Goal: Task Accomplishment & Management: Use online tool/utility

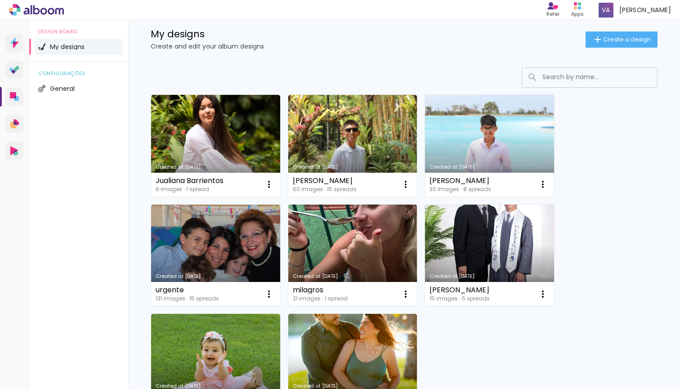
scroll to position [53, 0]
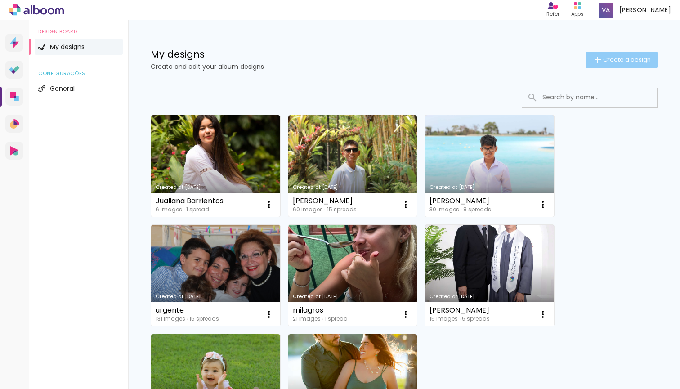
click at [590, 66] on paper-button "Create a design" at bounding box center [621, 60] width 72 height 16
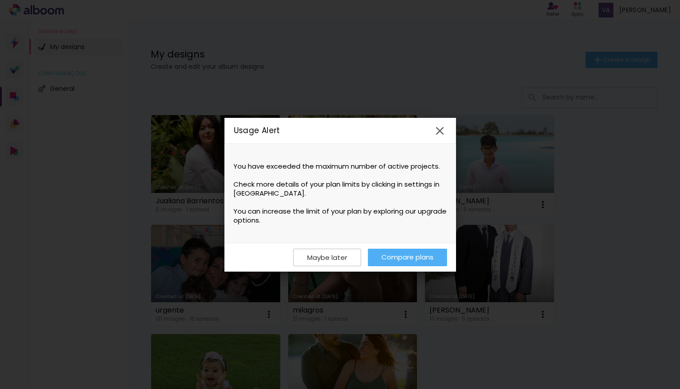
click at [438, 127] on iron-icon at bounding box center [439, 130] width 13 height 13
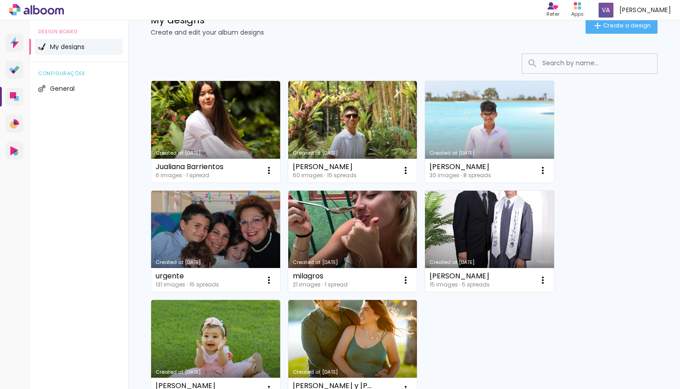
scroll to position [129, 0]
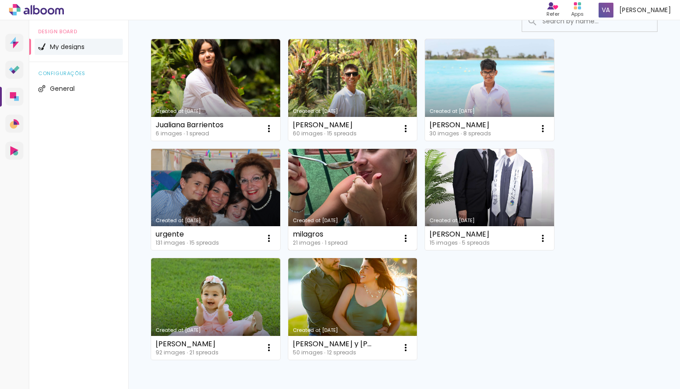
click at [329, 169] on link "Created at [DATE]" at bounding box center [352, 200] width 129 height 102
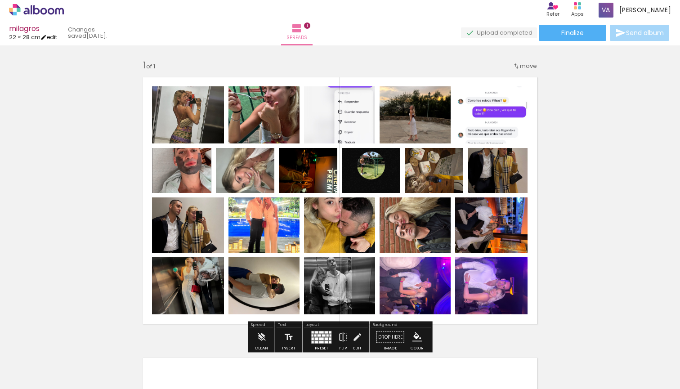
click at [47, 36] on iron-icon at bounding box center [43, 37] width 6 height 6
type input "5"
type input "28"
type input "44"
type input "6"
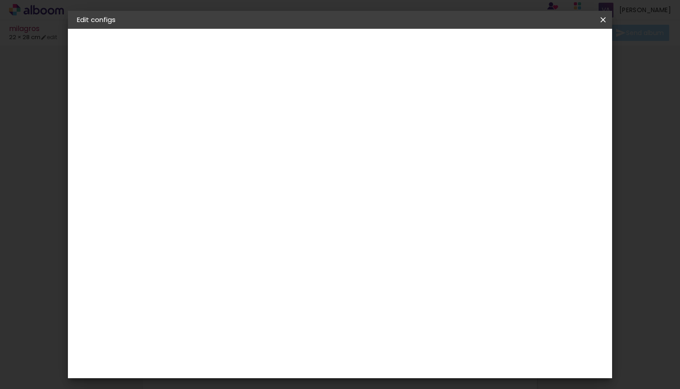
scroll to position [37, 0]
drag, startPoint x: 405, startPoint y: 336, endPoint x: 383, endPoint y: 335, distance: 22.9
click at [383, 336] on div "44" at bounding box center [398, 334] width 34 height 13
type input "4"
type input "30"
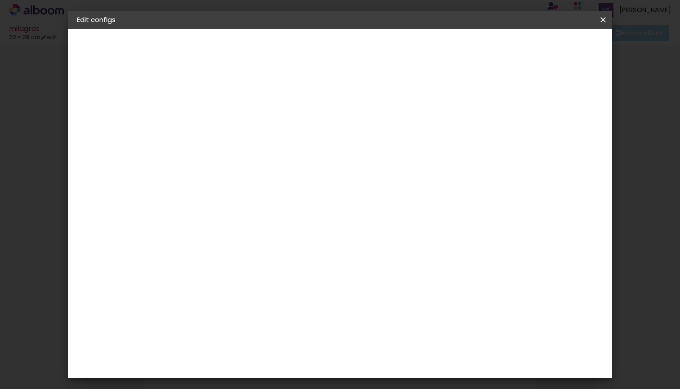
type paper-input "30"
click at [266, 258] on input "28" at bounding box center [262, 253] width 23 height 13
type input "20"
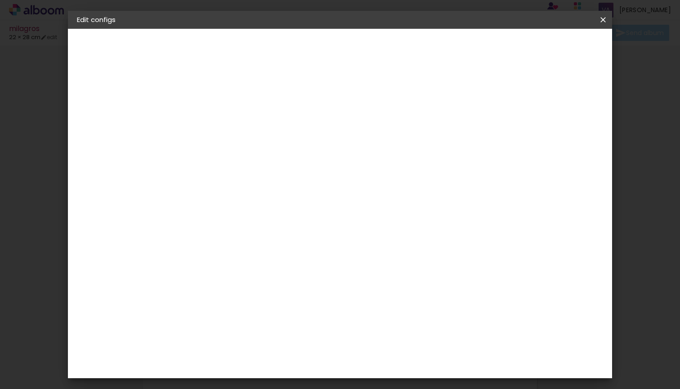
type paper-input "20"
click at [509, 99] on paper-checkbox "Show bleed" at bounding box center [482, 103] width 53 height 11
type paper-checkbox "on"
click at [494, 50] on span "Save configs" at bounding box center [473, 47] width 40 height 6
click at [494, 48] on span "Save configs" at bounding box center [473, 47] width 40 height 6
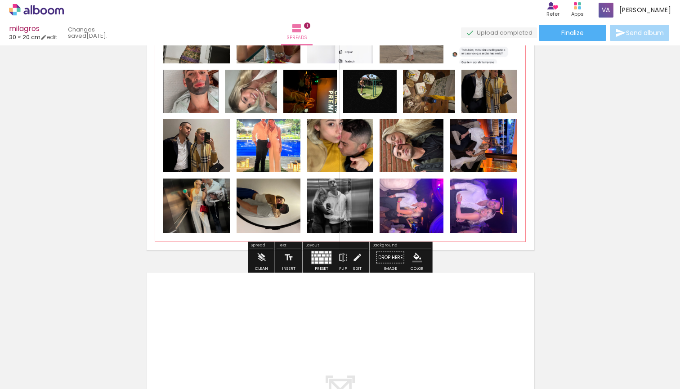
scroll to position [79, 0]
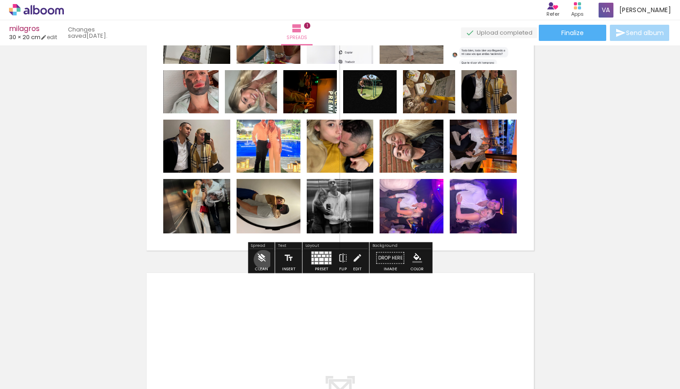
click at [263, 259] on iron-icon at bounding box center [261, 258] width 10 height 18
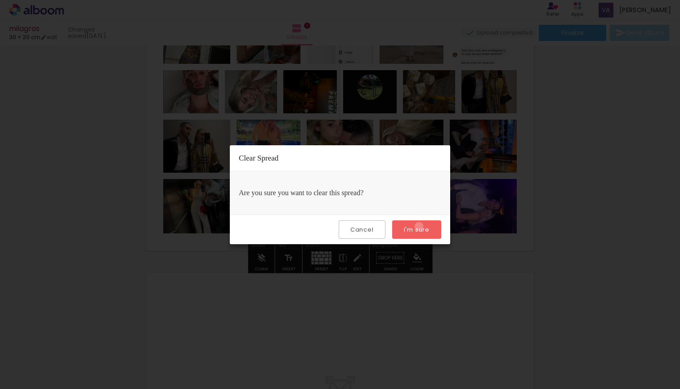
click at [0, 0] on slot "I'm sure" at bounding box center [0, 0] width 0 height 0
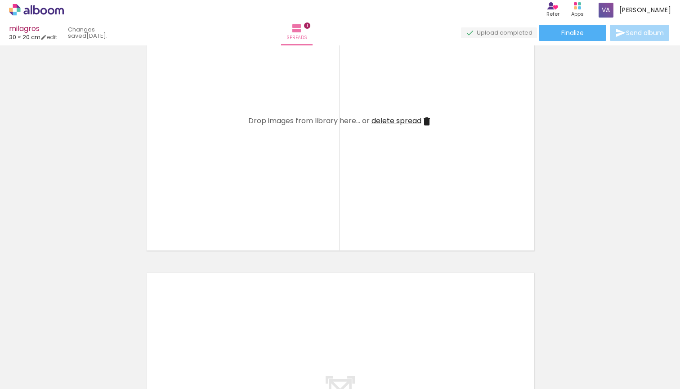
scroll to position [0, 0]
click at [67, 345] on iron-icon at bounding box center [62, 340] width 9 height 9
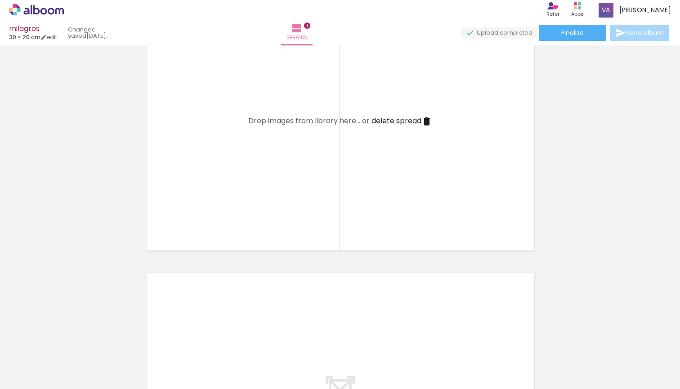
click at [67, 345] on iron-icon at bounding box center [62, 340] width 9 height 9
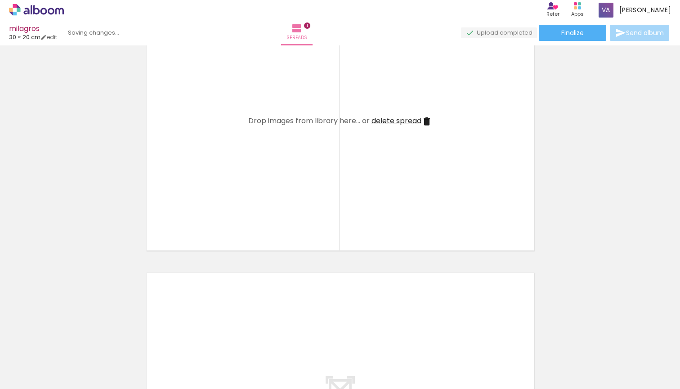
click at [67, 345] on iron-icon at bounding box center [62, 340] width 9 height 9
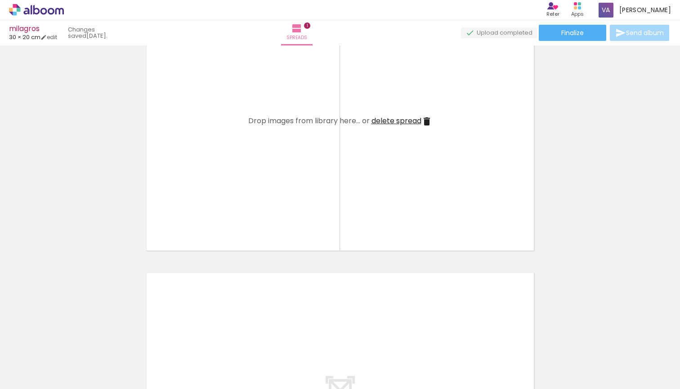
click at [67, 345] on iron-icon at bounding box center [62, 340] width 9 height 9
click at [67, 342] on iron-icon at bounding box center [62, 340] width 9 height 9
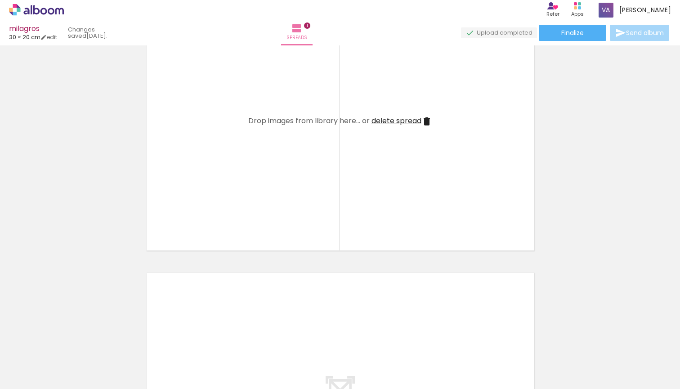
click at [67, 342] on iron-icon at bounding box center [62, 340] width 9 height 9
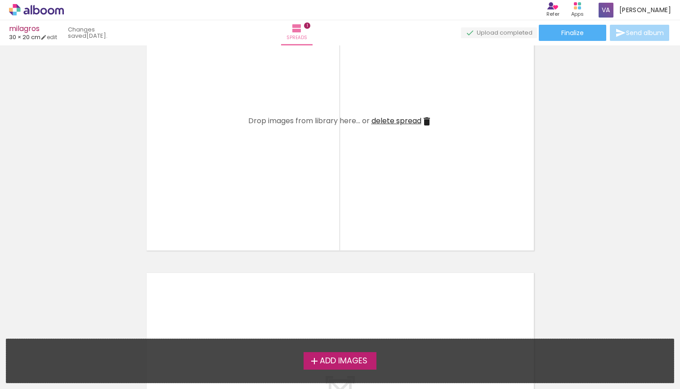
click at [326, 362] on span "Add Images" at bounding box center [344, 361] width 48 height 8
click at [0, 0] on input "file" at bounding box center [0, 0] width 0 height 0
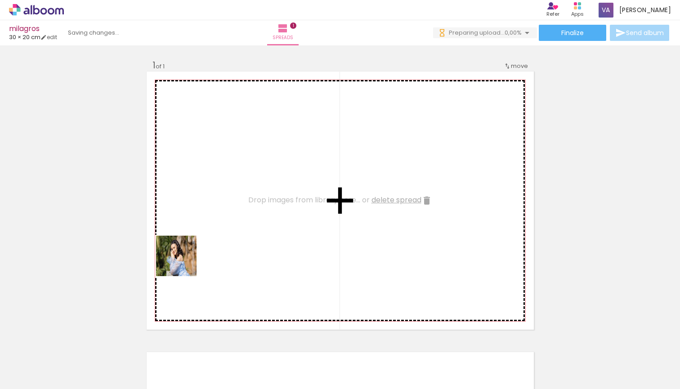
drag, startPoint x: 109, startPoint y: 323, endPoint x: 265, endPoint y: 244, distance: 174.9
click at [265, 244] on quentale-workspace at bounding box center [340, 194] width 680 height 389
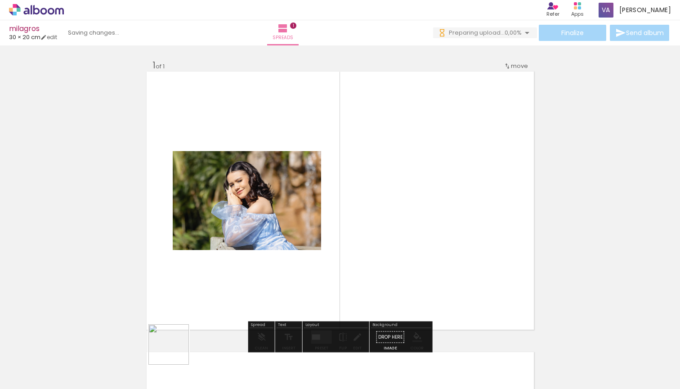
drag, startPoint x: 153, startPoint y: 367, endPoint x: 260, endPoint y: 294, distance: 129.2
click at [260, 294] on quentale-workspace at bounding box center [340, 194] width 680 height 389
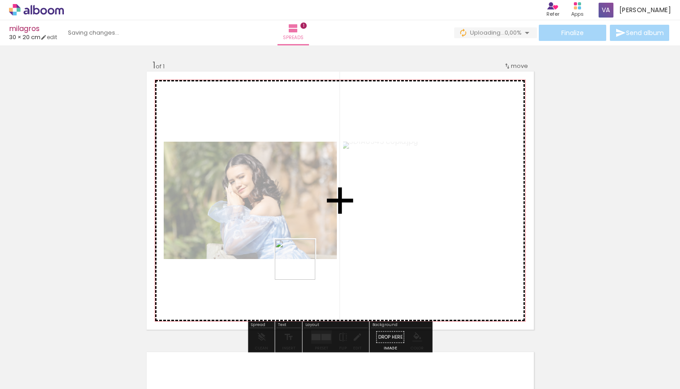
drag, startPoint x: 196, startPoint y: 369, endPoint x: 315, endPoint y: 260, distance: 161.6
click at [315, 260] on quentale-workspace at bounding box center [340, 194] width 680 height 389
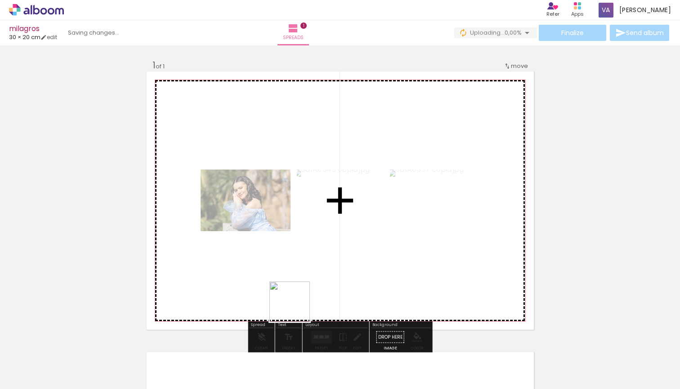
drag, startPoint x: 252, startPoint y: 365, endPoint x: 374, endPoint y: 246, distance: 170.7
click at [374, 246] on quentale-workspace at bounding box center [340, 194] width 680 height 389
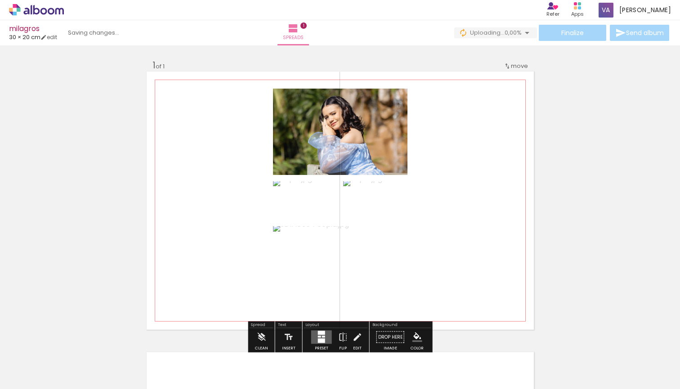
scroll to position [39, 0]
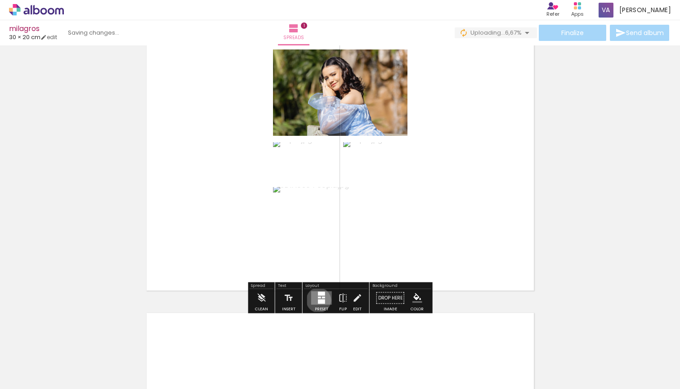
click at [318, 300] on div at bounding box center [321, 301] width 7 height 4
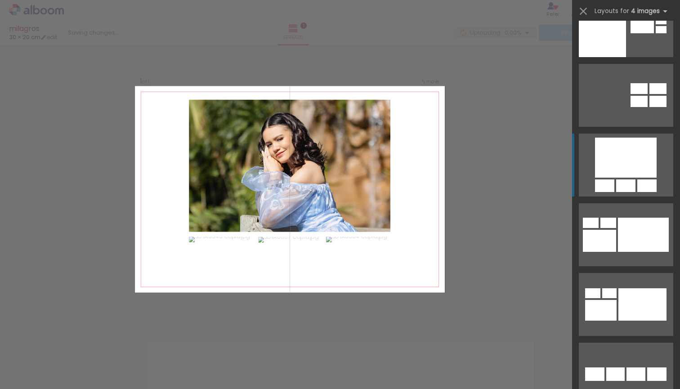
scroll to position [978, 0]
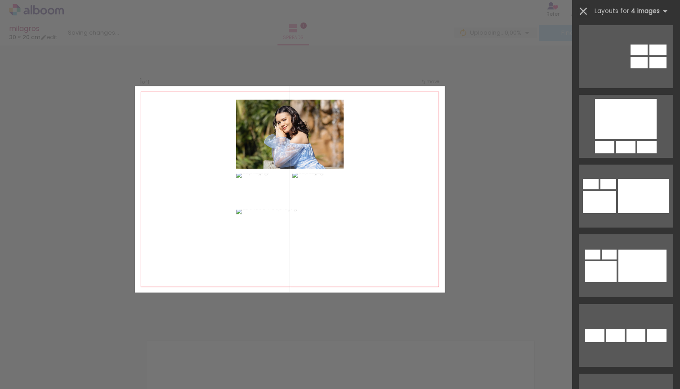
click at [584, 13] on iron-icon at bounding box center [583, 11] width 13 height 13
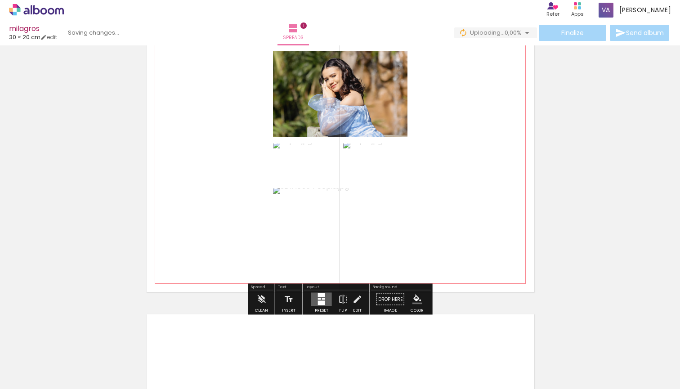
scroll to position [45, 0]
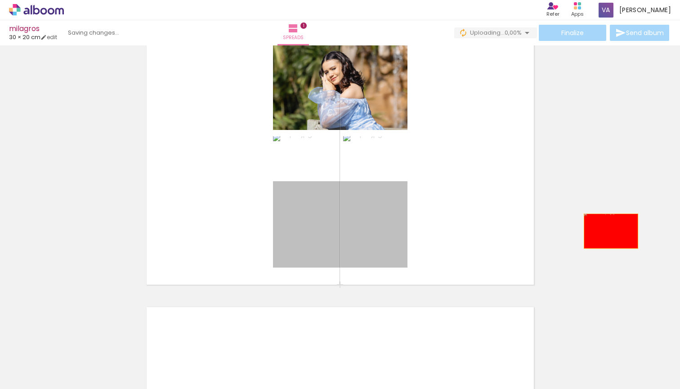
drag, startPoint x: 374, startPoint y: 231, endPoint x: 615, endPoint y: 228, distance: 240.9
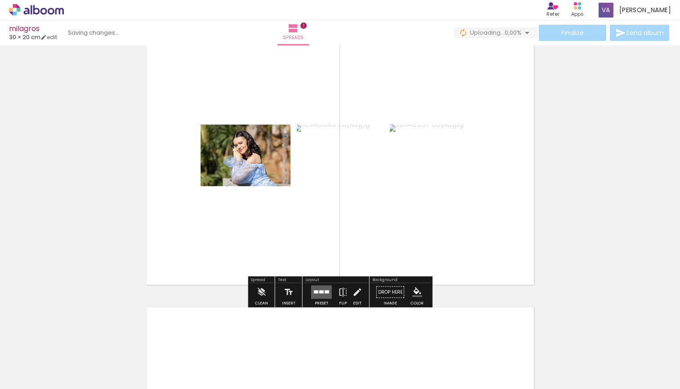
click at [318, 299] on div at bounding box center [321, 292] width 24 height 18
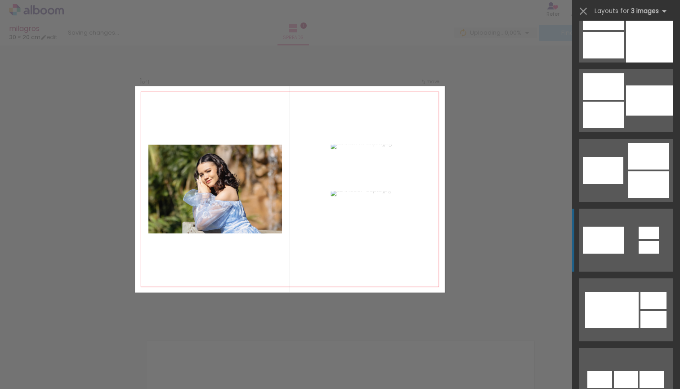
scroll to position [335, 0]
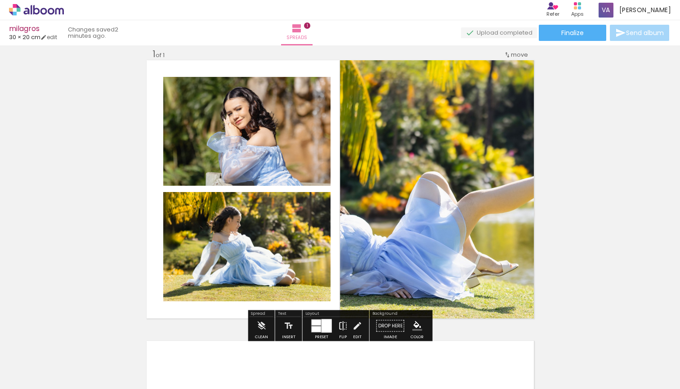
click at [339, 329] on iron-icon at bounding box center [343, 326] width 10 height 18
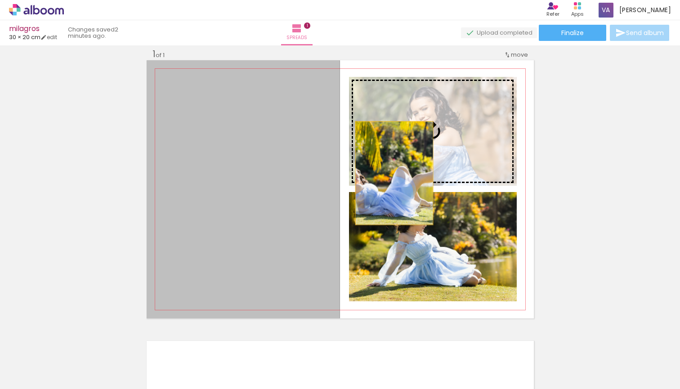
drag, startPoint x: 307, startPoint y: 174, endPoint x: 455, endPoint y: 173, distance: 147.9
click at [0, 0] on slot at bounding box center [0, 0] width 0 height 0
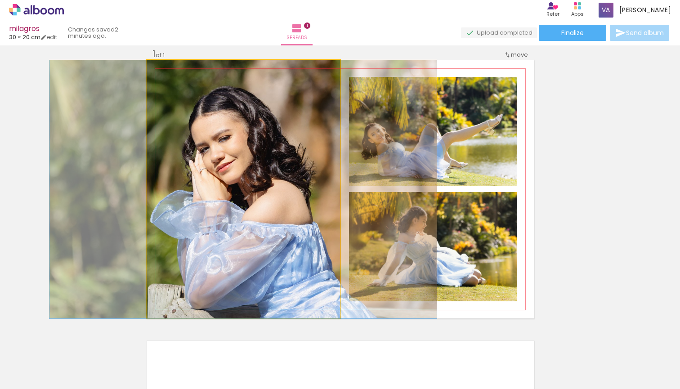
click at [285, 168] on quentale-photo at bounding box center [243, 189] width 193 height 258
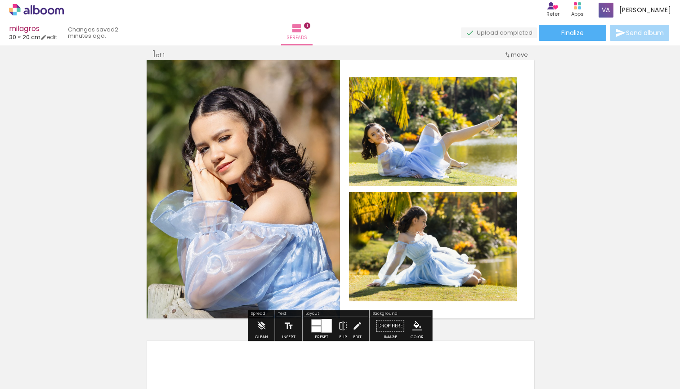
click at [323, 320] on div at bounding box center [326, 325] width 10 height 13
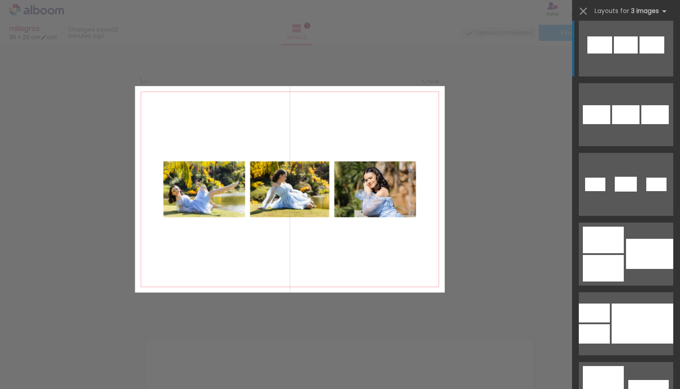
scroll to position [712, 0]
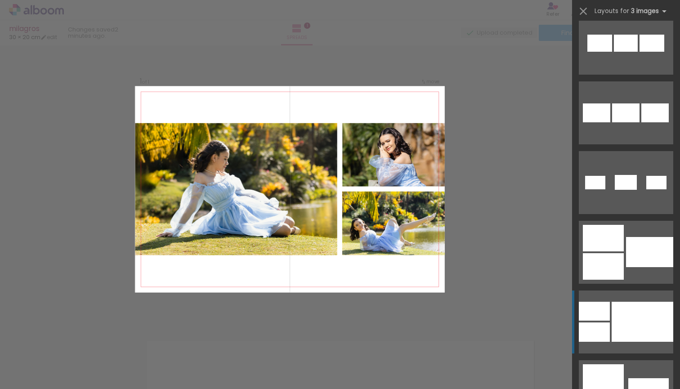
click at [638, 315] on div at bounding box center [642, 322] width 62 height 40
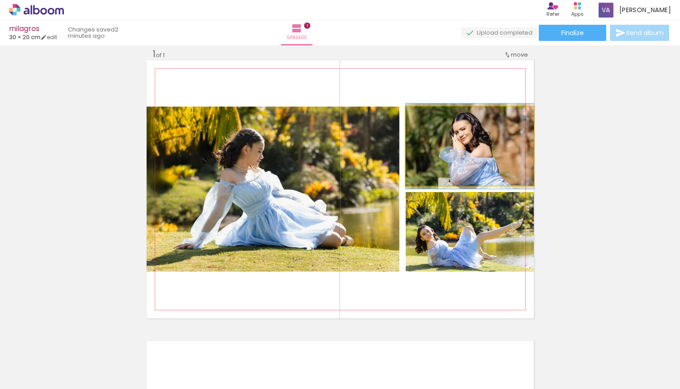
drag, startPoint x: 477, startPoint y: 150, endPoint x: 316, endPoint y: 155, distance: 161.0
click at [0, 0] on slot at bounding box center [0, 0] width 0 height 0
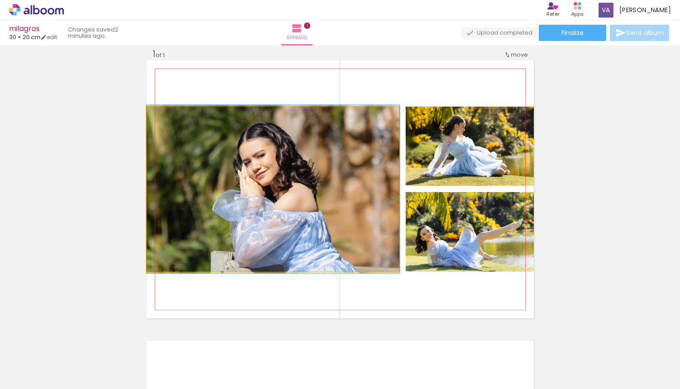
click at [309, 181] on quentale-photo at bounding box center [273, 189] width 253 height 165
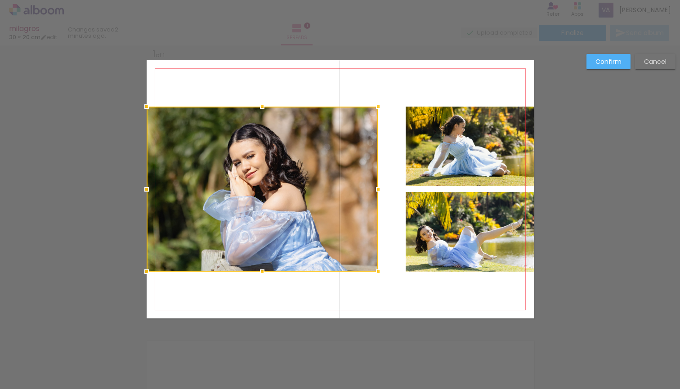
drag, startPoint x: 400, startPoint y: 190, endPoint x: 378, endPoint y: 189, distance: 21.1
click at [378, 189] on div at bounding box center [378, 189] width 18 height 18
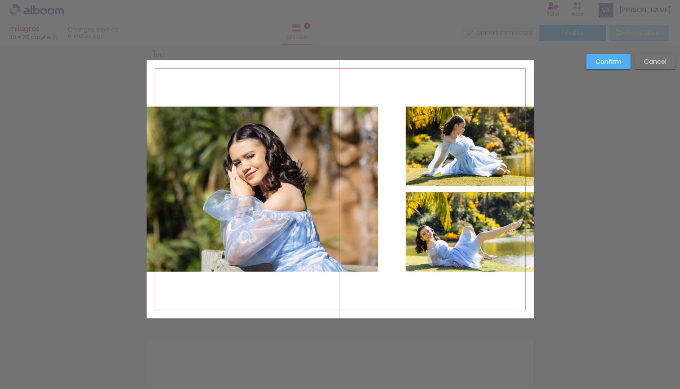
click at [476, 145] on quentale-photo at bounding box center [469, 146] width 128 height 79
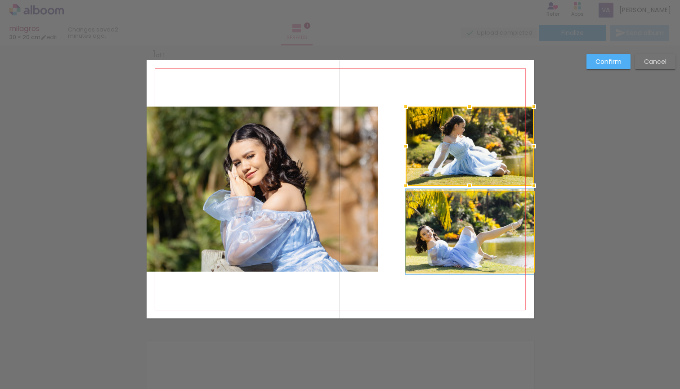
click at [467, 220] on quentale-photo at bounding box center [469, 232] width 128 height 80
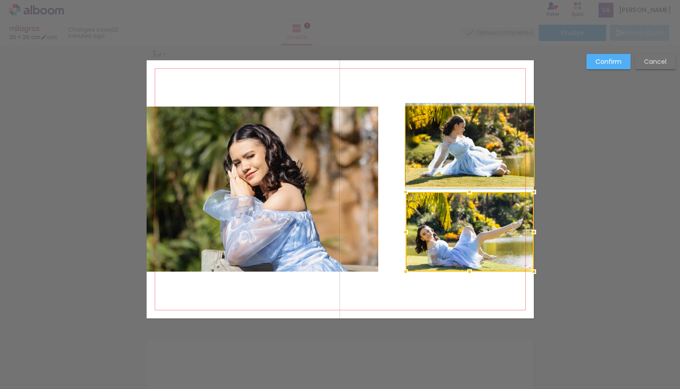
click at [421, 161] on quentale-photo at bounding box center [469, 146] width 128 height 79
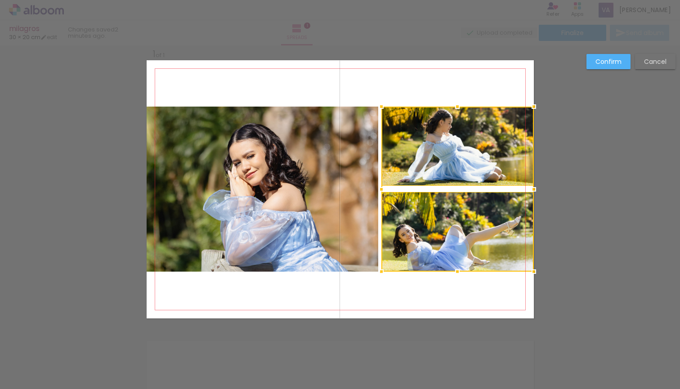
drag, startPoint x: 408, startPoint y: 187, endPoint x: 384, endPoint y: 187, distance: 24.3
click at [384, 187] on div at bounding box center [381, 189] width 18 height 18
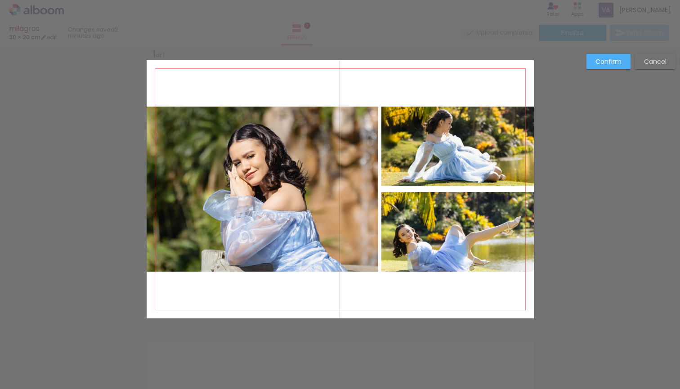
click at [346, 180] on quentale-photo at bounding box center [262, 189] width 231 height 165
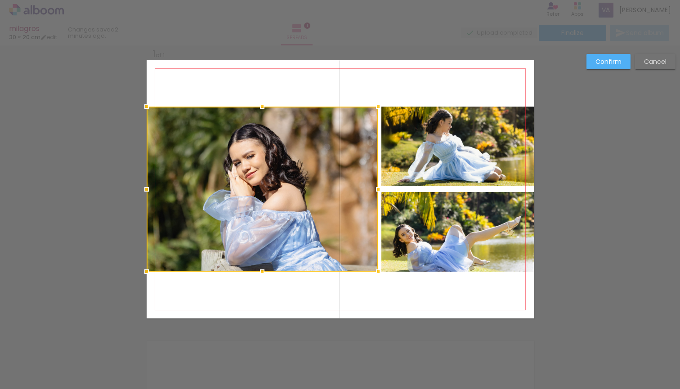
click at [406, 160] on quentale-photo at bounding box center [457, 146] width 152 height 79
click at [417, 220] on div at bounding box center [340, 189] width 387 height 165
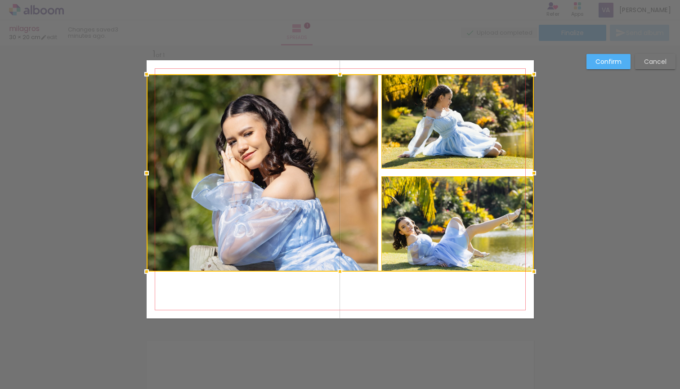
drag, startPoint x: 337, startPoint y: 107, endPoint x: 339, endPoint y: 75, distance: 32.5
click at [339, 75] on div at bounding box center [340, 74] width 18 height 18
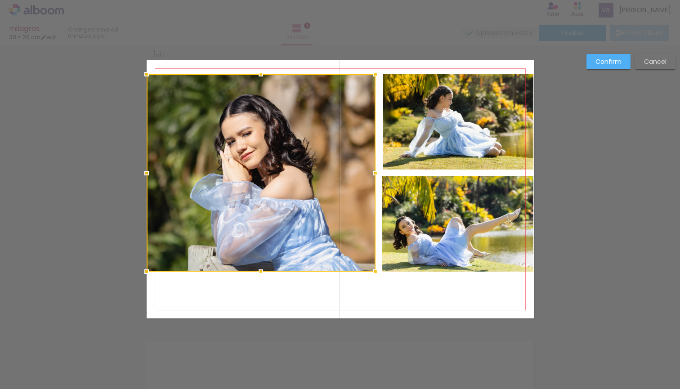
click at [308, 127] on div at bounding box center [261, 172] width 229 height 197
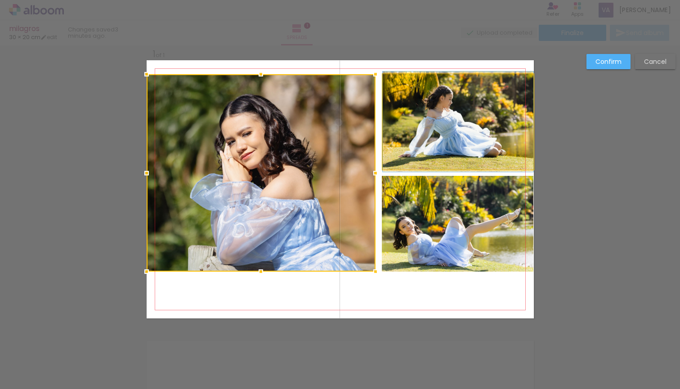
click at [414, 127] on quentale-photo at bounding box center [458, 121] width 151 height 95
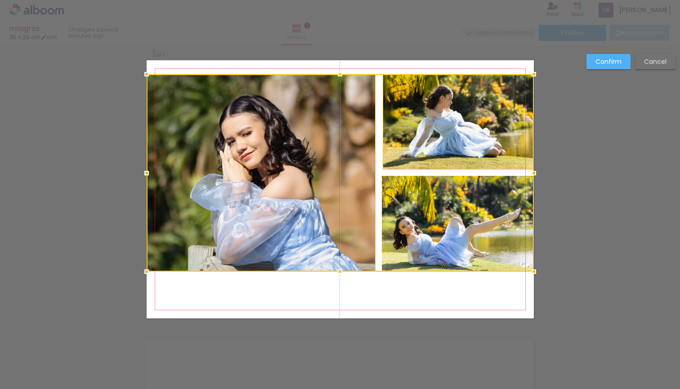
click at [421, 219] on div at bounding box center [340, 172] width 387 height 197
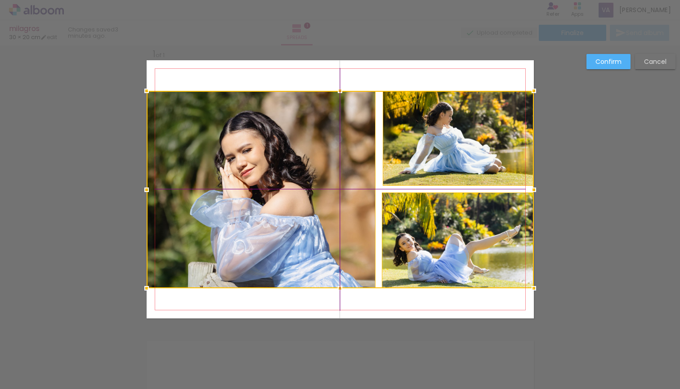
drag, startPoint x: 431, startPoint y: 200, endPoint x: 432, endPoint y: 216, distance: 15.3
click at [432, 216] on div at bounding box center [340, 189] width 387 height 197
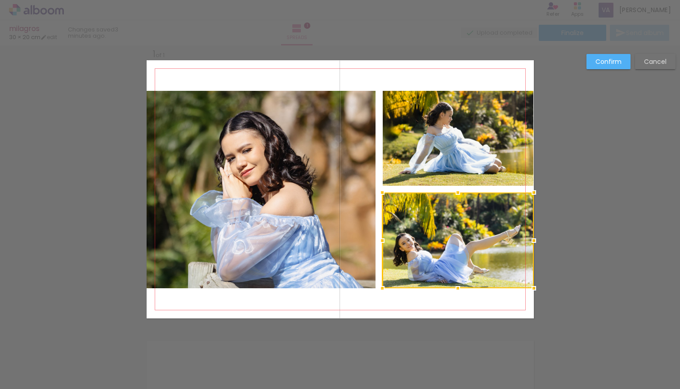
click at [0, 0] on slot "Confirm" at bounding box center [0, 0] width 0 height 0
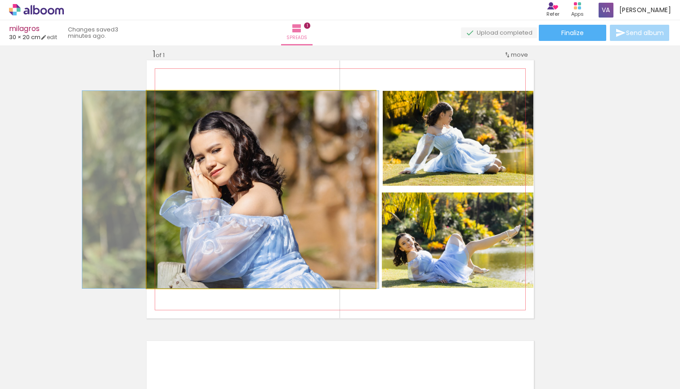
drag, startPoint x: 277, startPoint y: 150, endPoint x: 246, endPoint y: 147, distance: 31.1
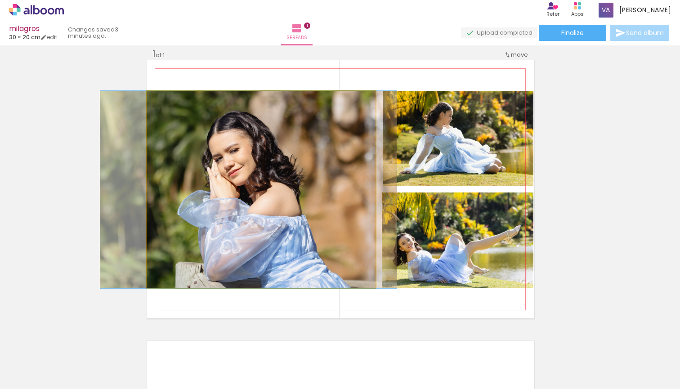
drag, startPoint x: 237, startPoint y: 147, endPoint x: 255, endPoint y: 148, distance: 18.5
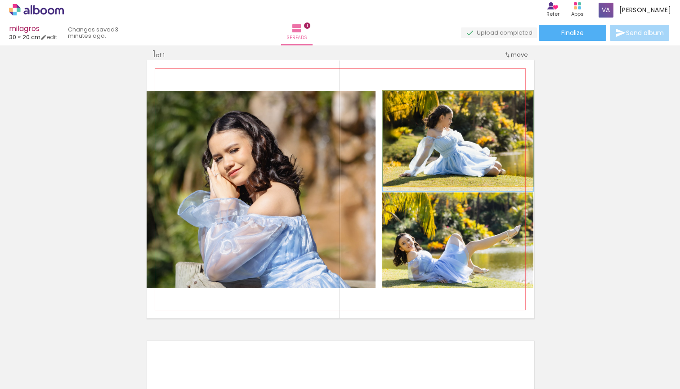
drag, startPoint x: 447, startPoint y: 143, endPoint x: 441, endPoint y: 147, distance: 7.1
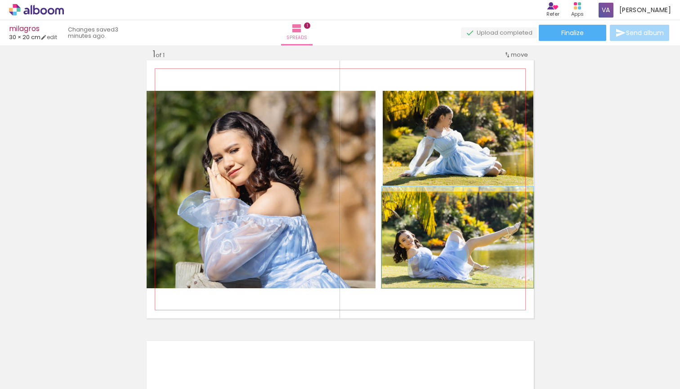
drag, startPoint x: 471, startPoint y: 242, endPoint x: 471, endPoint y: 226, distance: 16.2
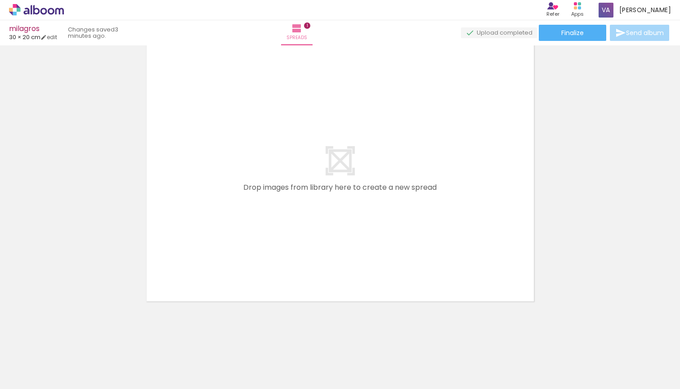
scroll to position [0, 0]
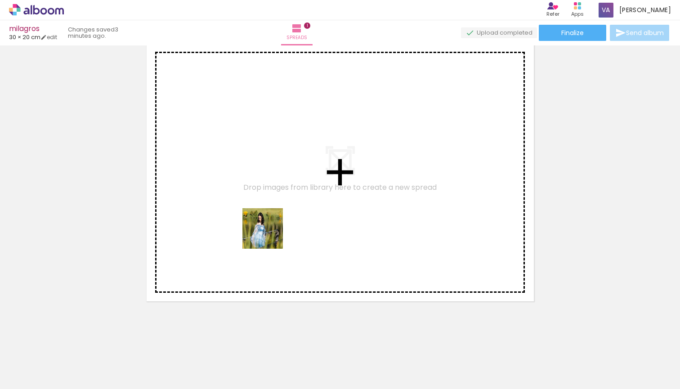
drag, startPoint x: 245, startPoint y: 362, endPoint x: 269, endPoint y: 235, distance: 129.6
click at [269, 235] on quentale-workspace at bounding box center [340, 194] width 680 height 389
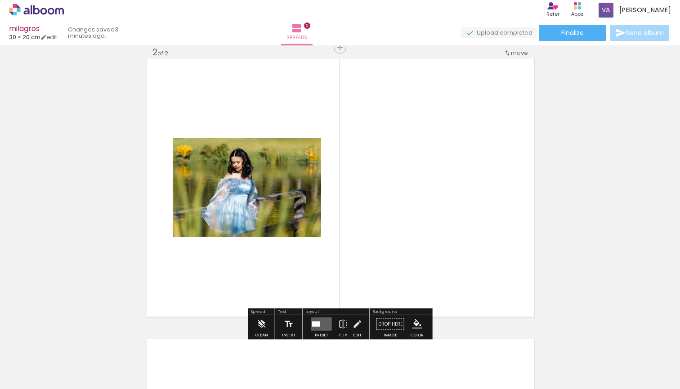
scroll to position [292, 0]
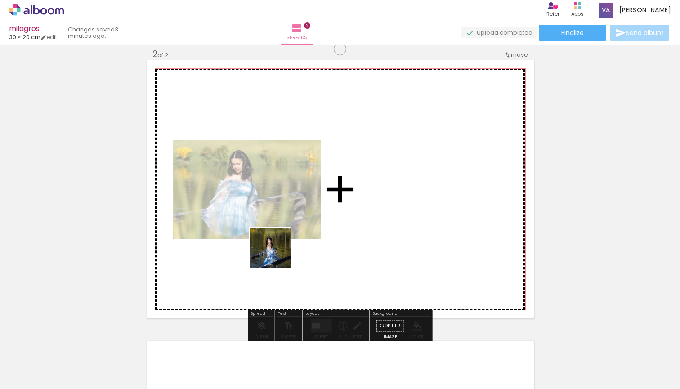
drag, startPoint x: 303, startPoint y: 361, endPoint x: 274, endPoint y: 248, distance: 117.1
click at [274, 248] on quentale-workspace at bounding box center [340, 194] width 680 height 389
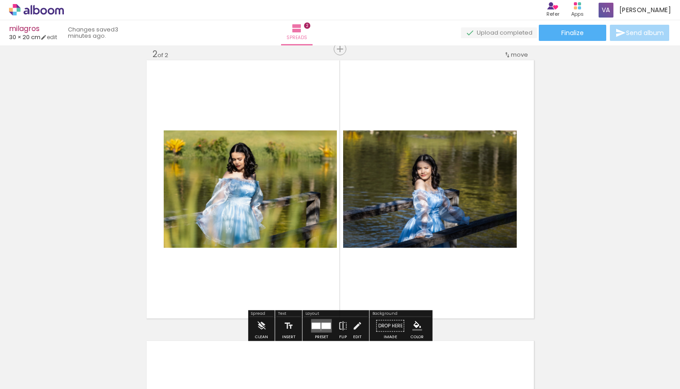
click at [320, 329] on quentale-layouter at bounding box center [321, 325] width 21 height 13
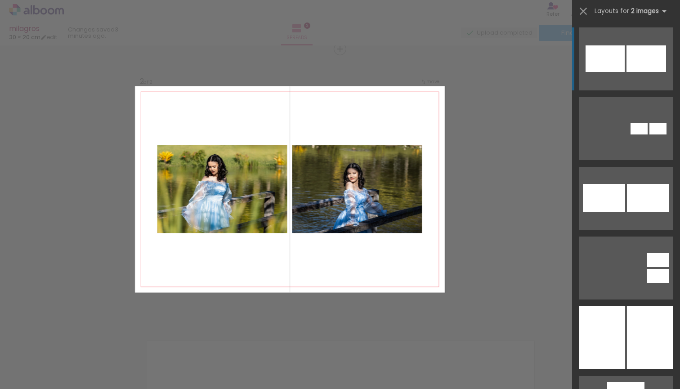
scroll to position [969, 0]
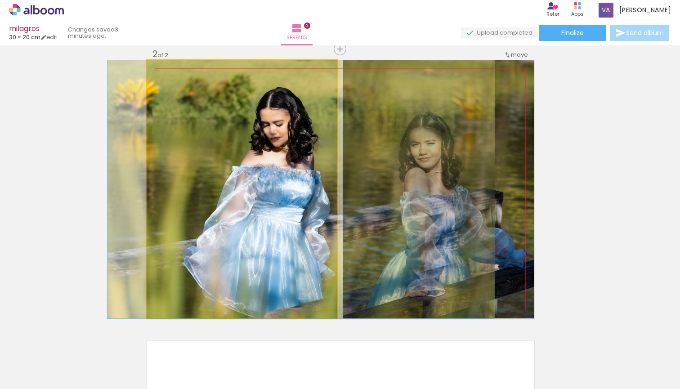
drag, startPoint x: 271, startPoint y: 231, endPoint x: 329, endPoint y: 231, distance: 58.9
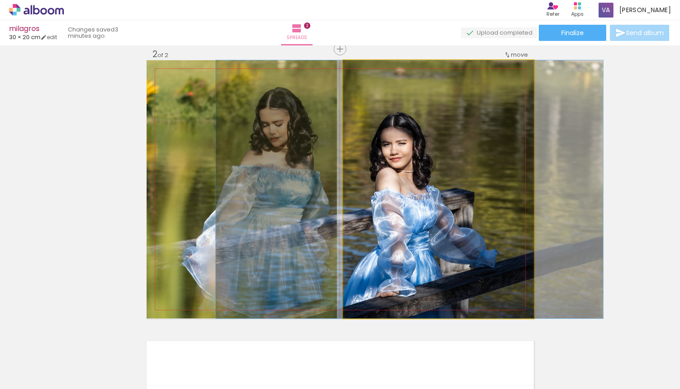
drag, startPoint x: 437, startPoint y: 230, endPoint x: 408, endPoint y: 227, distance: 29.3
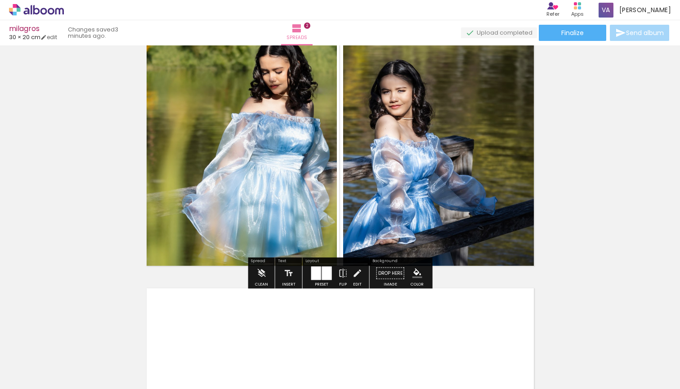
scroll to position [344, 0]
click at [322, 276] on div at bounding box center [327, 273] width 10 height 13
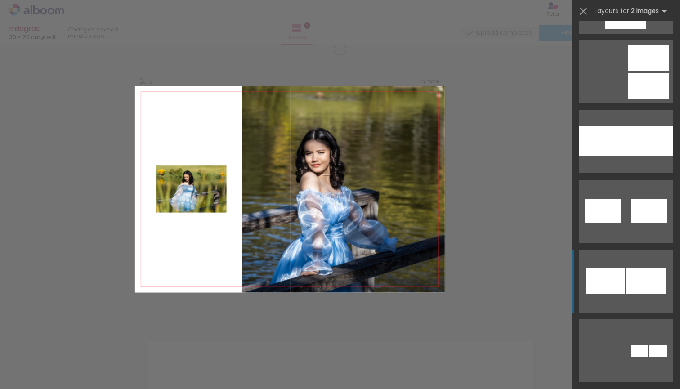
scroll to position [557, 0]
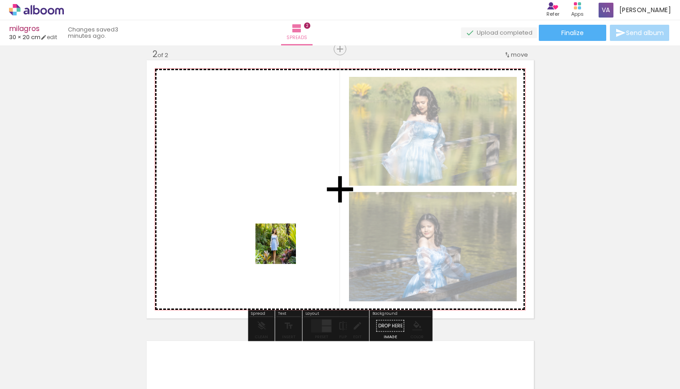
drag, startPoint x: 353, startPoint y: 365, endPoint x: 282, endPoint y: 249, distance: 135.4
click at [282, 249] on quentale-workspace at bounding box center [340, 194] width 680 height 389
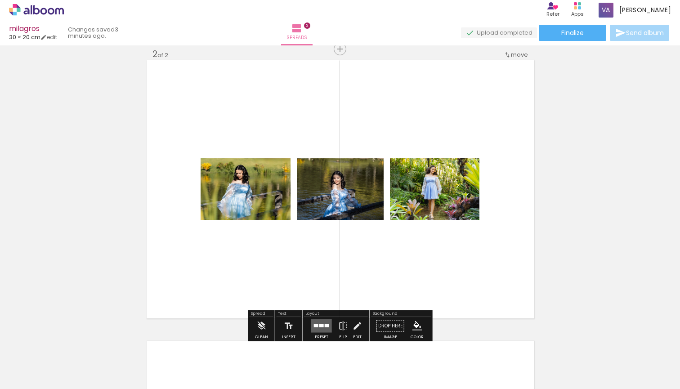
click at [325, 325] on div at bounding box center [327, 325] width 4 height 3
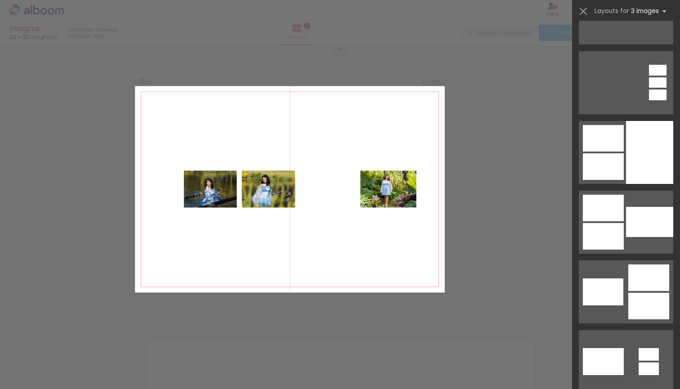
scroll to position [334, 0]
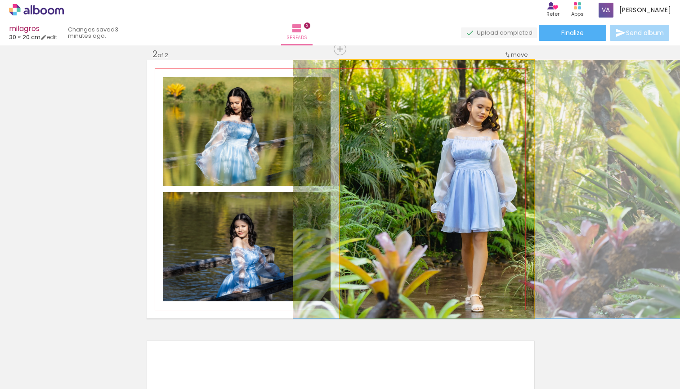
drag, startPoint x: 438, startPoint y: 187, endPoint x: 488, endPoint y: 188, distance: 49.9
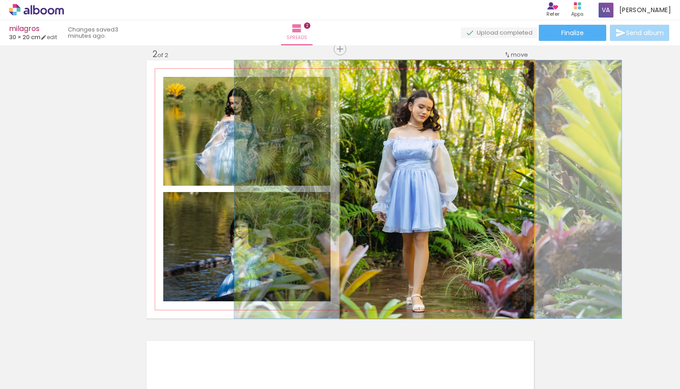
drag, startPoint x: 506, startPoint y: 188, endPoint x: 455, endPoint y: 193, distance: 51.0
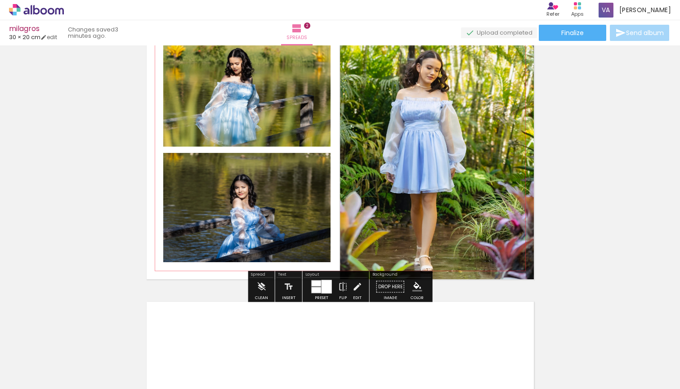
scroll to position [338, 0]
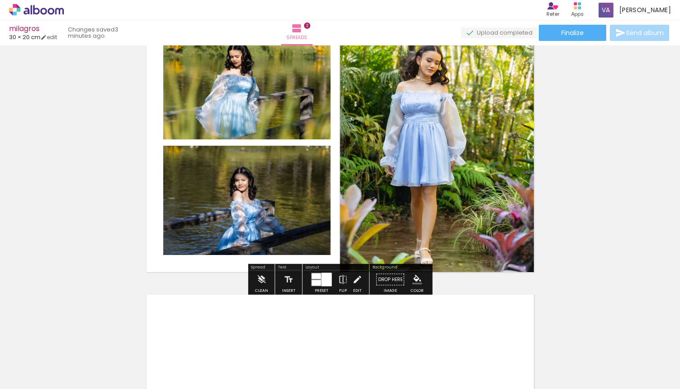
click at [323, 280] on div at bounding box center [326, 279] width 10 height 13
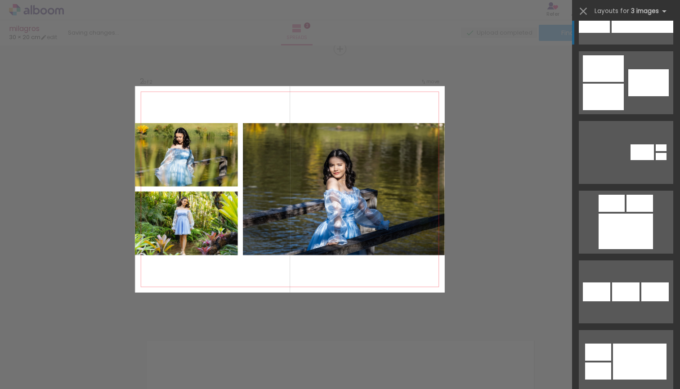
scroll to position [1176, 0]
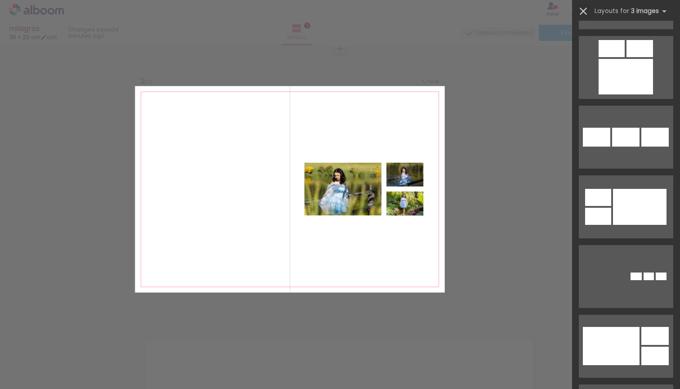
click at [585, 13] on iron-icon at bounding box center [583, 11] width 13 height 13
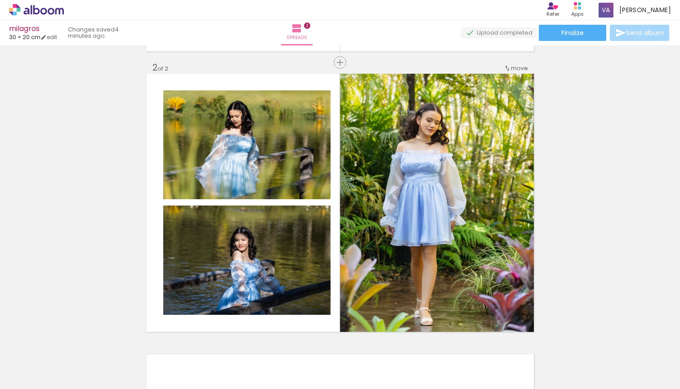
scroll to position [0, 0]
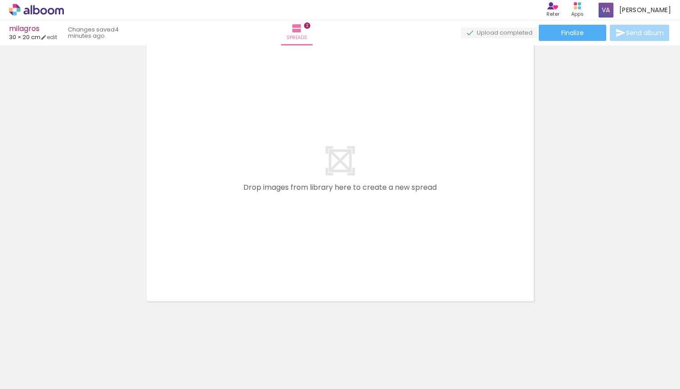
drag, startPoint x: 400, startPoint y: 356, endPoint x: 325, endPoint y: 250, distance: 129.9
click at [325, 250] on quentale-workspace at bounding box center [340, 194] width 680 height 389
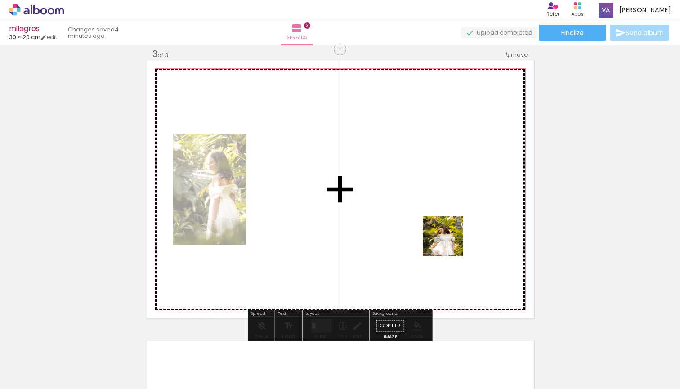
drag, startPoint x: 449, startPoint y: 375, endPoint x: 449, endPoint y: 215, distance: 160.5
click at [449, 215] on quentale-workspace at bounding box center [340, 194] width 680 height 389
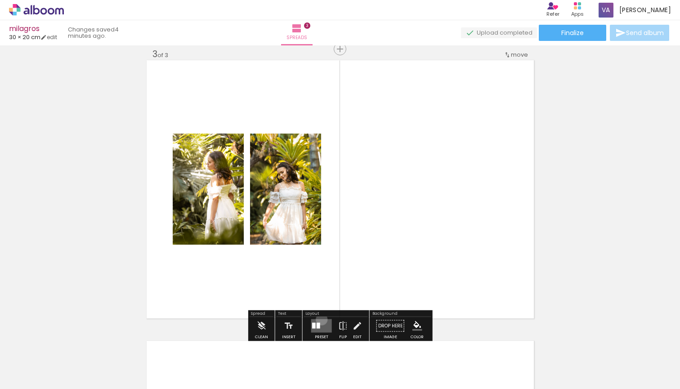
click at [320, 319] on quentale-layouter at bounding box center [321, 325] width 21 height 13
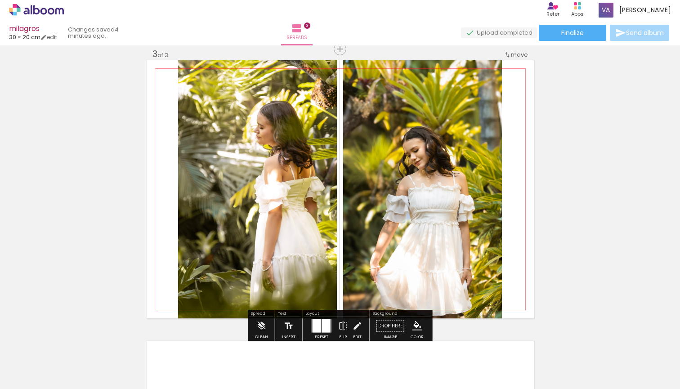
click at [479, 228] on quentale-photo at bounding box center [422, 189] width 159 height 258
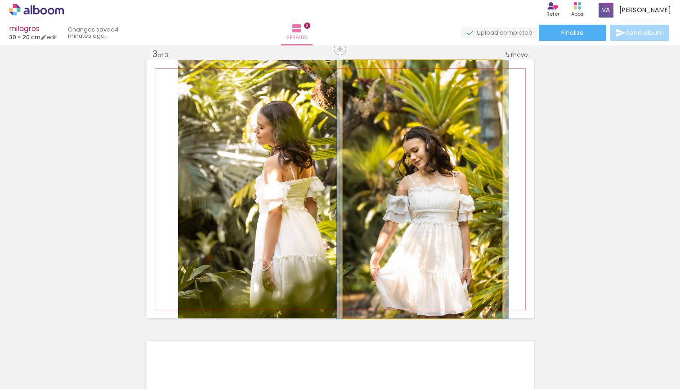
click at [479, 228] on quentale-photo at bounding box center [422, 189] width 159 height 258
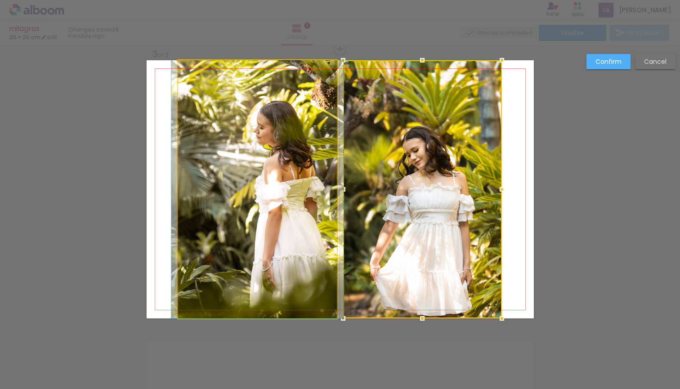
click at [307, 218] on quentale-photo at bounding box center [257, 189] width 159 height 258
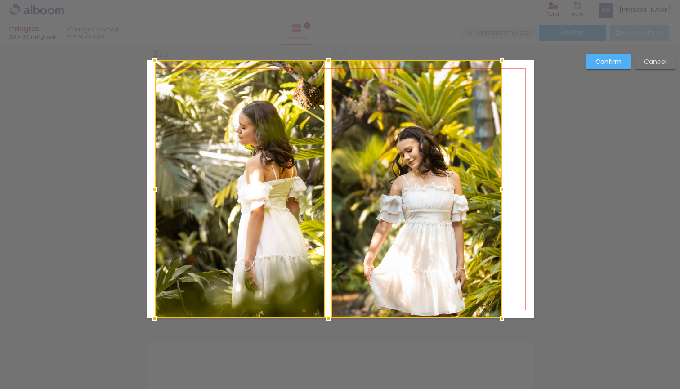
drag, startPoint x: 180, startPoint y: 191, endPoint x: 156, endPoint y: 188, distance: 23.9
click at [156, 188] on div at bounding box center [155, 189] width 18 height 18
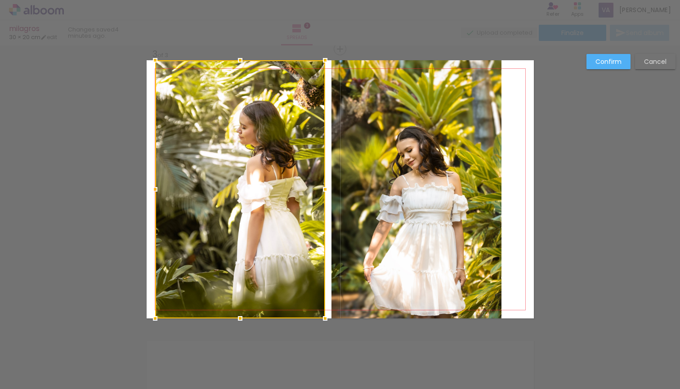
click at [202, 196] on div at bounding box center [240, 189] width 170 height 258
click at [416, 198] on quentale-photo at bounding box center [416, 189] width 170 height 258
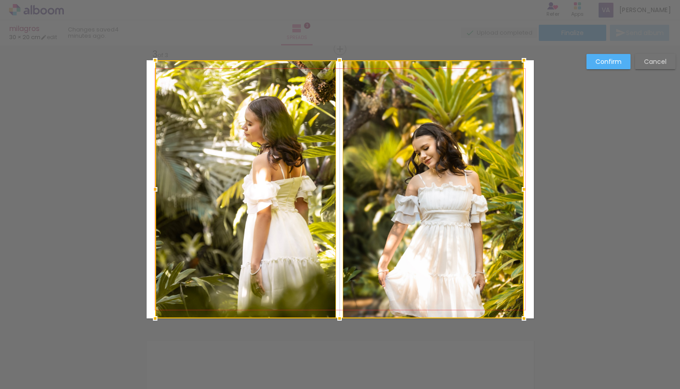
drag, startPoint x: 503, startPoint y: 191, endPoint x: 525, endPoint y: 190, distance: 22.1
click at [525, 190] on div at bounding box center [524, 189] width 18 height 18
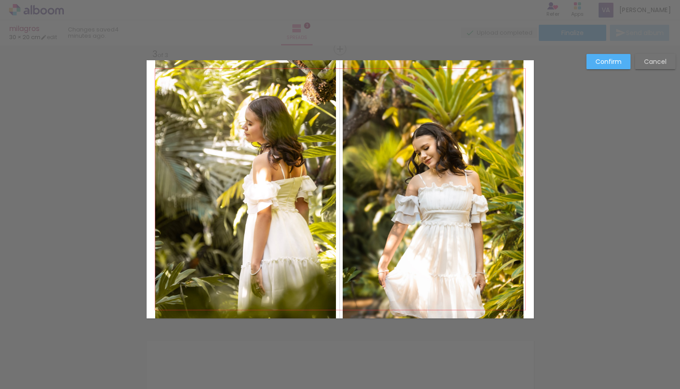
click at [0, 0] on slot "Confirm" at bounding box center [0, 0] width 0 height 0
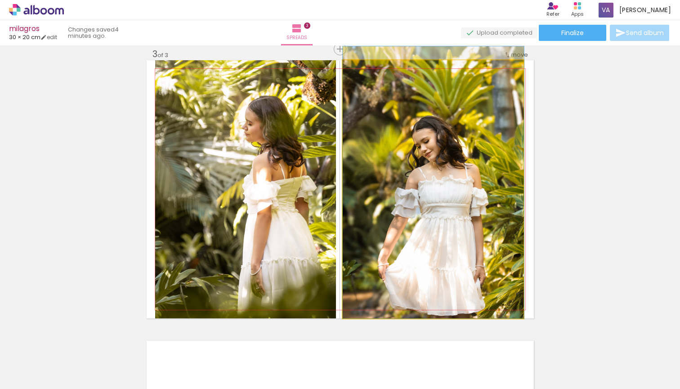
drag, startPoint x: 498, startPoint y: 186, endPoint x: 499, endPoint y: 163, distance: 23.0
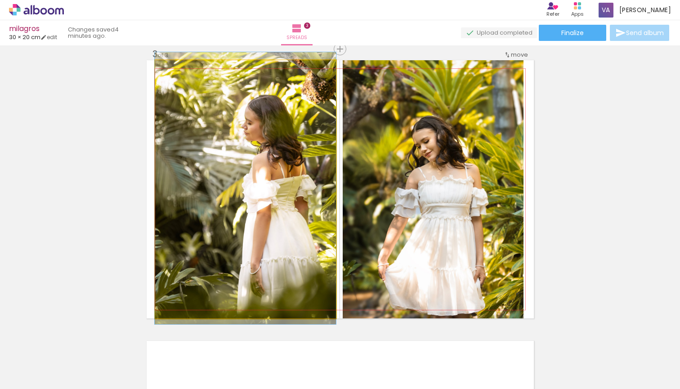
drag, startPoint x: 291, startPoint y: 160, endPoint x: 271, endPoint y: 159, distance: 20.3
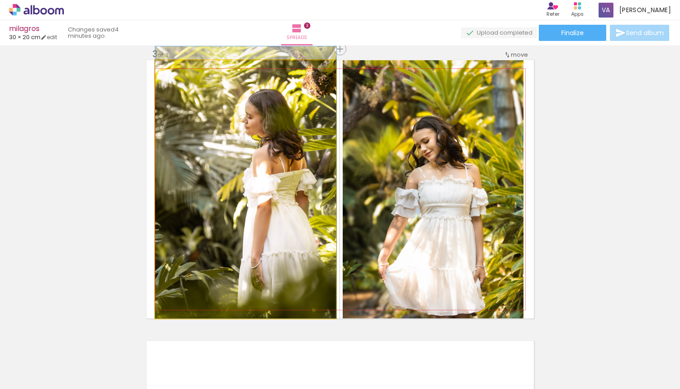
drag, startPoint x: 275, startPoint y: 166, endPoint x: 274, endPoint y: 140, distance: 26.1
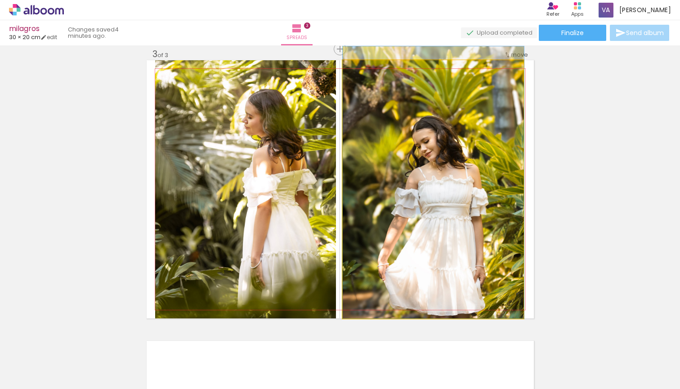
drag, startPoint x: 471, startPoint y: 187, endPoint x: 475, endPoint y: 163, distance: 24.6
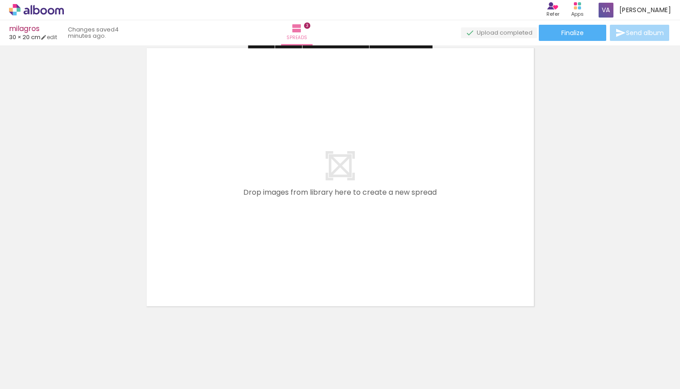
scroll to position [0, 143]
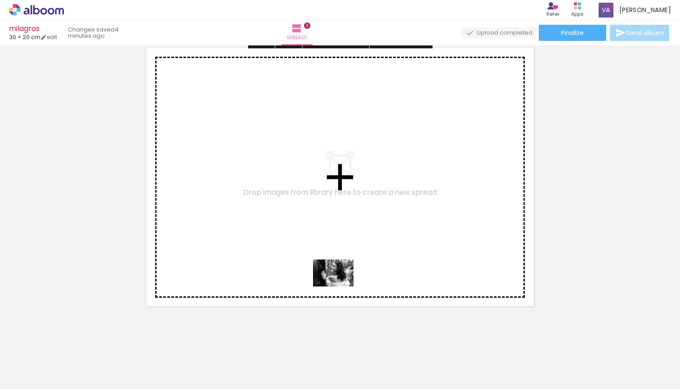
drag, startPoint x: 352, startPoint y: 361, endPoint x: 337, endPoint y: 279, distance: 83.7
click at [337, 279] on quentale-workspace at bounding box center [340, 194] width 680 height 389
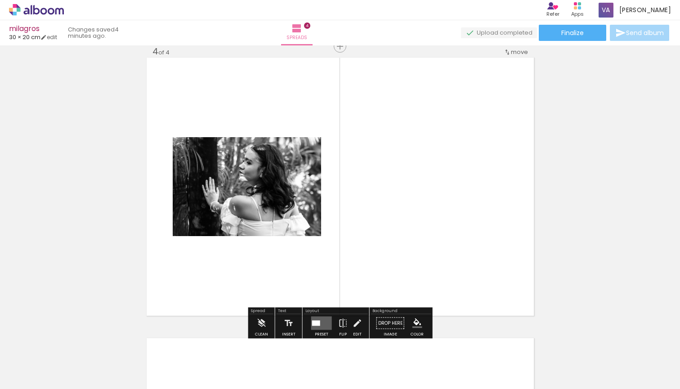
scroll to position [853, 0]
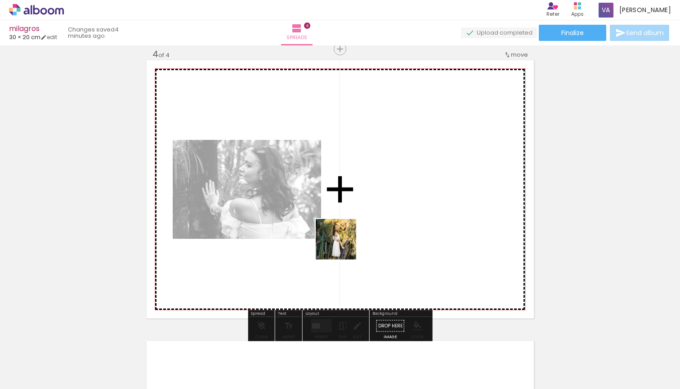
drag, startPoint x: 416, startPoint y: 365, endPoint x: 316, endPoint y: 212, distance: 182.5
click at [316, 212] on quentale-workspace at bounding box center [340, 194] width 680 height 389
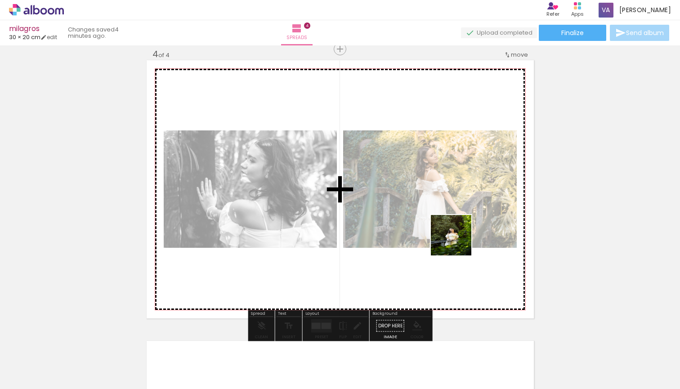
drag, startPoint x: 456, startPoint y: 373, endPoint x: 463, endPoint y: 227, distance: 146.7
click at [463, 227] on quentale-workspace at bounding box center [340, 194] width 680 height 389
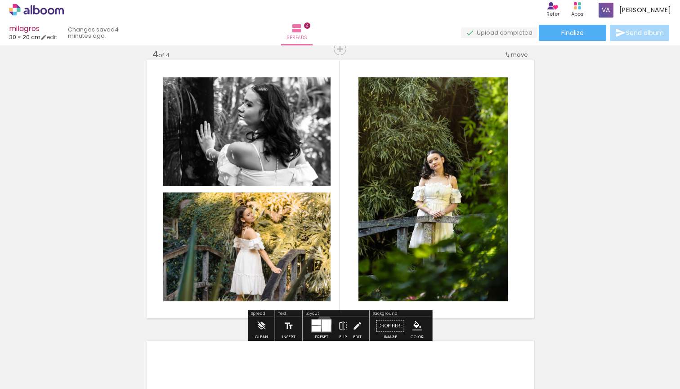
click at [323, 322] on div at bounding box center [326, 326] width 9 height 12
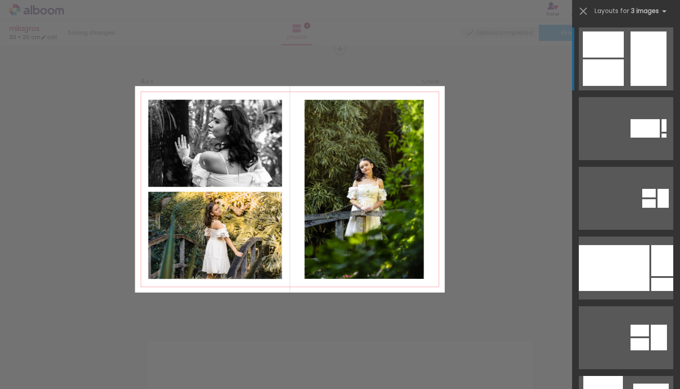
scroll to position [0, 0]
click at [661, 119] on div at bounding box center [663, 125] width 5 height 13
click at [630, 119] on div at bounding box center [644, 128] width 29 height 18
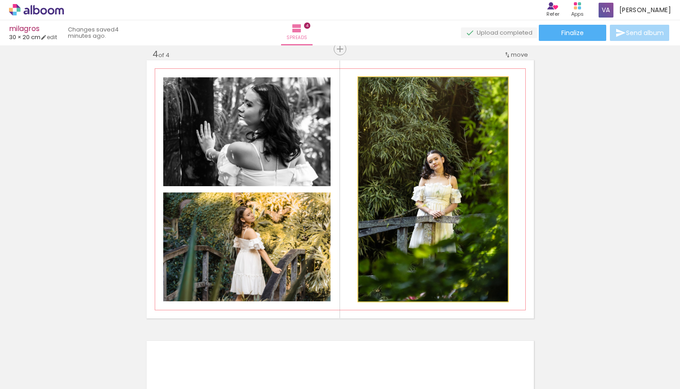
click at [451, 163] on quentale-photo at bounding box center [432, 189] width 149 height 224
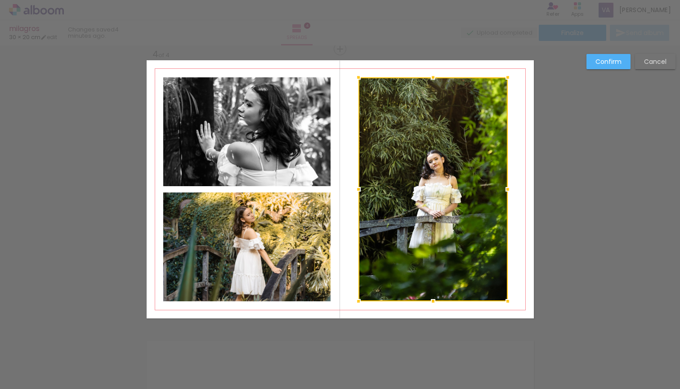
click at [279, 143] on quentale-photo at bounding box center [246, 131] width 167 height 109
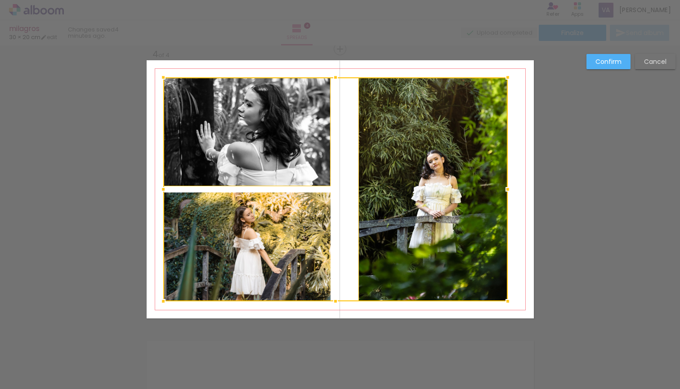
click at [279, 259] on div at bounding box center [335, 189] width 344 height 224
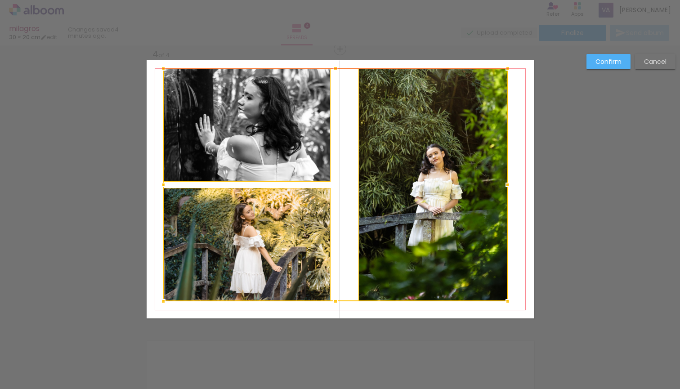
drag, startPoint x: 334, startPoint y: 80, endPoint x: 334, endPoint y: 71, distance: 8.5
click at [334, 71] on div at bounding box center [335, 68] width 18 height 18
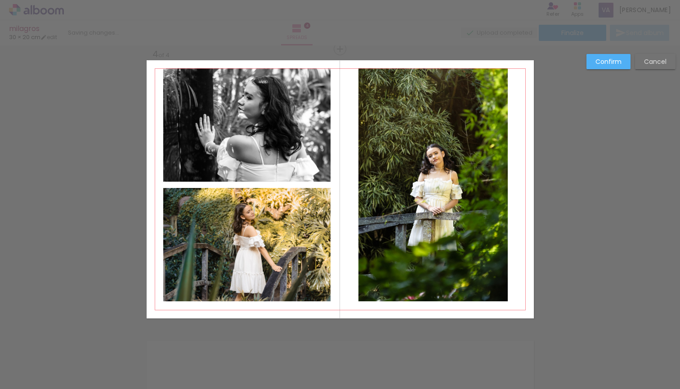
click at [303, 103] on quentale-photo at bounding box center [246, 124] width 167 height 113
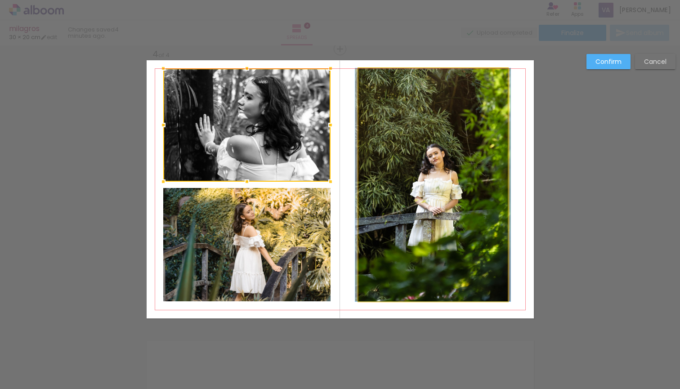
click at [407, 139] on quentale-photo at bounding box center [432, 184] width 149 height 233
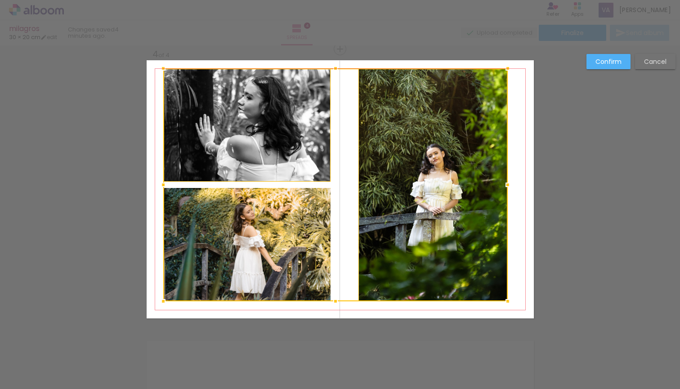
click at [280, 210] on div at bounding box center [335, 184] width 344 height 233
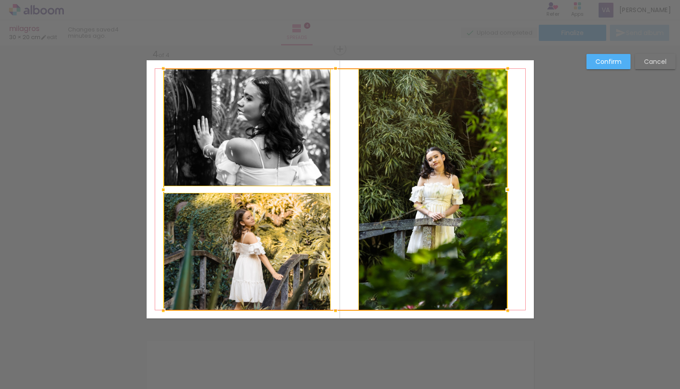
drag, startPoint x: 333, startPoint y: 299, endPoint x: 333, endPoint y: 308, distance: 8.6
click at [333, 308] on div at bounding box center [335, 311] width 18 height 18
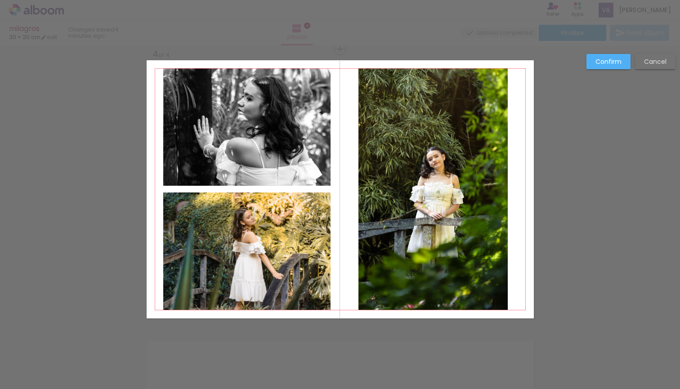
click at [382, 182] on quentale-photo at bounding box center [432, 188] width 149 height 241
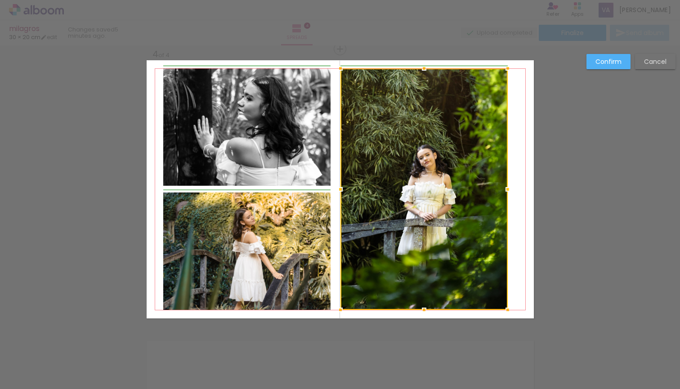
drag, startPoint x: 361, startPoint y: 188, endPoint x: 346, endPoint y: 188, distance: 15.3
click at [346, 188] on div at bounding box center [340, 189] width 18 height 18
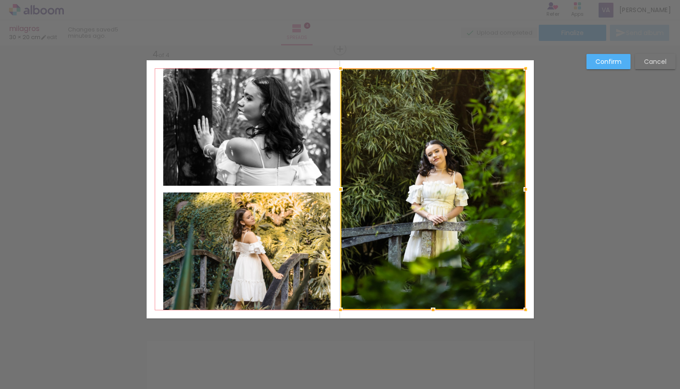
drag, startPoint x: 508, startPoint y: 191, endPoint x: 524, endPoint y: 194, distance: 15.5
click at [524, 194] on div at bounding box center [525, 189] width 18 height 18
click at [288, 149] on quentale-photo at bounding box center [246, 126] width 167 height 117
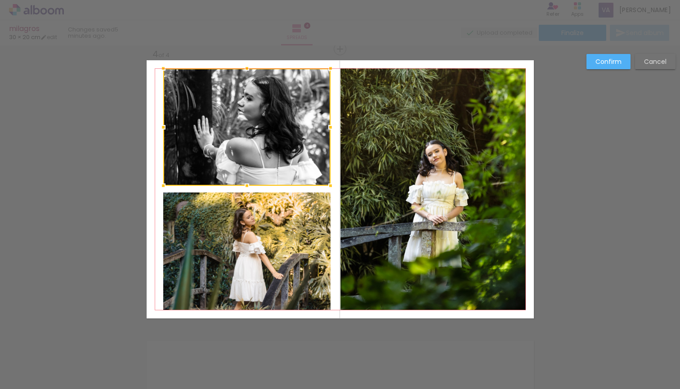
click at [288, 219] on quentale-photo at bounding box center [246, 250] width 167 height 117
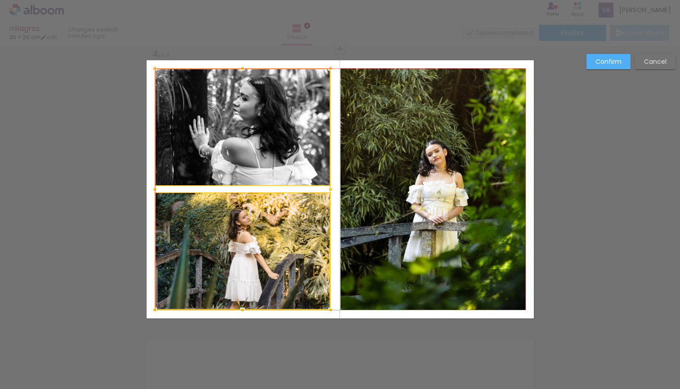
drag, startPoint x: 163, startPoint y: 188, endPoint x: 155, endPoint y: 187, distance: 8.6
click at [155, 187] on div at bounding box center [155, 189] width 18 height 18
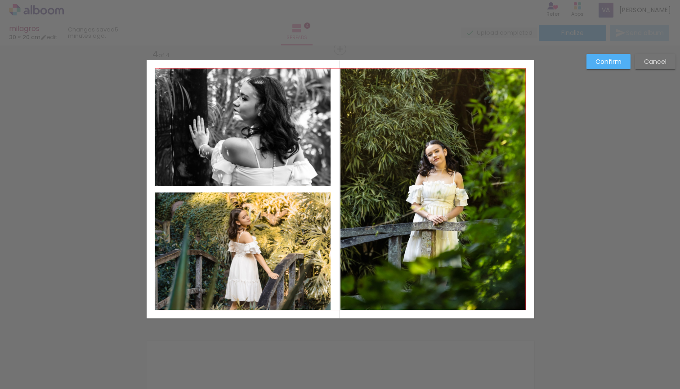
click at [297, 141] on quentale-photo at bounding box center [243, 126] width 176 height 117
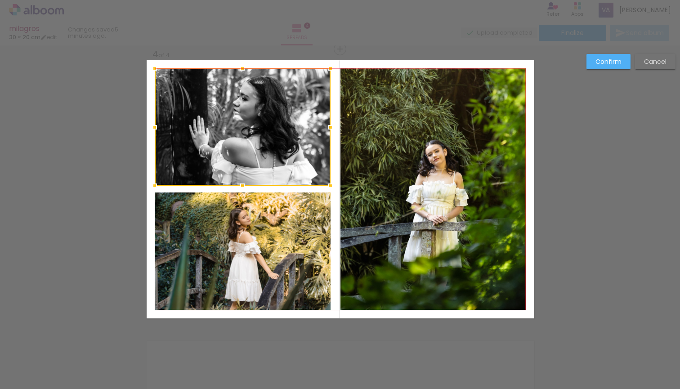
click at [307, 256] on quentale-photo at bounding box center [243, 250] width 176 height 117
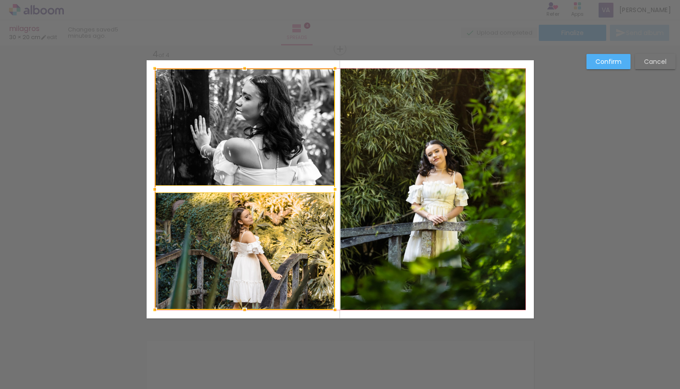
drag, startPoint x: 329, startPoint y: 187, endPoint x: 334, endPoint y: 187, distance: 4.5
click at [334, 187] on div at bounding box center [335, 189] width 18 height 18
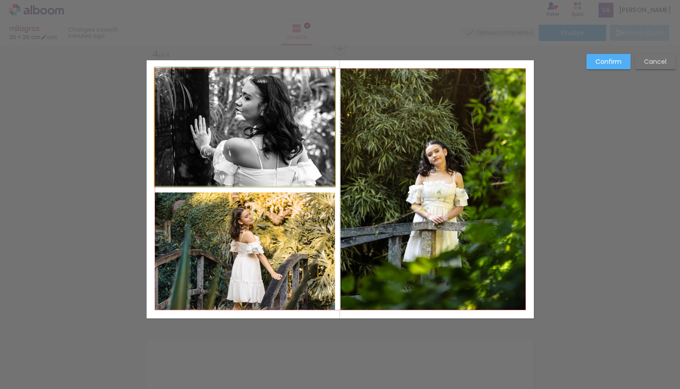
click at [271, 138] on quentale-photo at bounding box center [245, 126] width 180 height 117
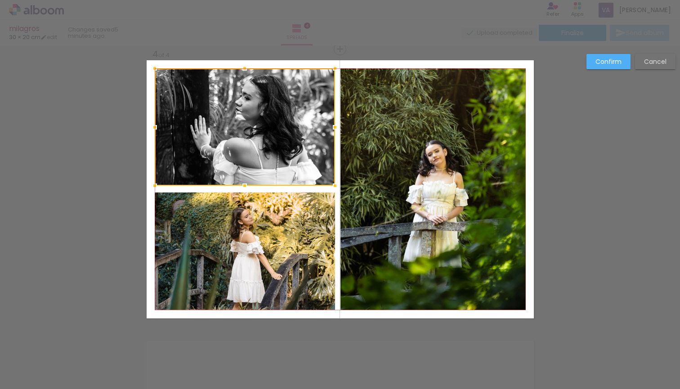
click at [281, 235] on quentale-photo at bounding box center [245, 250] width 180 height 117
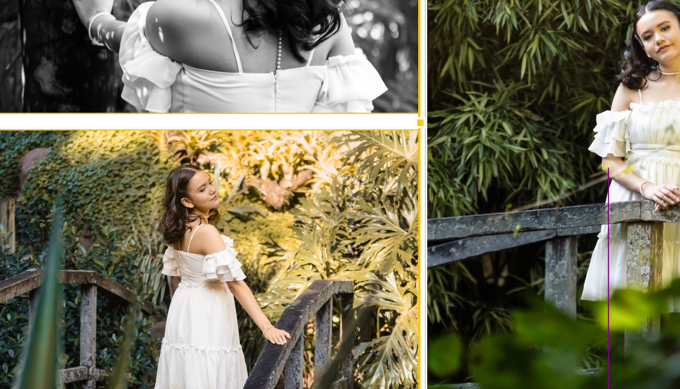
click at [157, 92] on div at bounding box center [247, 189] width 180 height 241
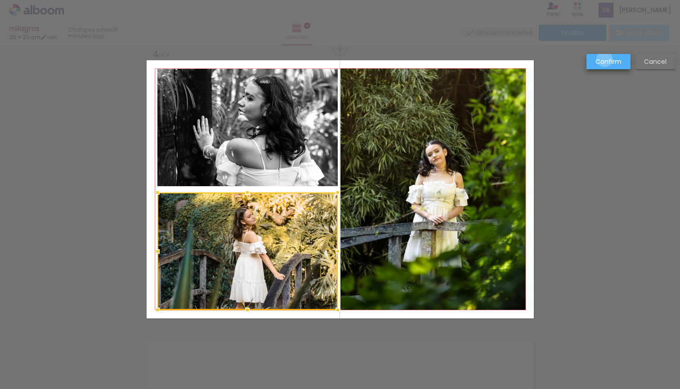
click at [0, 0] on slot "Confirm" at bounding box center [0, 0] width 0 height 0
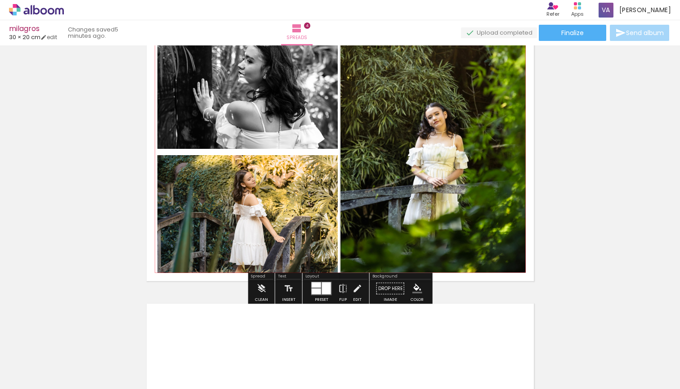
scroll to position [894, 0]
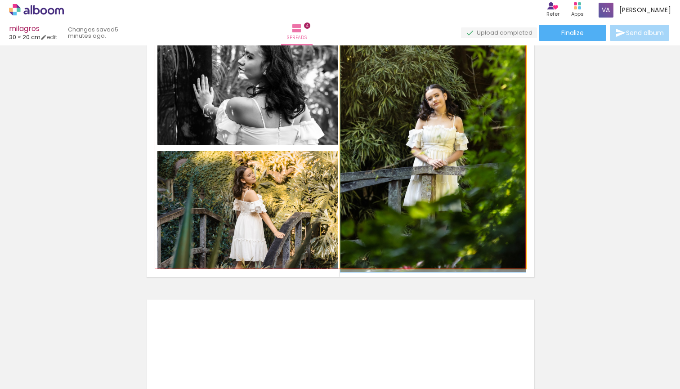
drag, startPoint x: 480, startPoint y: 204, endPoint x: 479, endPoint y: 186, distance: 17.6
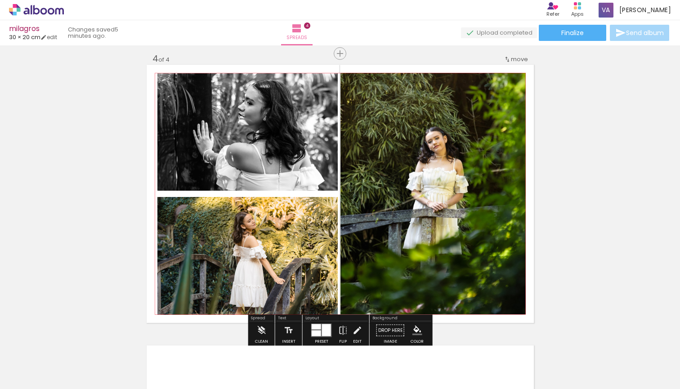
scroll to position [840, 0]
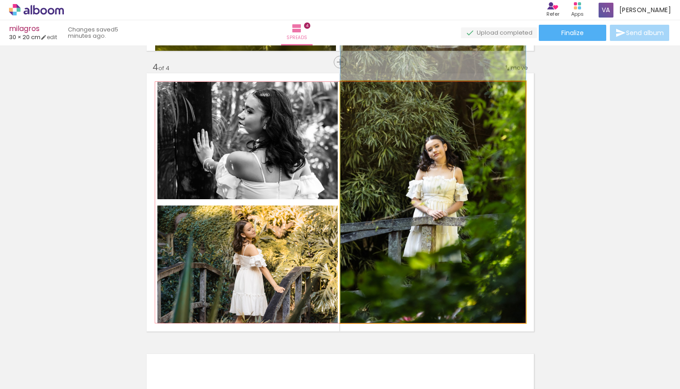
drag, startPoint x: 483, startPoint y: 198, endPoint x: 483, endPoint y: 180, distance: 18.0
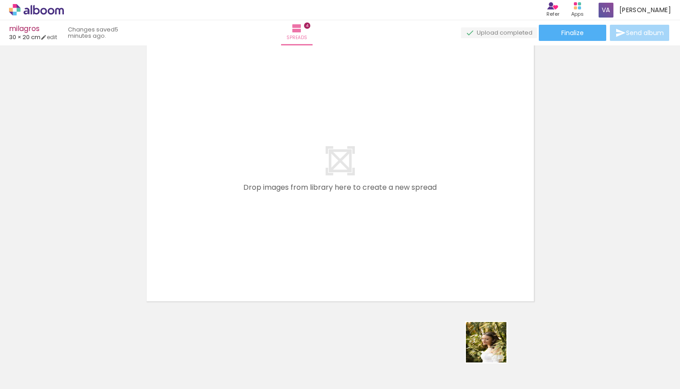
drag, startPoint x: 500, startPoint y: 353, endPoint x: 318, endPoint y: 261, distance: 204.2
click at [318, 261] on quentale-workspace at bounding box center [340, 194] width 680 height 389
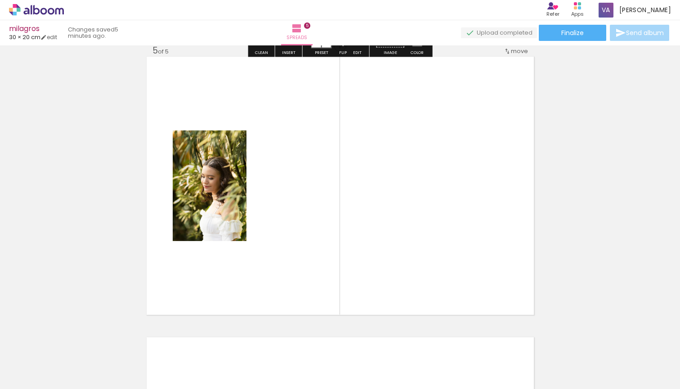
scroll to position [1133, 0]
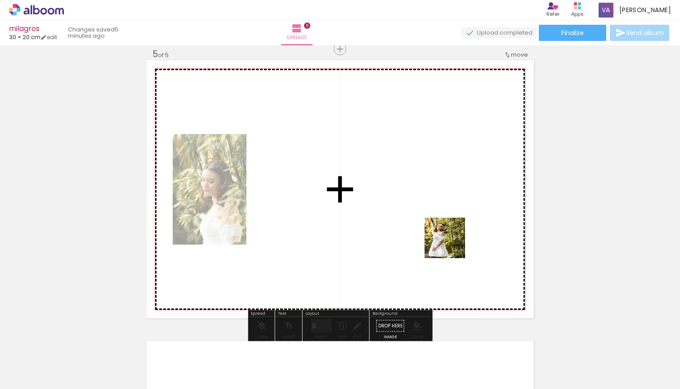
drag, startPoint x: 551, startPoint y: 370, endPoint x: 438, endPoint y: 220, distance: 187.8
click at [438, 220] on quentale-workspace at bounding box center [340, 194] width 680 height 389
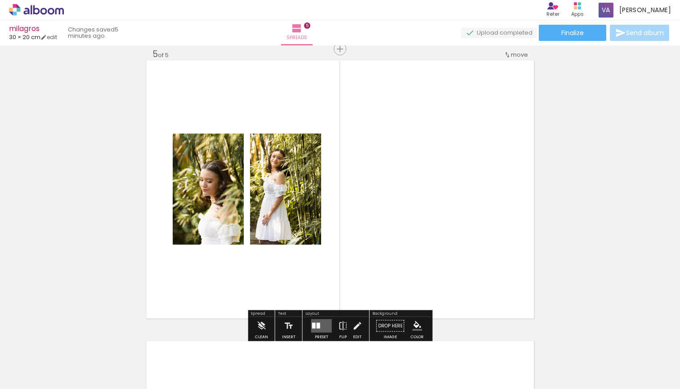
click at [319, 323] on div at bounding box center [318, 326] width 4 height 6
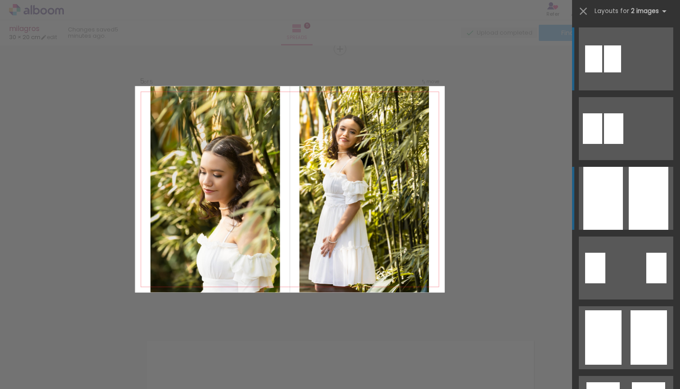
click at [639, 194] on div at bounding box center [648, 198] width 40 height 63
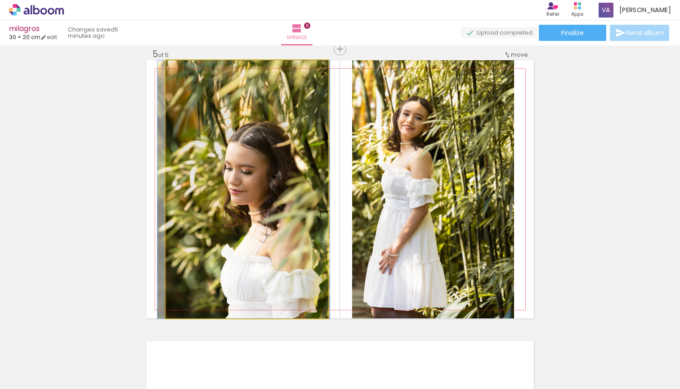
drag, startPoint x: 280, startPoint y: 231, endPoint x: 276, endPoint y: 178, distance: 53.6
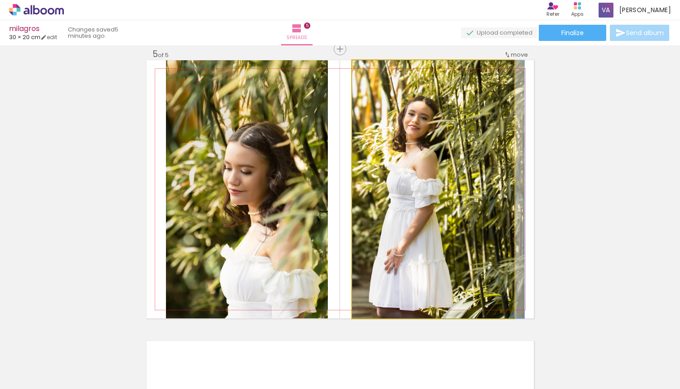
drag, startPoint x: 402, startPoint y: 204, endPoint x: 420, endPoint y: 203, distance: 18.4
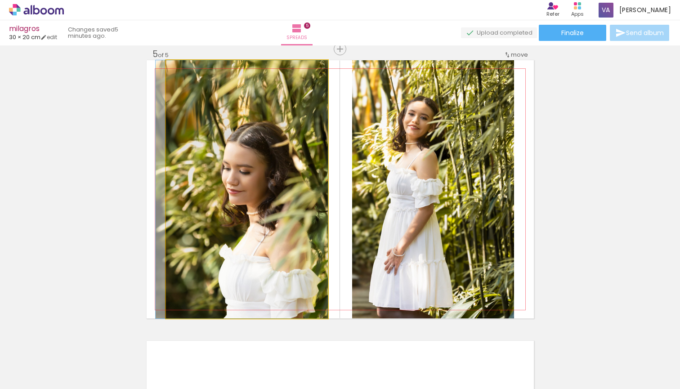
drag, startPoint x: 256, startPoint y: 220, endPoint x: 247, endPoint y: 208, distance: 14.7
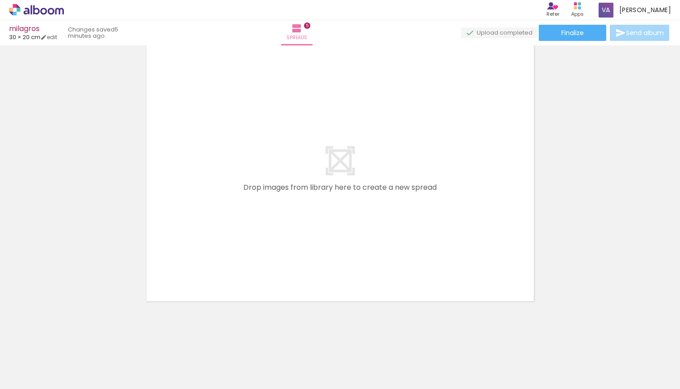
scroll to position [0, 0]
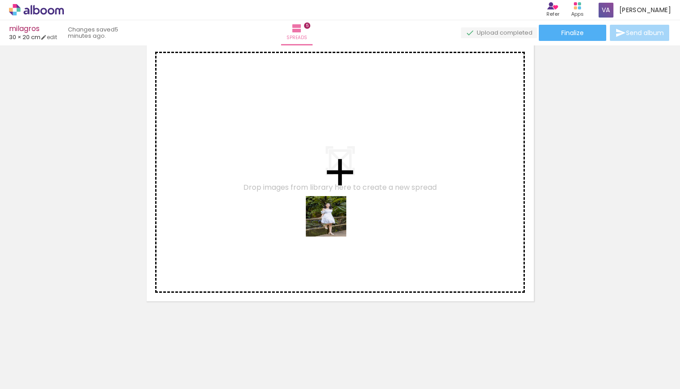
drag, startPoint x: 604, startPoint y: 351, endPoint x: 325, endPoint y: 218, distance: 309.0
click at [325, 218] on quentale-workspace at bounding box center [340, 194] width 680 height 389
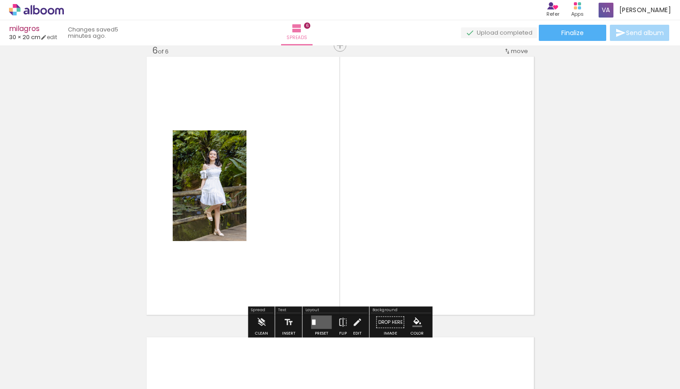
scroll to position [1414, 0]
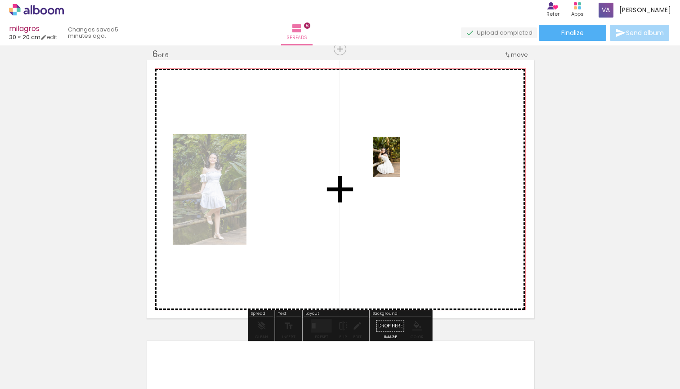
drag, startPoint x: 653, startPoint y: 355, endPoint x: 400, endPoint y: 164, distance: 316.7
click at [400, 164] on quentale-workspace at bounding box center [340, 194] width 680 height 389
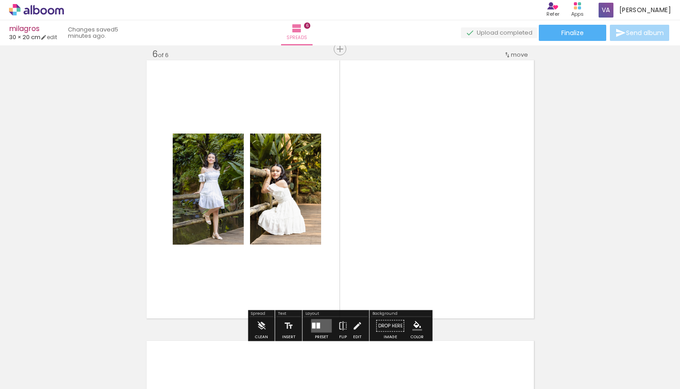
click at [320, 317] on div at bounding box center [321, 326] width 24 height 18
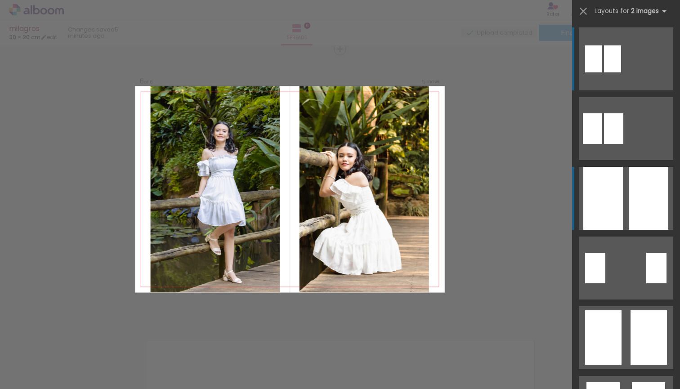
click at [629, 195] on div at bounding box center [648, 198] width 40 height 63
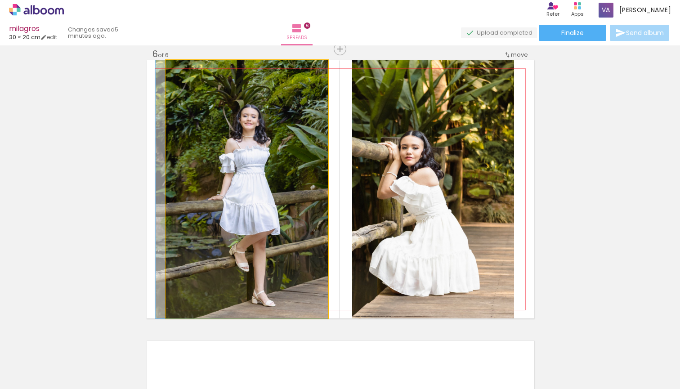
drag, startPoint x: 311, startPoint y: 233, endPoint x: 297, endPoint y: 203, distance: 33.8
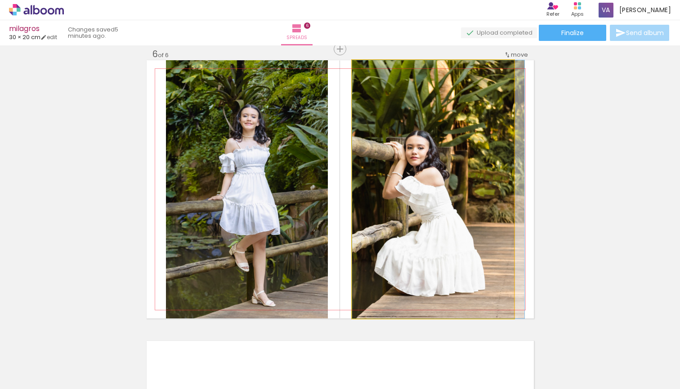
drag, startPoint x: 452, startPoint y: 217, endPoint x: 482, endPoint y: 190, distance: 40.1
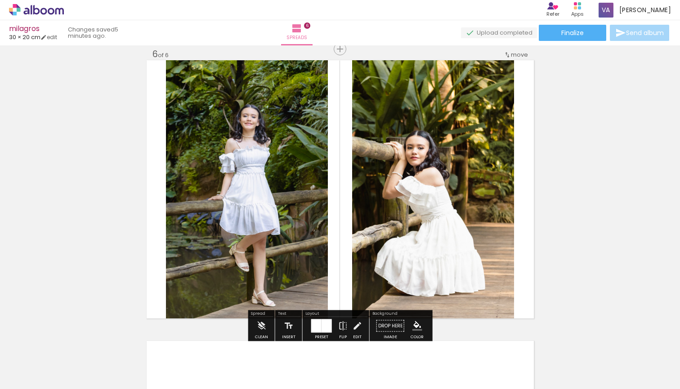
click at [319, 324] on div at bounding box center [316, 325] width 10 height 13
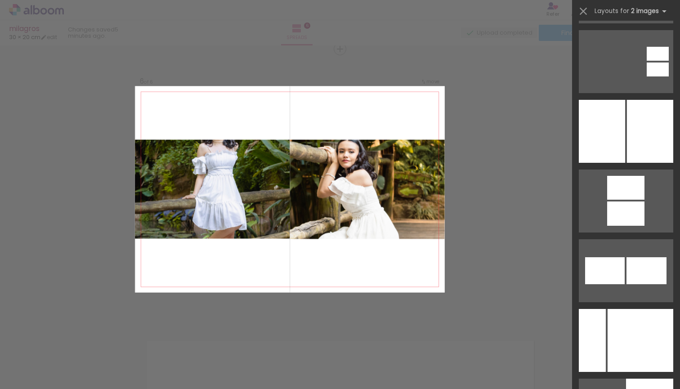
scroll to position [4624, 0]
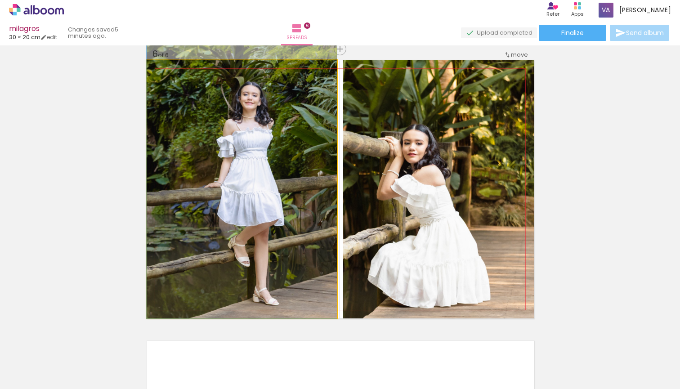
drag, startPoint x: 311, startPoint y: 182, endPoint x: 307, endPoint y: 148, distance: 33.6
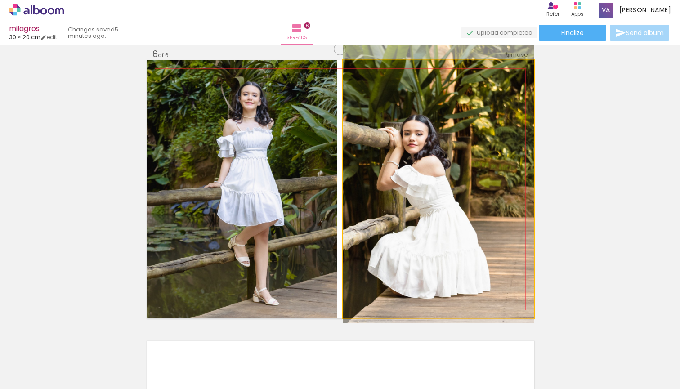
drag, startPoint x: 430, startPoint y: 181, endPoint x: 430, endPoint y: 172, distance: 9.4
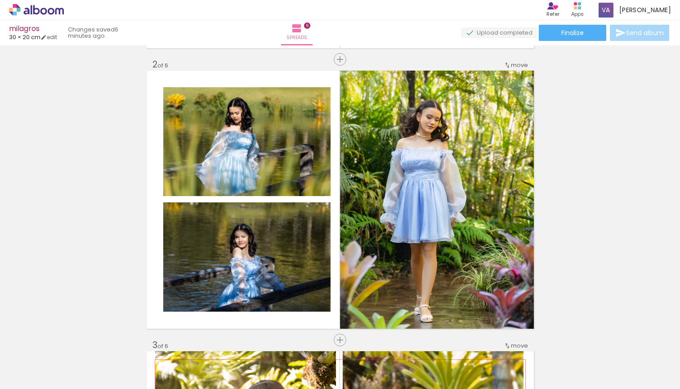
scroll to position [293, 0]
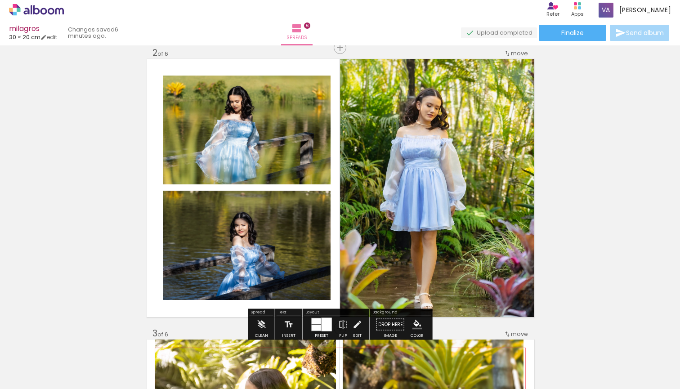
click at [324, 323] on div at bounding box center [326, 324] width 10 height 13
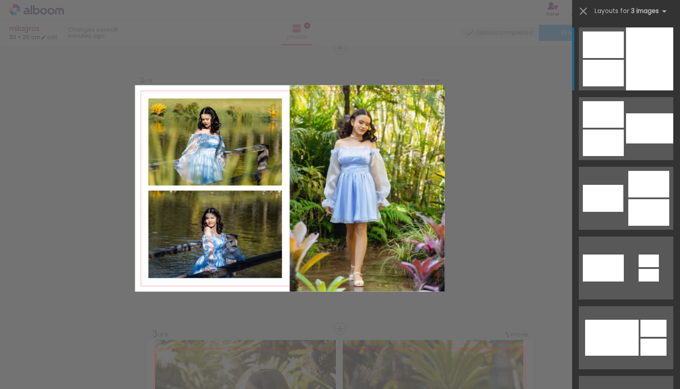
scroll to position [292, 0]
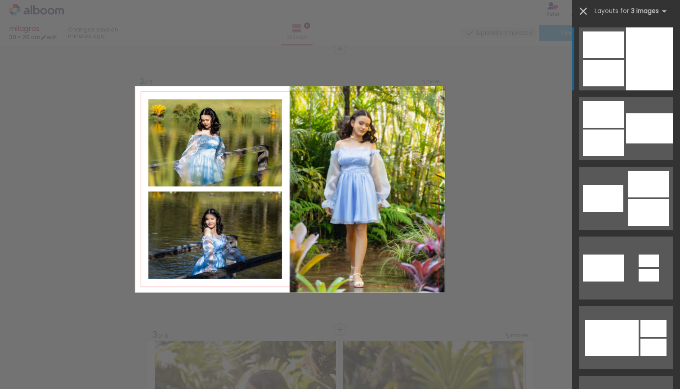
click at [581, 14] on iron-icon at bounding box center [583, 11] width 13 height 13
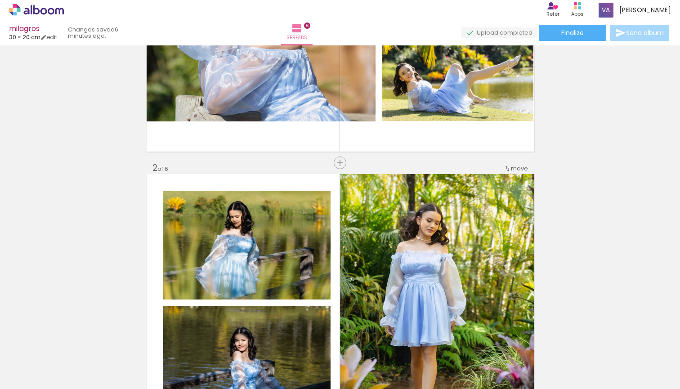
scroll to position [126, 0]
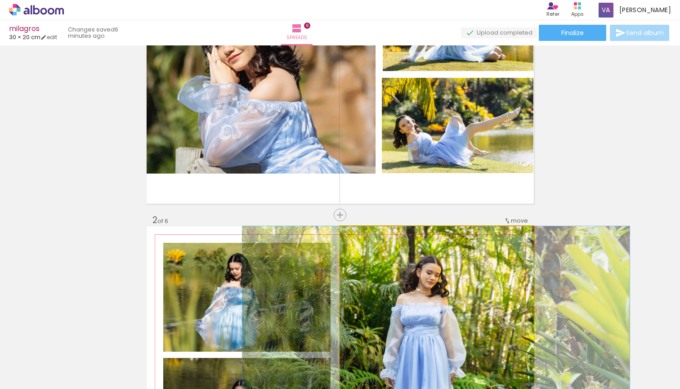
drag, startPoint x: 459, startPoint y: 311, endPoint x: 459, endPoint y: 124, distance: 187.9
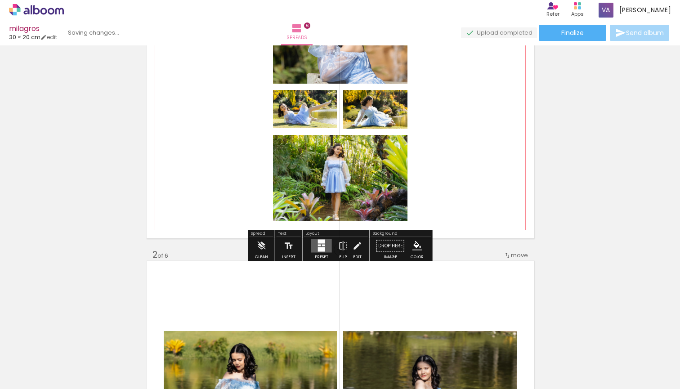
scroll to position [78, 0]
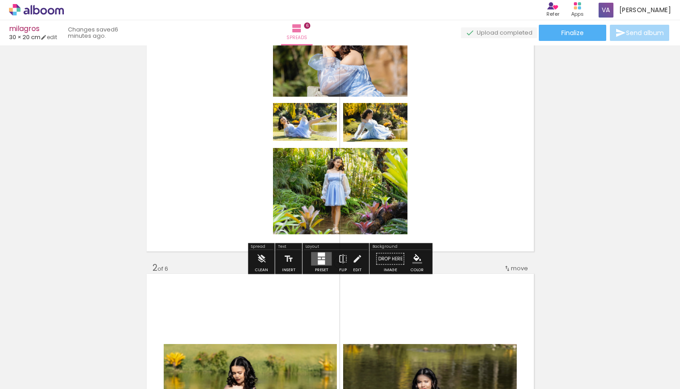
click at [322, 262] on div at bounding box center [321, 262] width 7 height 4
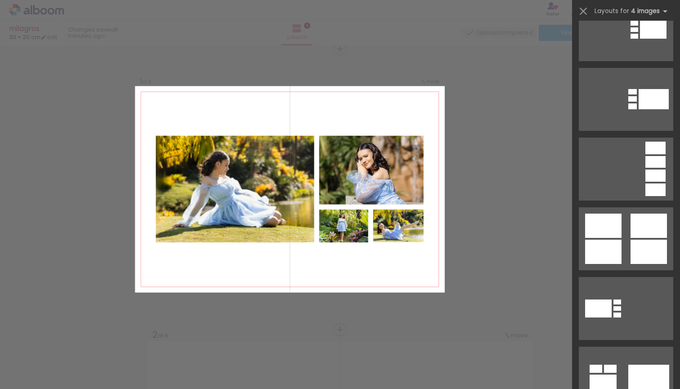
scroll to position [401, 0]
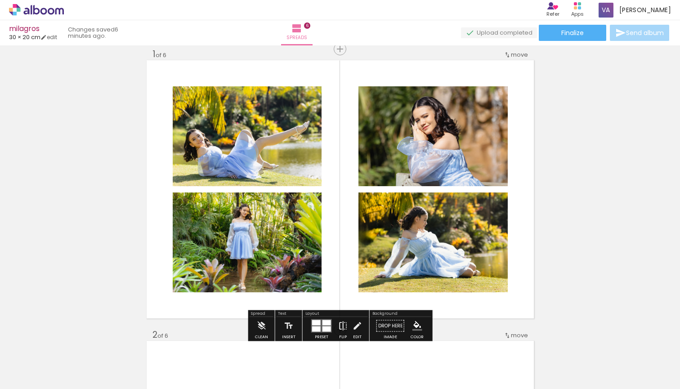
click at [343, 323] on iron-icon at bounding box center [343, 326] width 10 height 18
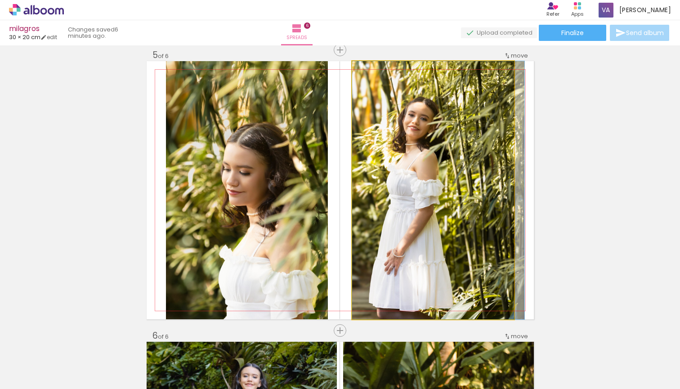
click at [426, 202] on quentale-photo at bounding box center [433, 190] width 162 height 258
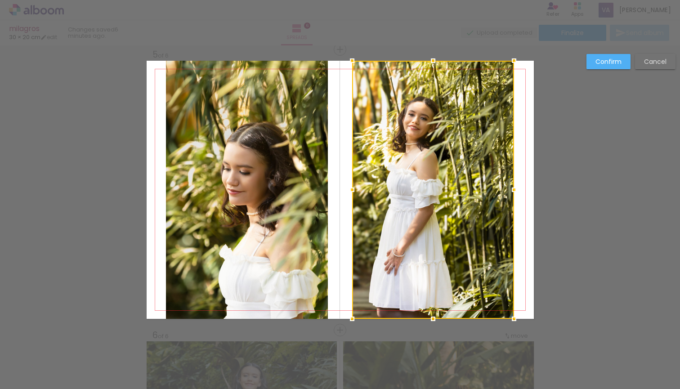
scroll to position [1133, 0]
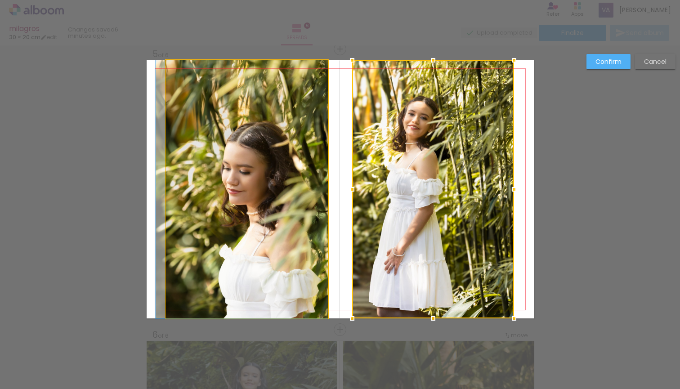
click at [294, 197] on quentale-photo at bounding box center [247, 189] width 162 height 258
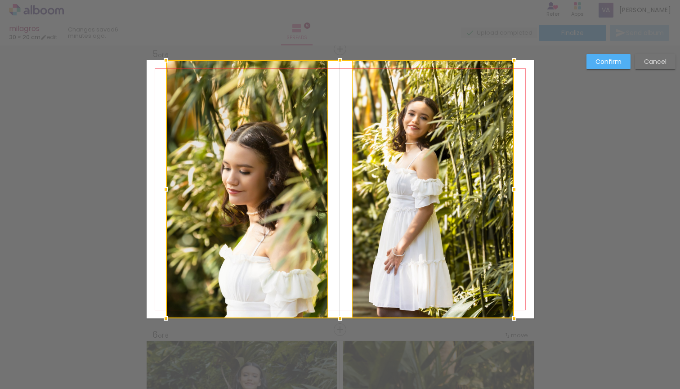
click at [405, 167] on div at bounding box center [340, 189] width 348 height 258
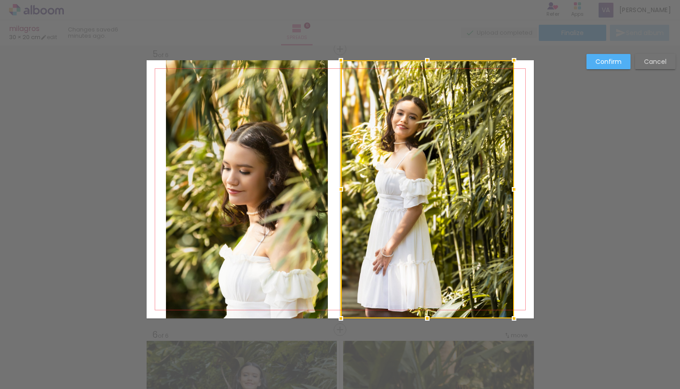
drag, startPoint x: 353, startPoint y: 188, endPoint x: 342, endPoint y: 187, distance: 10.9
click at [342, 187] on div at bounding box center [341, 189] width 18 height 18
click at [309, 185] on quentale-photo at bounding box center [247, 189] width 162 height 258
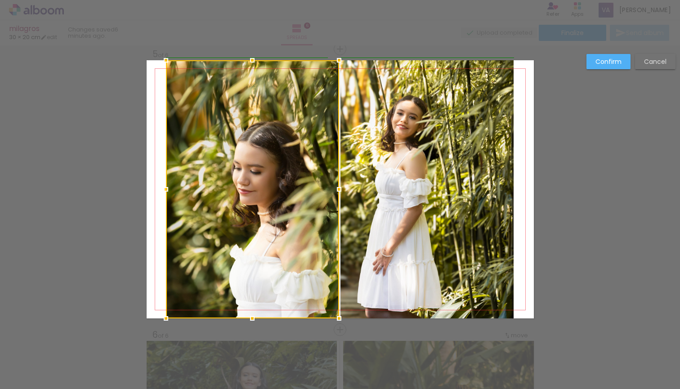
drag, startPoint x: 323, startPoint y: 189, endPoint x: 331, endPoint y: 189, distance: 8.1
click at [331, 189] on div at bounding box center [339, 189] width 18 height 18
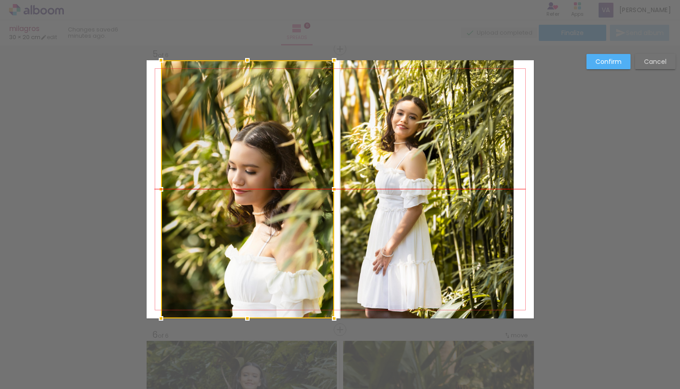
drag, startPoint x: 288, startPoint y: 181, endPoint x: 283, endPoint y: 181, distance: 4.9
click at [283, 181] on div at bounding box center [247, 189] width 173 height 258
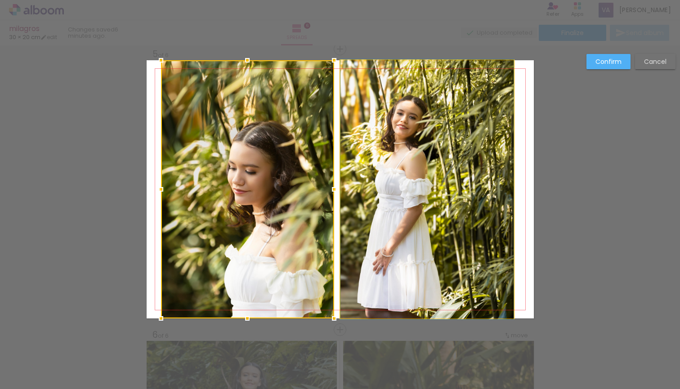
drag, startPoint x: 400, startPoint y: 167, endPoint x: 410, endPoint y: 166, distance: 10.8
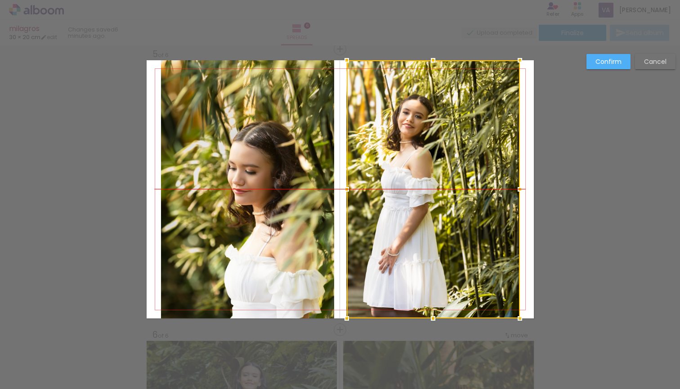
drag, startPoint x: 444, startPoint y: 173, endPoint x: 450, endPoint y: 173, distance: 5.8
click at [450, 173] on div at bounding box center [433, 189] width 173 height 258
click at [0, 0] on slot "Confirm" at bounding box center [0, 0] width 0 height 0
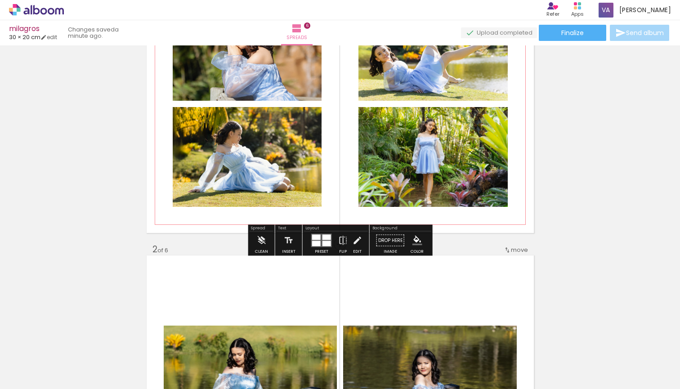
scroll to position [110, 0]
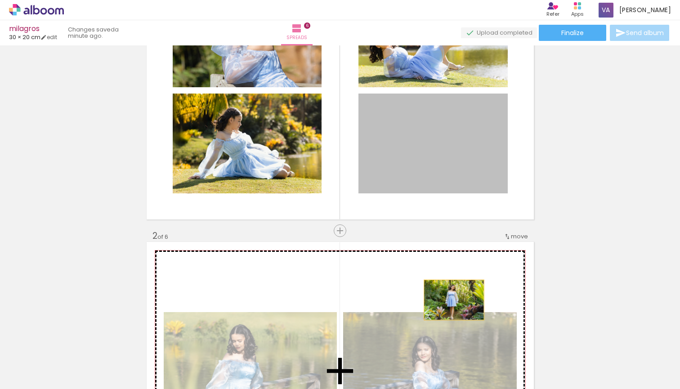
drag, startPoint x: 466, startPoint y: 164, endPoint x: 453, endPoint y: 307, distance: 144.0
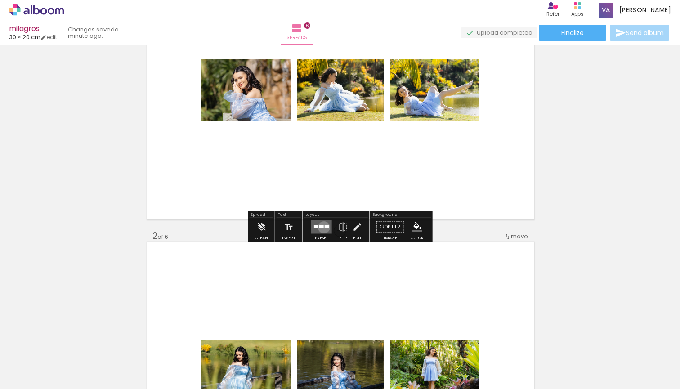
click at [323, 227] on quentale-layouter at bounding box center [321, 226] width 21 height 13
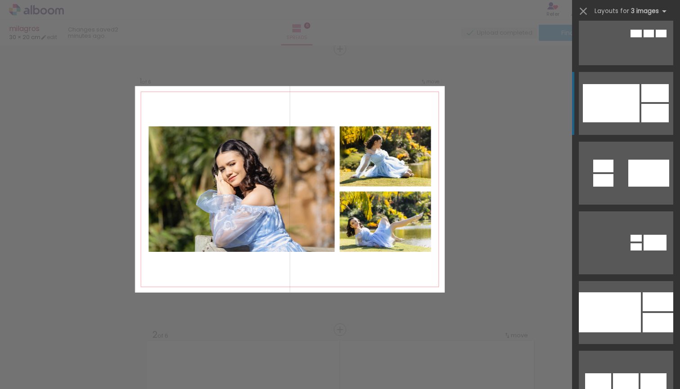
scroll to position [1520, 0]
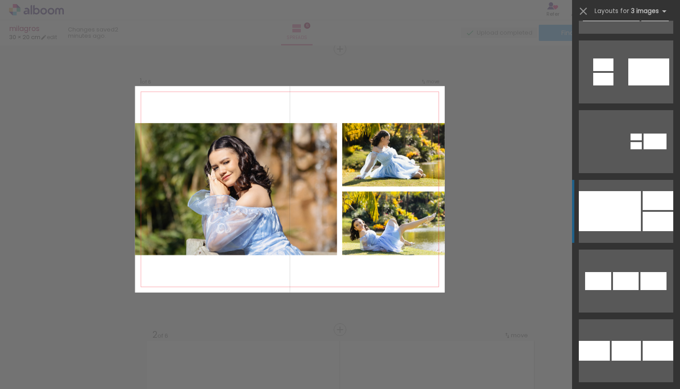
click at [629, 204] on div at bounding box center [609, 211] width 62 height 40
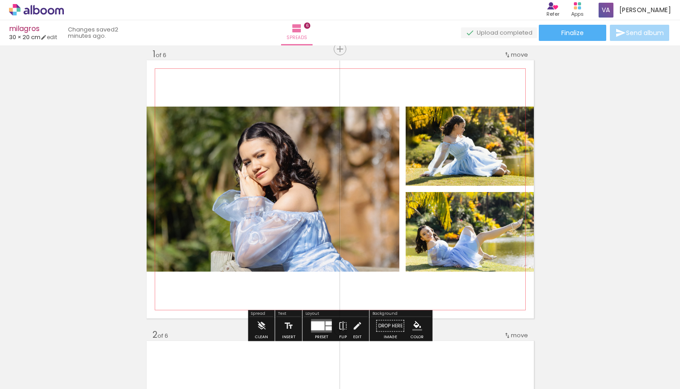
click at [377, 188] on quentale-photo at bounding box center [273, 189] width 253 height 165
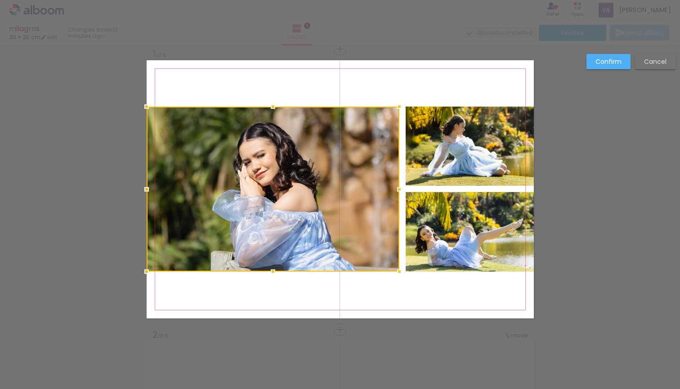
click at [428, 165] on quentale-photo at bounding box center [469, 146] width 128 height 79
click at [440, 243] on div at bounding box center [340, 189] width 387 height 165
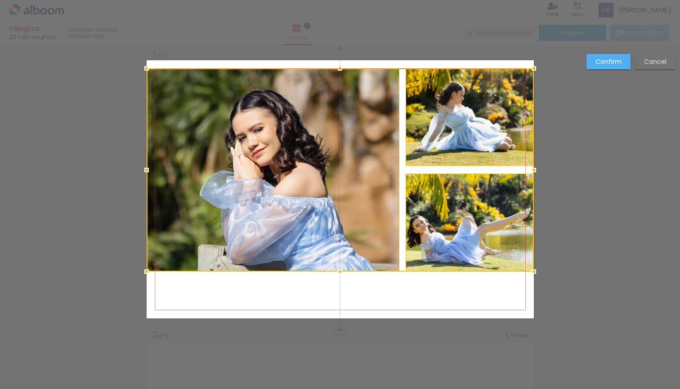
drag, startPoint x: 340, startPoint y: 109, endPoint x: 339, endPoint y: 71, distance: 38.2
click at [339, 71] on div at bounding box center [340, 68] width 18 height 18
click at [339, 151] on div at bounding box center [273, 169] width 253 height 203
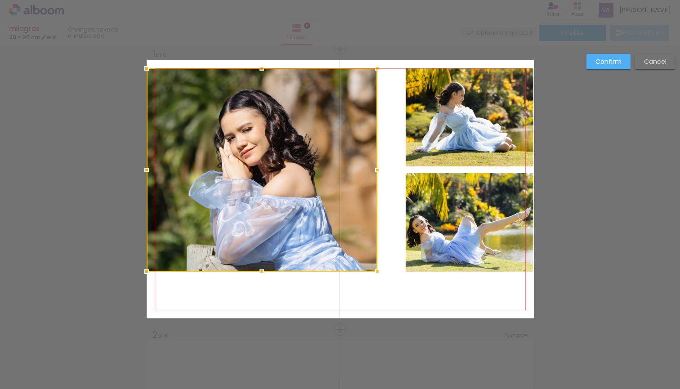
drag, startPoint x: 395, startPoint y: 169, endPoint x: 372, endPoint y: 169, distance: 23.4
click at [372, 169] on div at bounding box center [377, 170] width 18 height 18
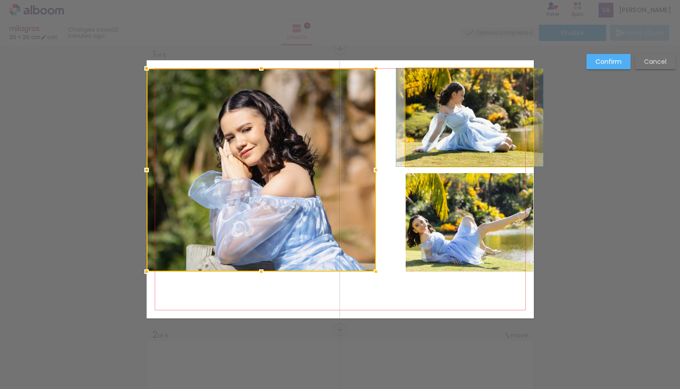
click at [469, 136] on quentale-photo at bounding box center [469, 117] width 128 height 98
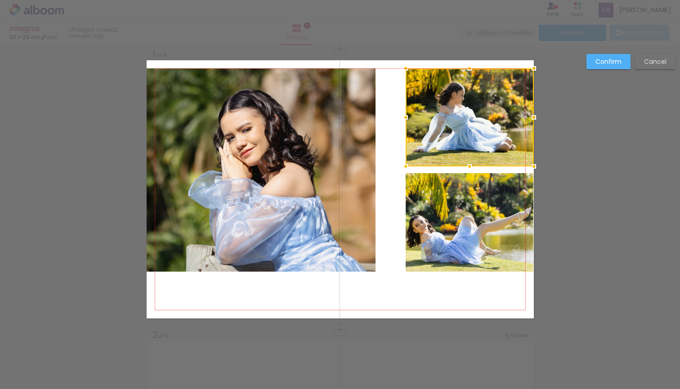
click at [469, 220] on quentale-photo at bounding box center [469, 222] width 128 height 98
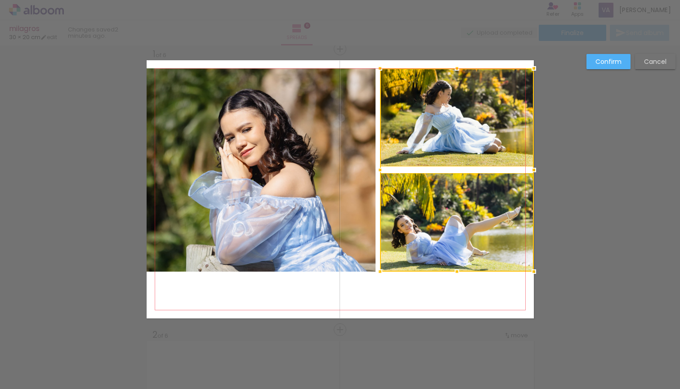
drag, startPoint x: 405, startPoint y: 167, endPoint x: 380, endPoint y: 166, distance: 25.7
click at [380, 166] on div at bounding box center [380, 170] width 18 height 18
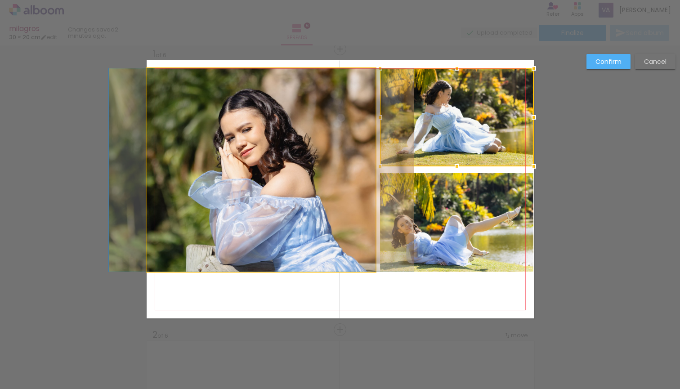
click at [209, 156] on quentale-photo at bounding box center [261, 169] width 229 height 203
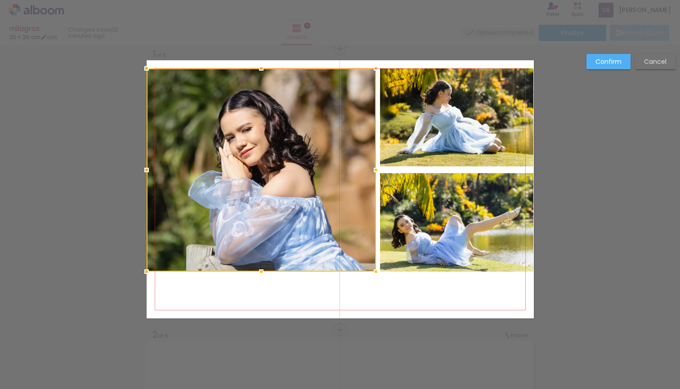
click at [457, 147] on quentale-photo at bounding box center [457, 117] width 154 height 98
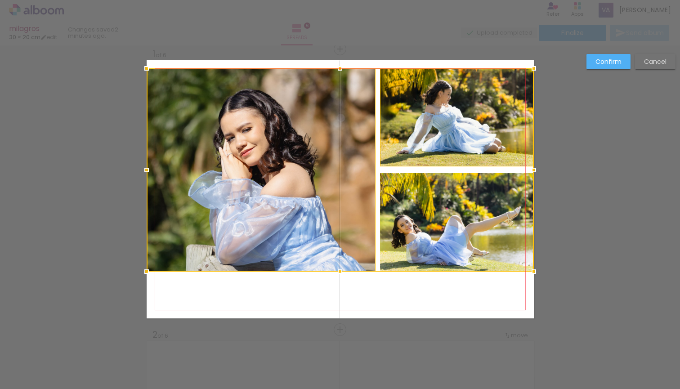
click at [457, 208] on div at bounding box center [340, 169] width 387 height 203
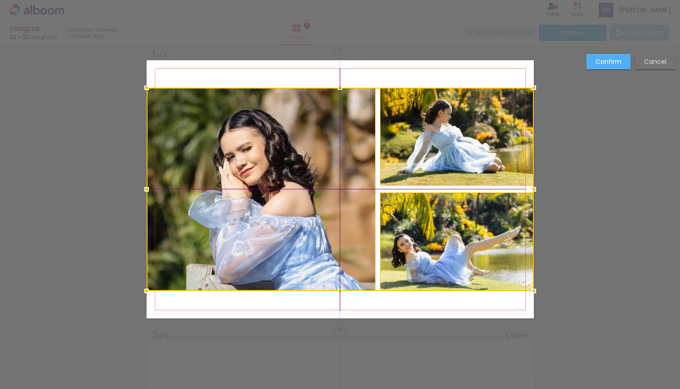
drag, startPoint x: 457, startPoint y: 195, endPoint x: 457, endPoint y: 213, distance: 18.4
click at [457, 213] on div at bounding box center [340, 189] width 387 height 203
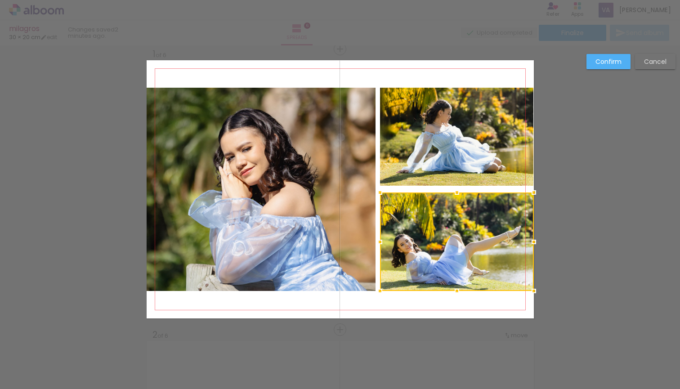
click at [601, 66] on paper-button "Confirm" at bounding box center [608, 61] width 44 height 15
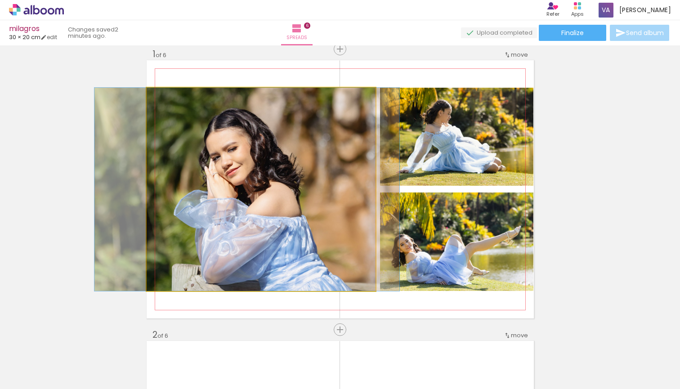
drag, startPoint x: 330, startPoint y: 174, endPoint x: 317, endPoint y: 174, distance: 13.0
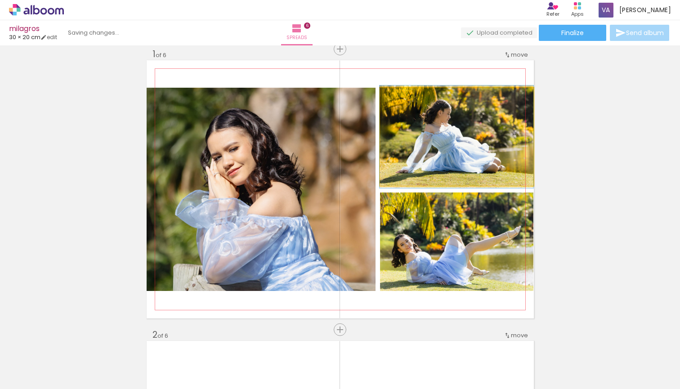
drag, startPoint x: 487, startPoint y: 153, endPoint x: 264, endPoint y: 180, distance: 224.6
click at [0, 0] on slot at bounding box center [0, 0] width 0 height 0
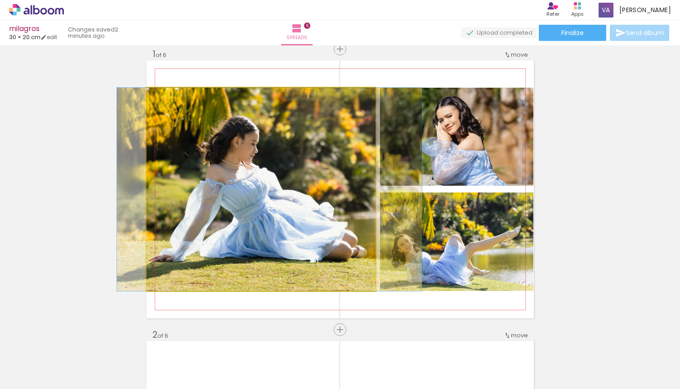
drag, startPoint x: 335, startPoint y: 187, endPoint x: 343, endPoint y: 187, distance: 8.1
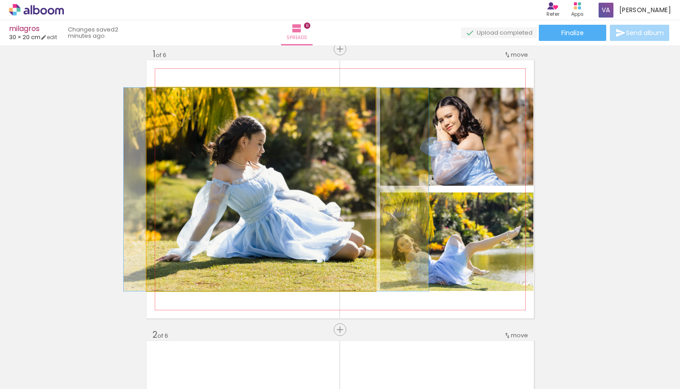
drag, startPoint x: 307, startPoint y: 199, endPoint x: 314, endPoint y: 197, distance: 6.5
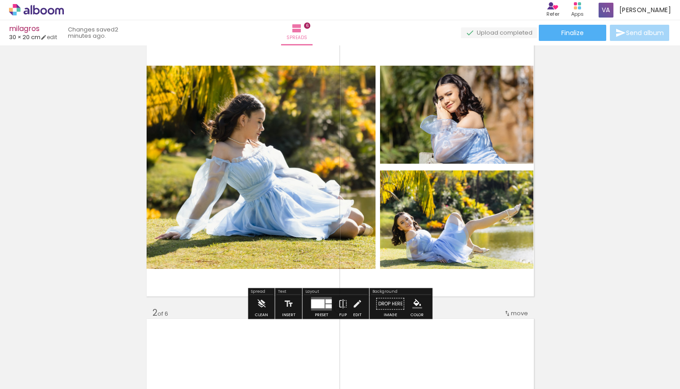
scroll to position [38, 0]
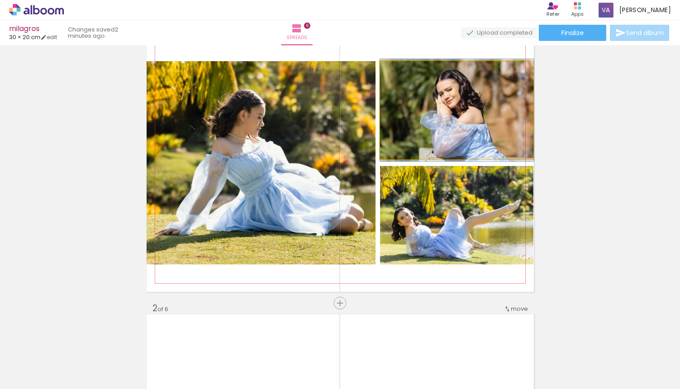
drag, startPoint x: 510, startPoint y: 139, endPoint x: 308, endPoint y: 169, distance: 203.6
click at [0, 0] on slot at bounding box center [0, 0] width 0 height 0
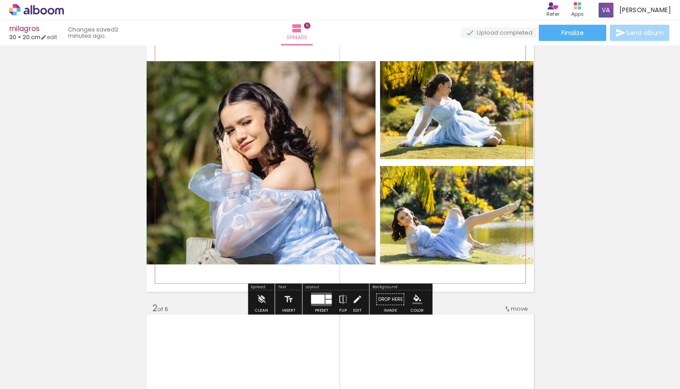
click at [319, 175] on quentale-photo at bounding box center [261, 162] width 229 height 203
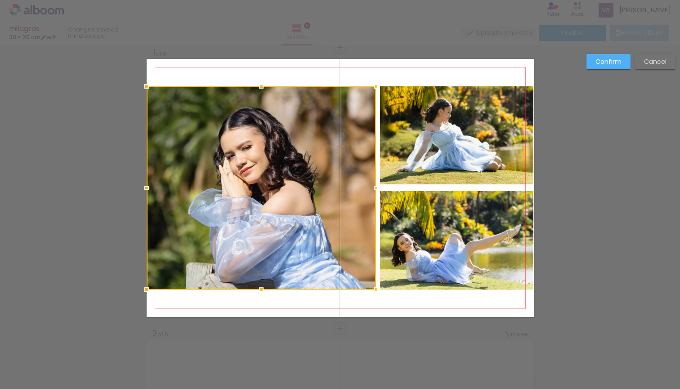
scroll to position [11, 0]
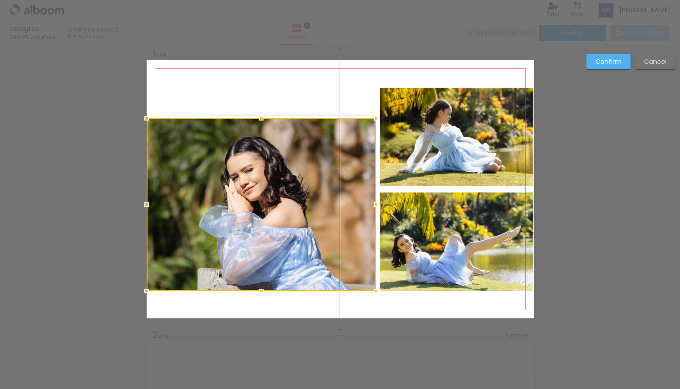
drag, startPoint x: 261, startPoint y: 89, endPoint x: 264, endPoint y: 120, distance: 30.7
click at [264, 120] on div at bounding box center [261, 118] width 18 height 18
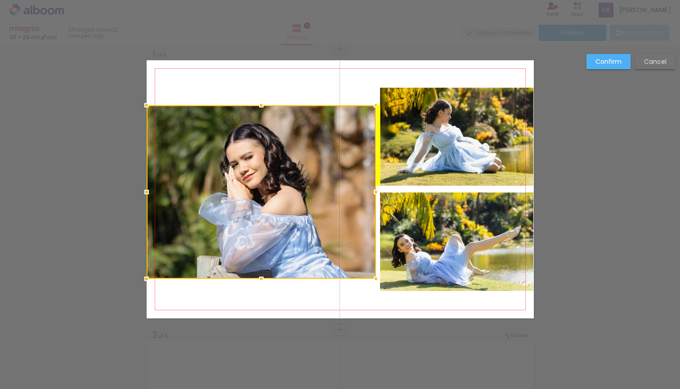
drag, startPoint x: 272, startPoint y: 186, endPoint x: 272, endPoint y: 174, distance: 12.1
click at [272, 174] on div at bounding box center [261, 191] width 229 height 173
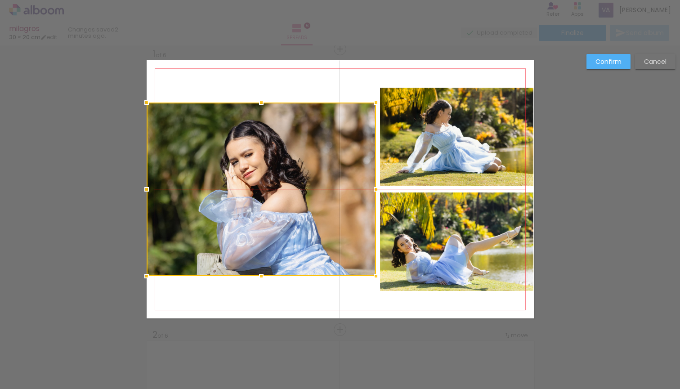
click at [271, 185] on div at bounding box center [261, 188] width 229 height 173
click at [0, 0] on slot "Confirm" at bounding box center [0, 0] width 0 height 0
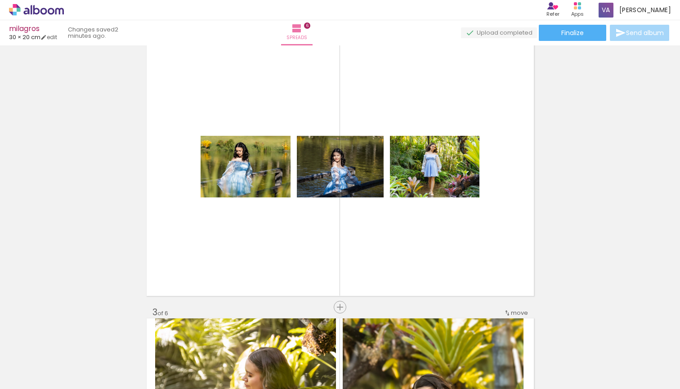
scroll to position [315, 0]
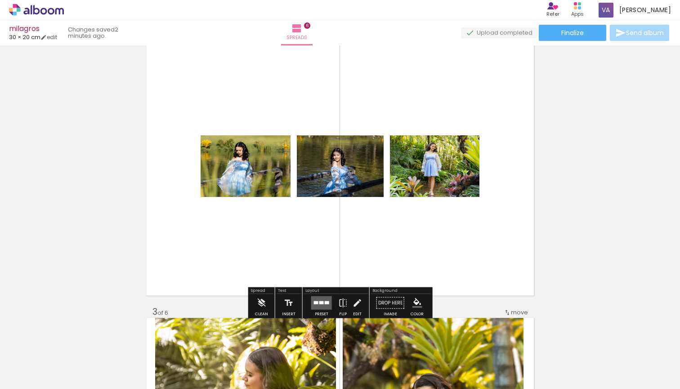
click at [319, 303] on div at bounding box center [321, 302] width 4 height 3
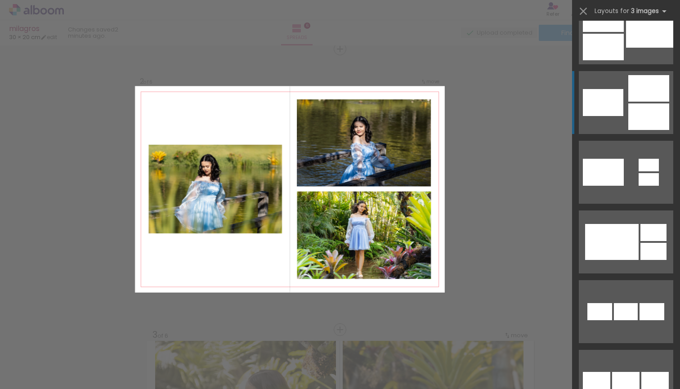
scroll to position [439, 0]
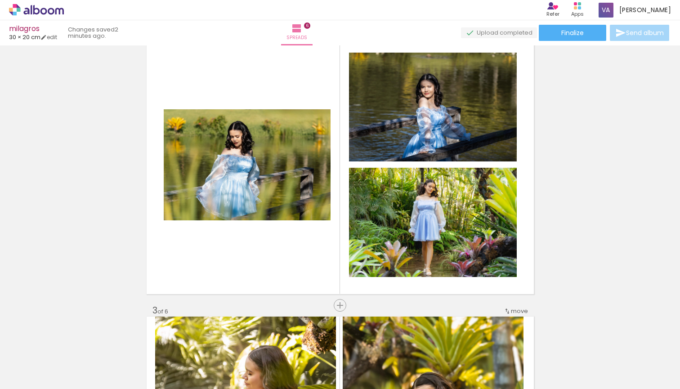
scroll to position [316, 0]
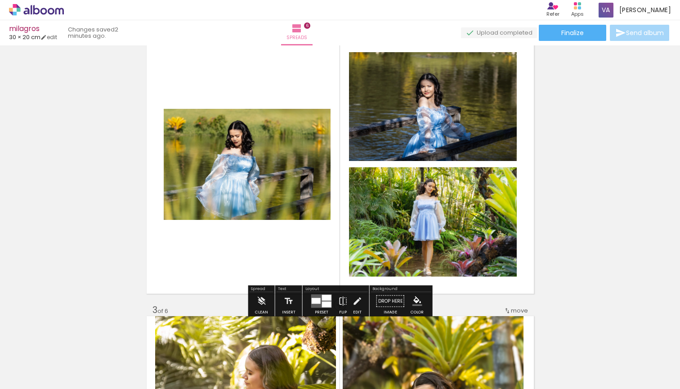
click at [318, 302] on div at bounding box center [315, 301] width 9 height 6
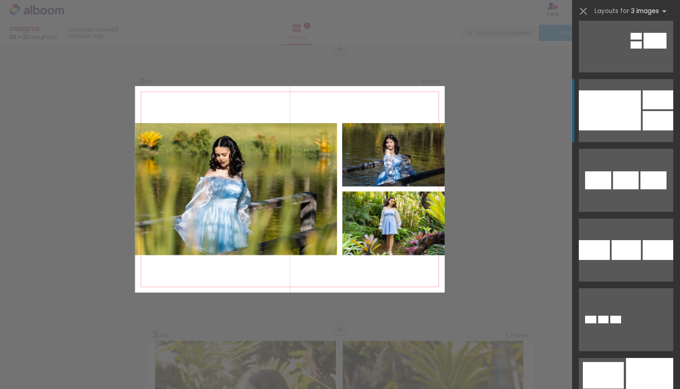
scroll to position [1702, 0]
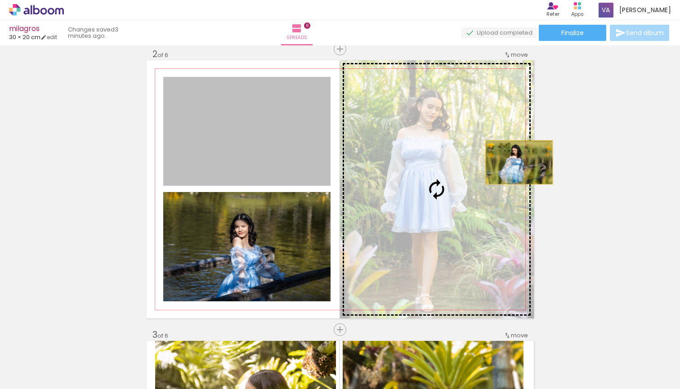
drag, startPoint x: 270, startPoint y: 150, endPoint x: 523, endPoint y: 162, distance: 253.4
click at [0, 0] on slot at bounding box center [0, 0] width 0 height 0
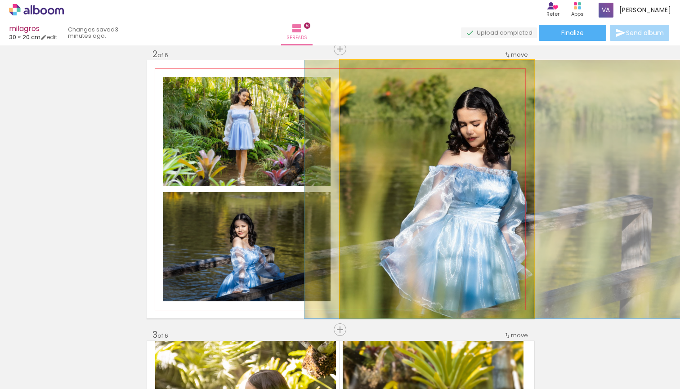
drag, startPoint x: 471, startPoint y: 178, endPoint x: 533, endPoint y: 177, distance: 61.6
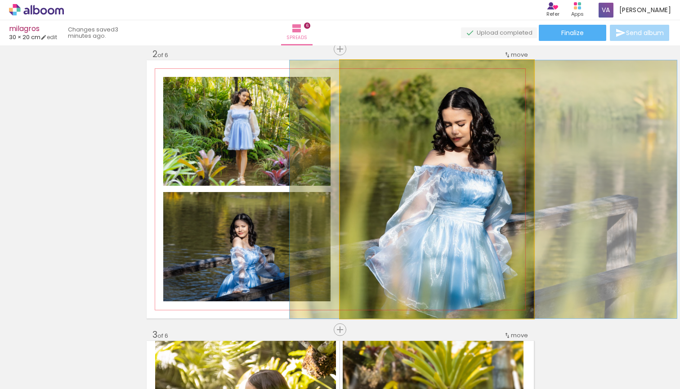
drag, startPoint x: 508, startPoint y: 183, endPoint x: 491, endPoint y: 183, distance: 17.5
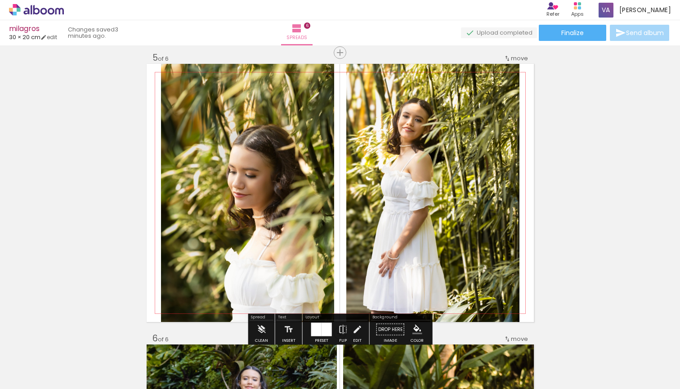
scroll to position [1126, 0]
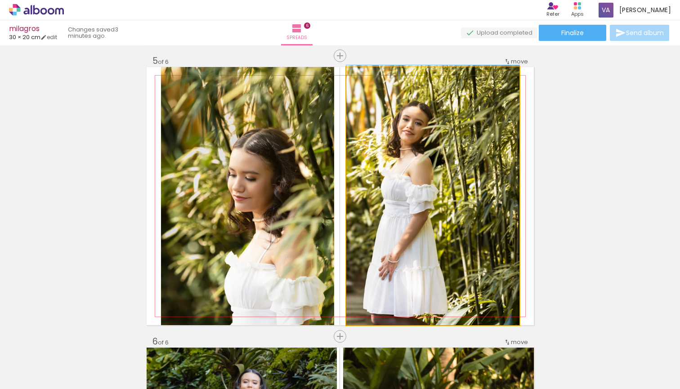
click at [406, 180] on quentale-photo at bounding box center [432, 196] width 173 height 258
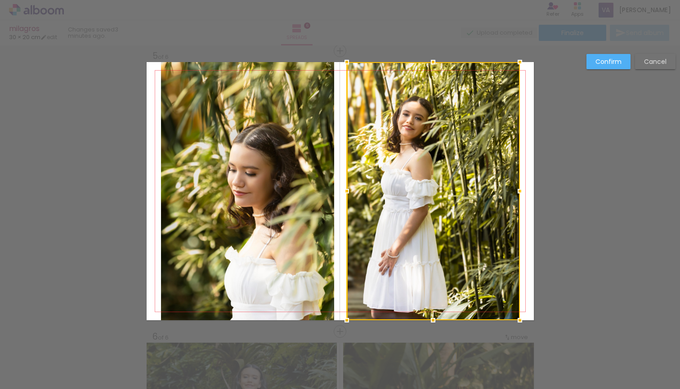
scroll to position [1133, 0]
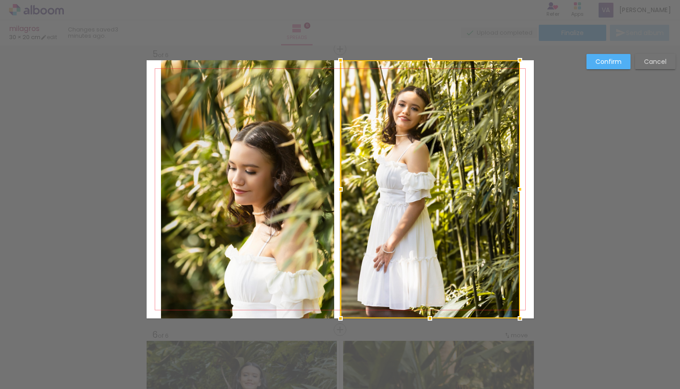
drag, startPoint x: 347, startPoint y: 188, endPoint x: 340, endPoint y: 187, distance: 6.5
click at [340, 187] on div at bounding box center [340, 189] width 18 height 18
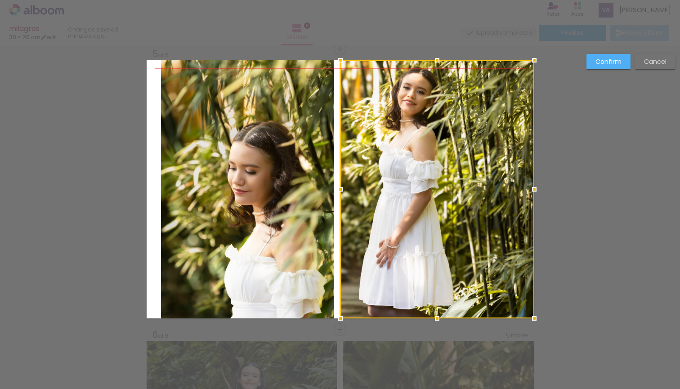
drag, startPoint x: 519, startPoint y: 182, endPoint x: 530, endPoint y: 182, distance: 11.2
click at [530, 182] on div at bounding box center [534, 189] width 18 height 18
click at [0, 0] on slot "Cancel" at bounding box center [0, 0] width 0 height 0
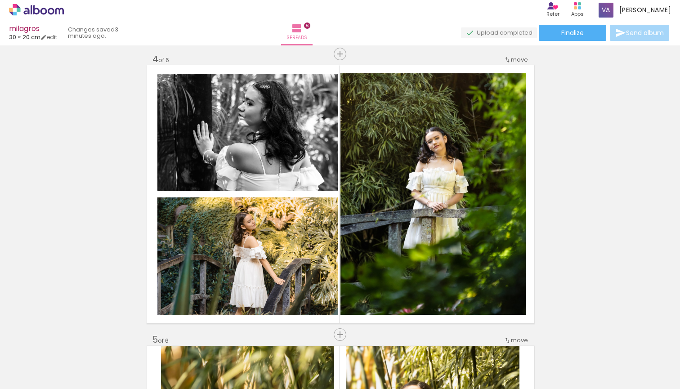
scroll to position [828, 0]
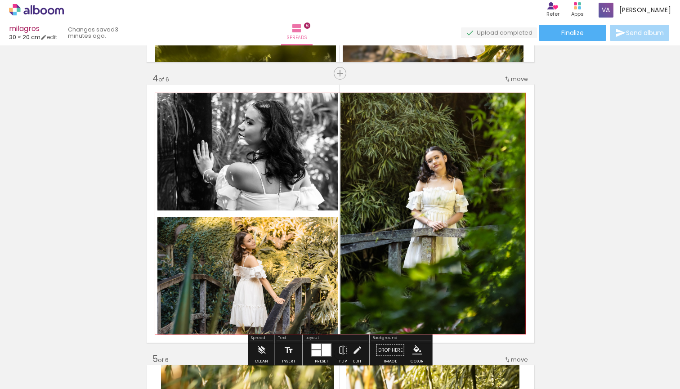
click at [490, 183] on quentale-photo at bounding box center [432, 213] width 185 height 241
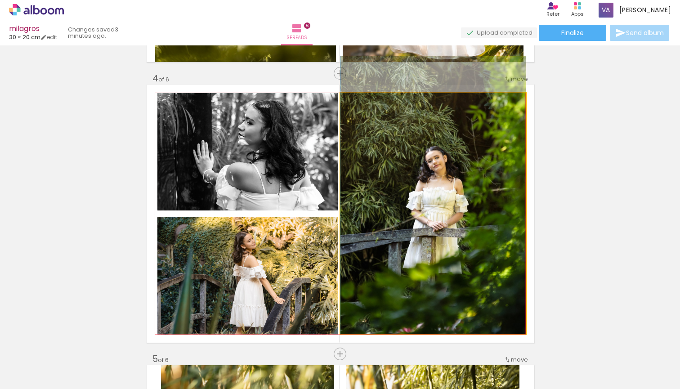
click at [490, 183] on quentale-photo at bounding box center [432, 213] width 185 height 241
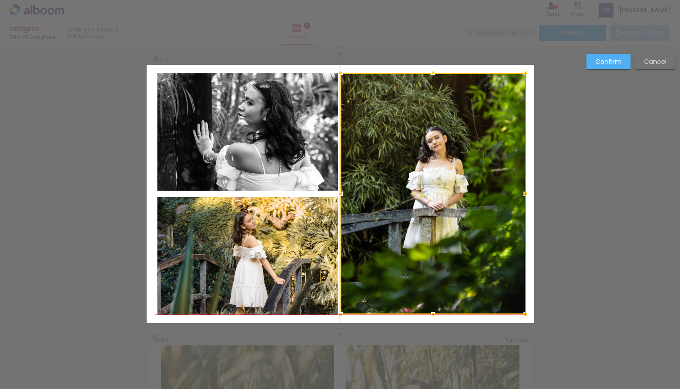
scroll to position [853, 0]
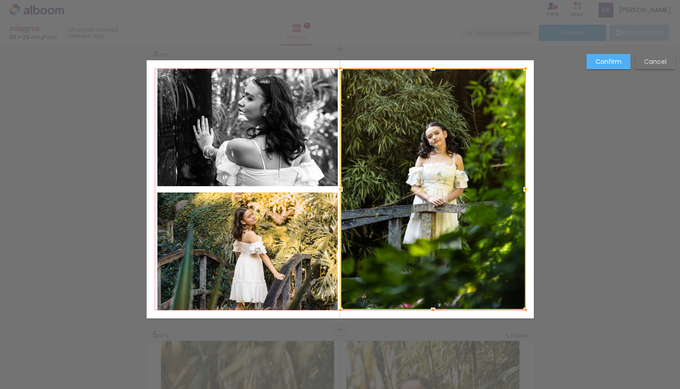
click at [333, 164] on quentale-photo at bounding box center [247, 127] width 180 height 117
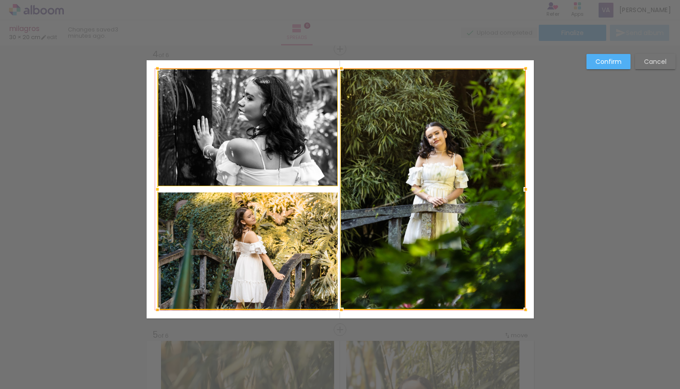
click at [333, 204] on div at bounding box center [341, 188] width 368 height 241
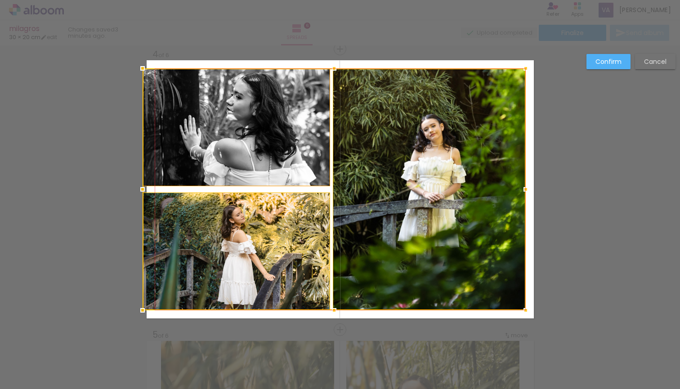
drag, startPoint x: 158, startPoint y: 191, endPoint x: 151, endPoint y: 189, distance: 6.9
click at [151, 189] on div at bounding box center [142, 189] width 18 height 18
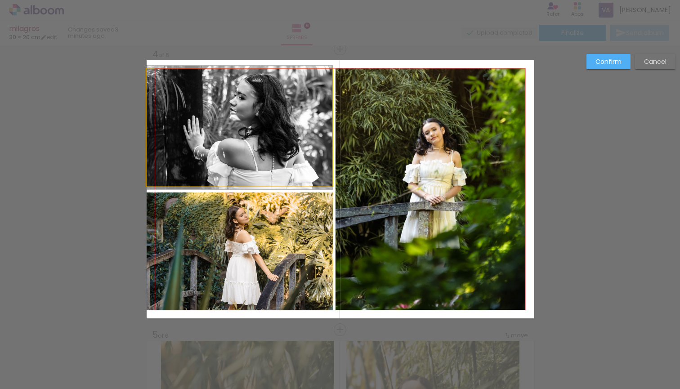
click at [226, 158] on quentale-photo at bounding box center [240, 127] width 186 height 117
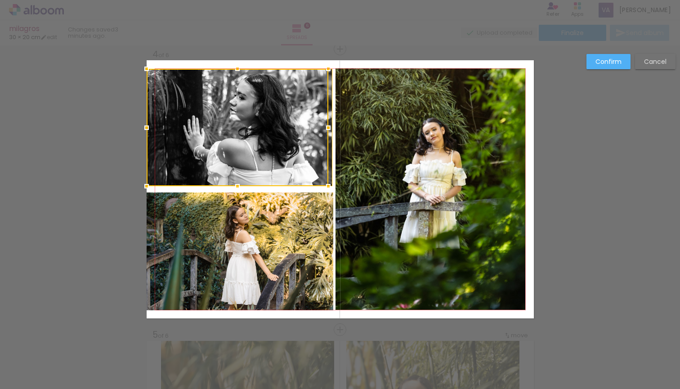
click at [244, 234] on quentale-photo at bounding box center [240, 250] width 187 height 117
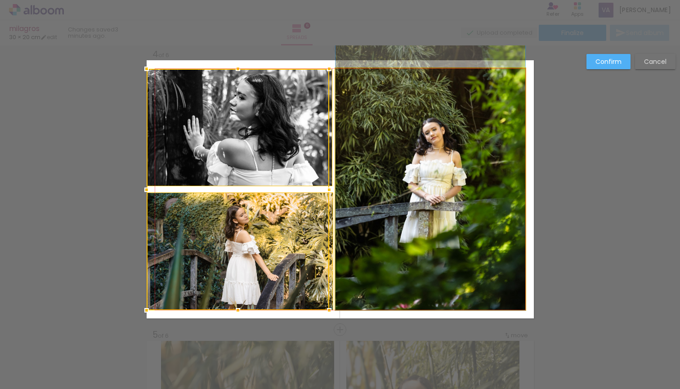
click at [435, 191] on quentale-photo at bounding box center [430, 188] width 190 height 241
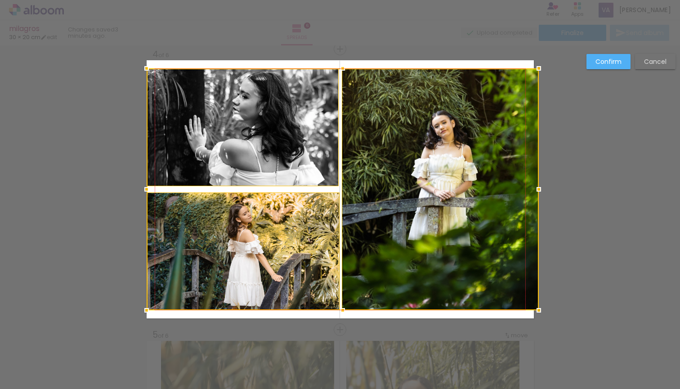
drag, startPoint x: 525, startPoint y: 187, endPoint x: 532, endPoint y: 186, distance: 7.2
click at [533, 187] on div at bounding box center [538, 189] width 18 height 18
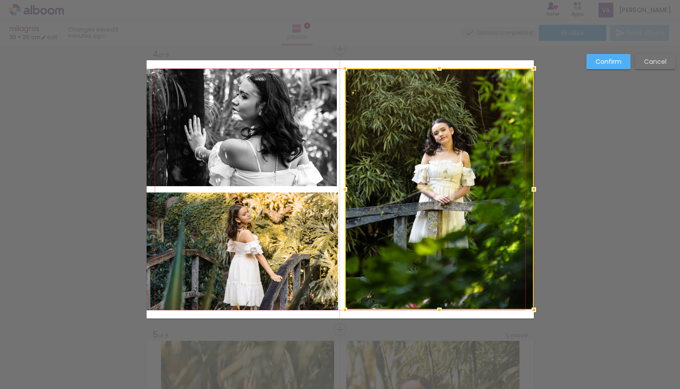
click at [0, 0] on slot "Confirm" at bounding box center [0, 0] width 0 height 0
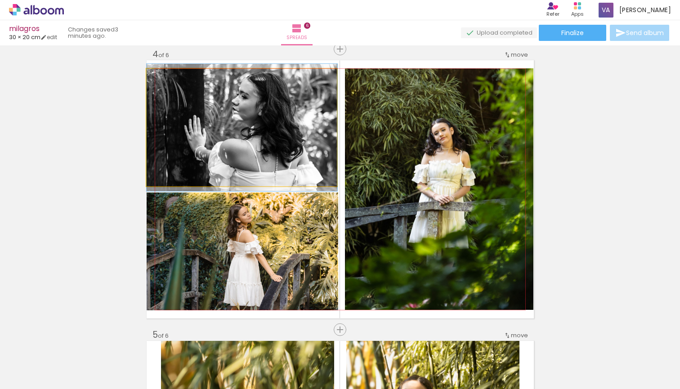
click at [289, 145] on quentale-photo at bounding box center [242, 127] width 191 height 117
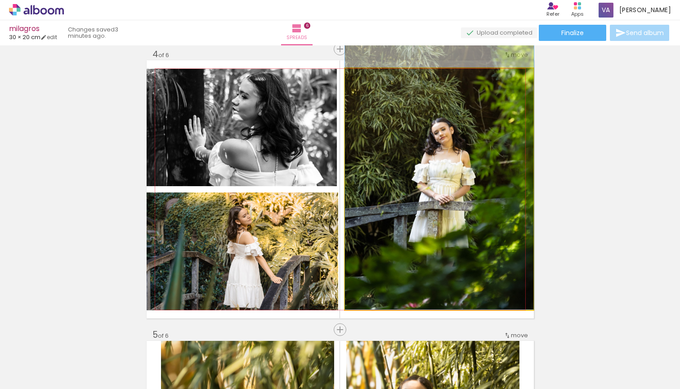
drag, startPoint x: 442, startPoint y: 220, endPoint x: 456, endPoint y: 214, distance: 15.1
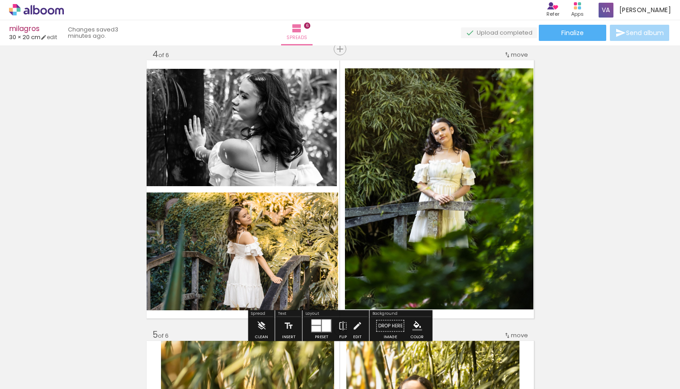
click at [572, 201] on div "Add spread 1 of 6 Add spread 2 of 6 Add spread 3 of 6 Add spread 4 of 6 Add spr…" at bounding box center [340, 178] width 680 height 1964
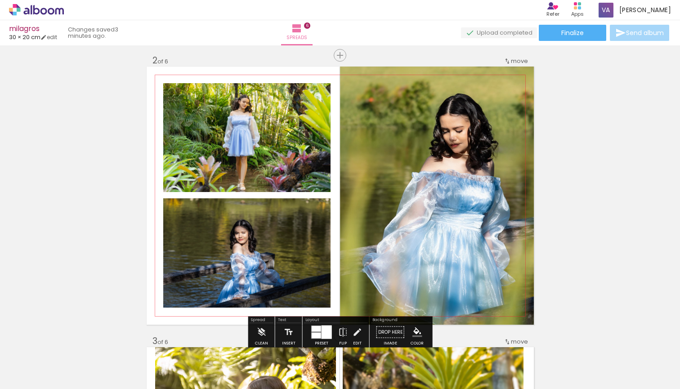
scroll to position [285, 0]
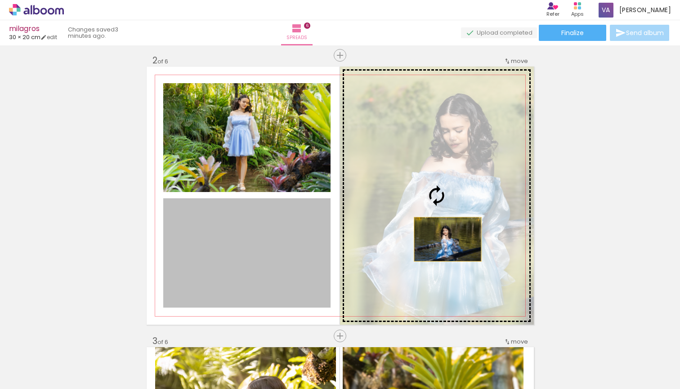
drag, startPoint x: 279, startPoint y: 258, endPoint x: 463, endPoint y: 239, distance: 185.3
click at [0, 0] on slot at bounding box center [0, 0] width 0 height 0
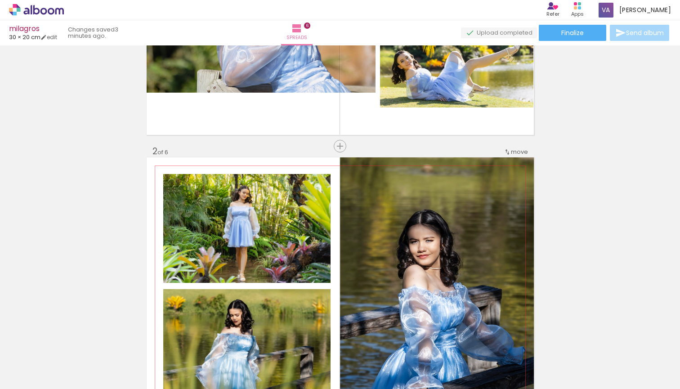
scroll to position [195, 0]
click at [339, 147] on span "Add spread" at bounding box center [343, 146] width 35 height 6
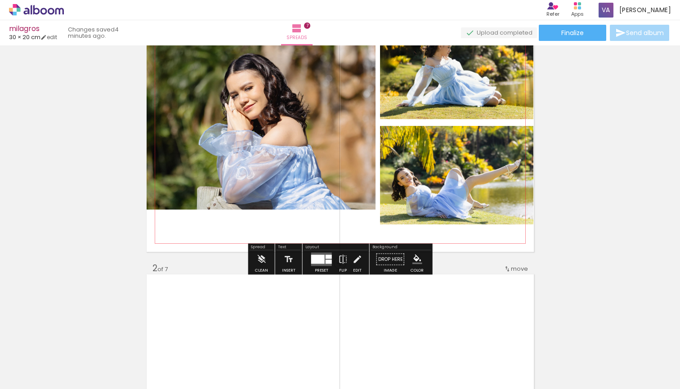
scroll to position [126, 0]
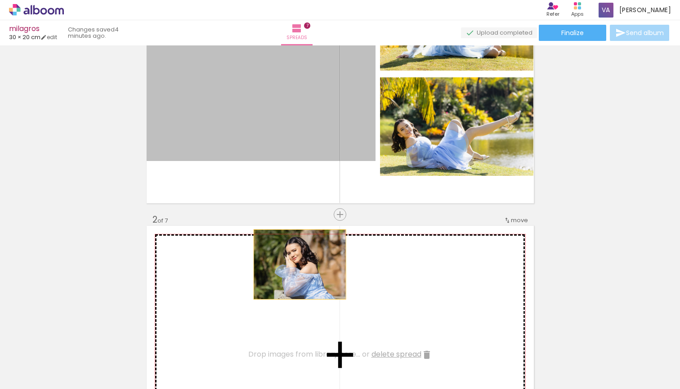
drag, startPoint x: 300, startPoint y: 117, endPoint x: 299, endPoint y: 265, distance: 148.3
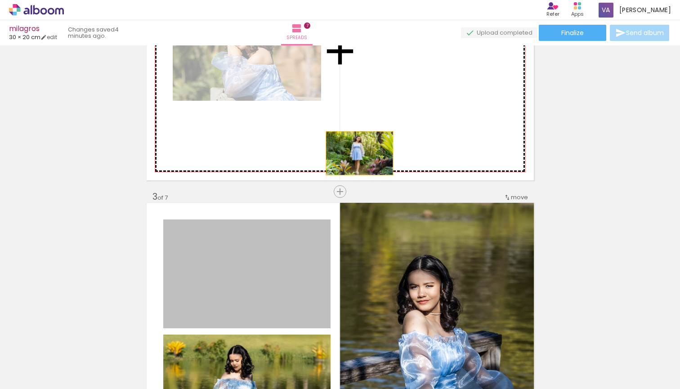
drag, startPoint x: 285, startPoint y: 272, endPoint x: 407, endPoint y: 97, distance: 213.5
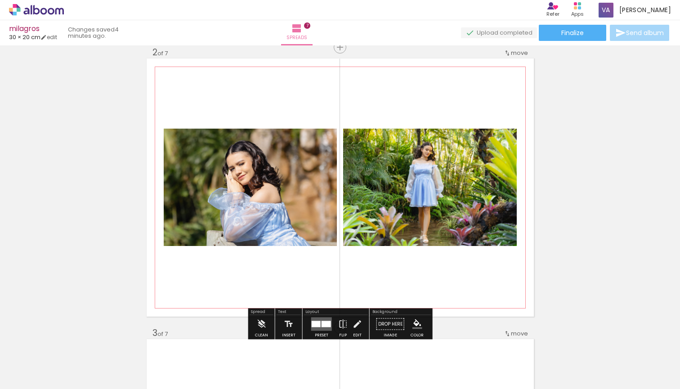
scroll to position [291, 0]
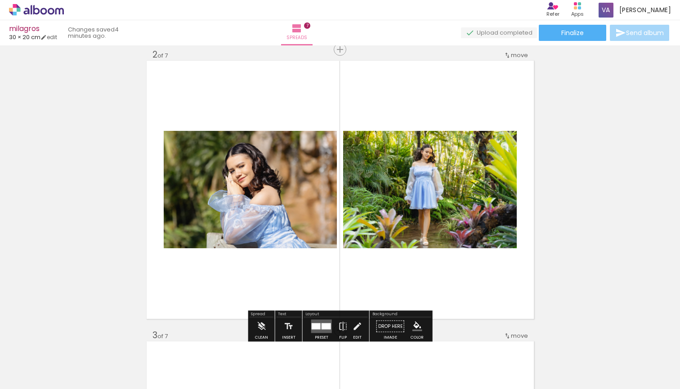
click at [319, 321] on quentale-layouter at bounding box center [321, 326] width 21 height 13
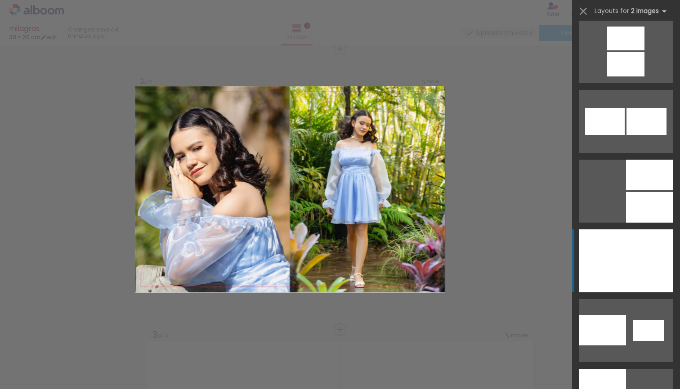
scroll to position [1410, 0]
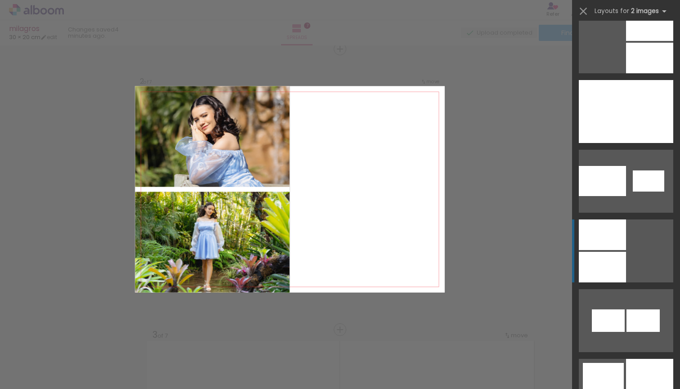
click at [626, 143] on div at bounding box center [649, 111] width 47 height 63
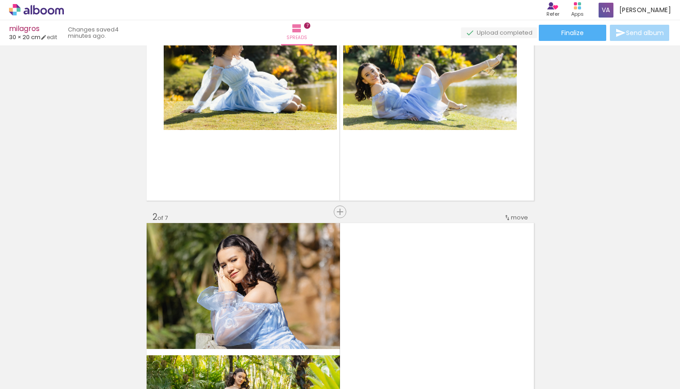
scroll to position [120, 0]
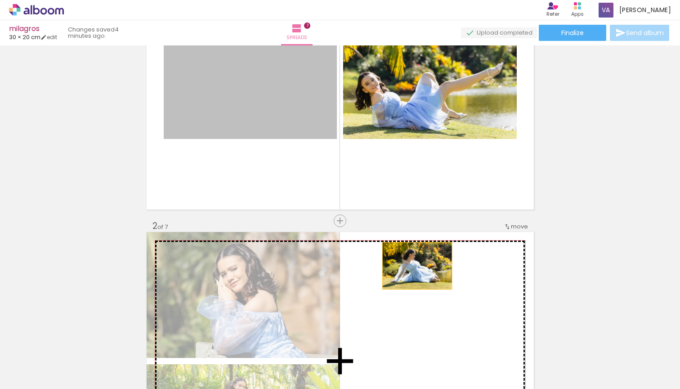
drag, startPoint x: 304, startPoint y: 112, endPoint x: 417, endPoint y: 265, distance: 189.7
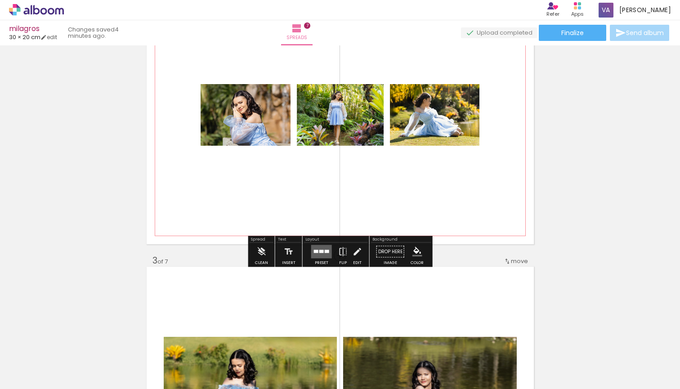
scroll to position [0, 0]
click at [317, 250] on div at bounding box center [316, 251] width 4 height 3
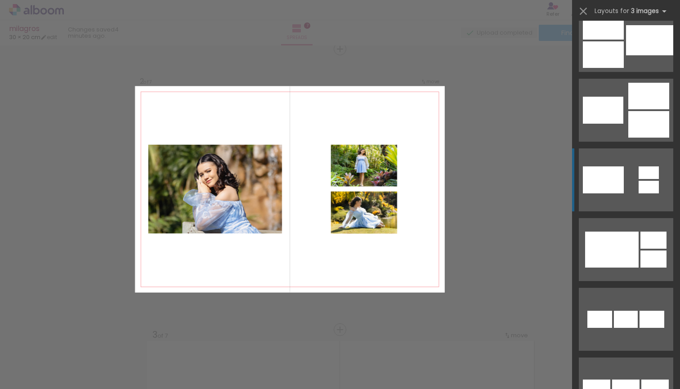
scroll to position [435, 0]
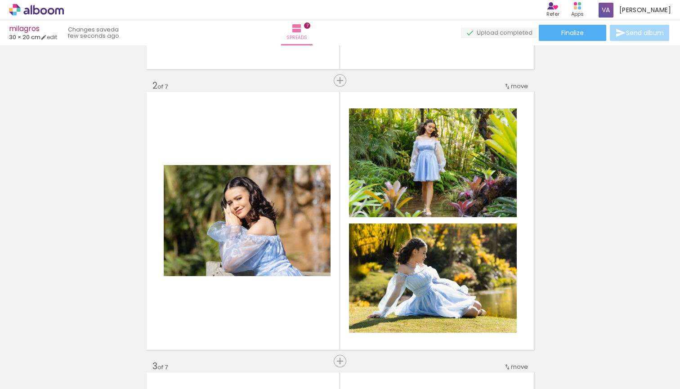
scroll to position [257, 0]
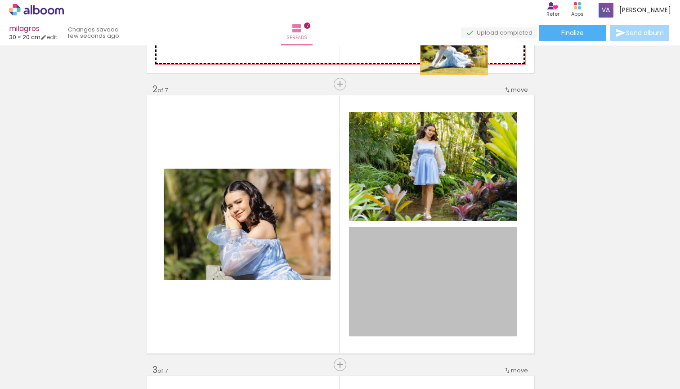
drag, startPoint x: 458, startPoint y: 283, endPoint x: 454, endPoint y: 53, distance: 230.2
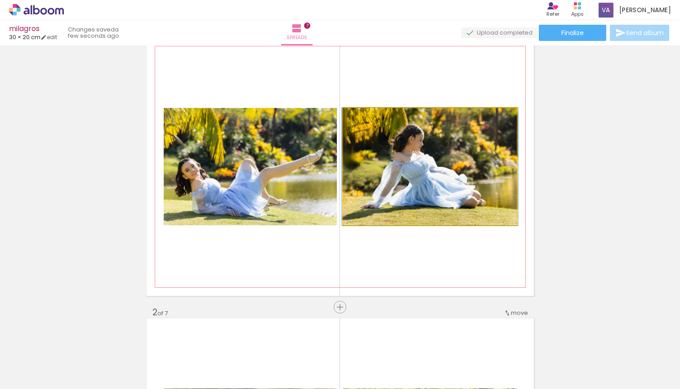
click at [439, 150] on quentale-photo at bounding box center [429, 166] width 173 height 117
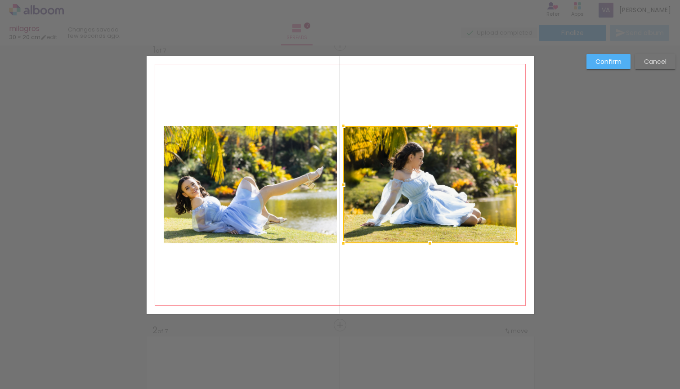
scroll to position [11, 0]
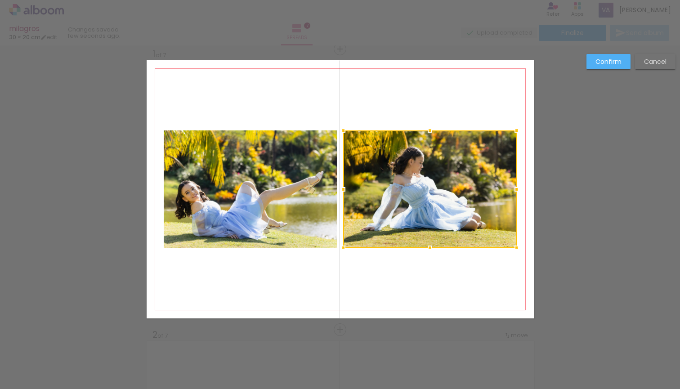
click at [431, 125] on div at bounding box center [430, 130] width 18 height 18
click at [0, 0] on slot "Cancel" at bounding box center [0, 0] width 0 height 0
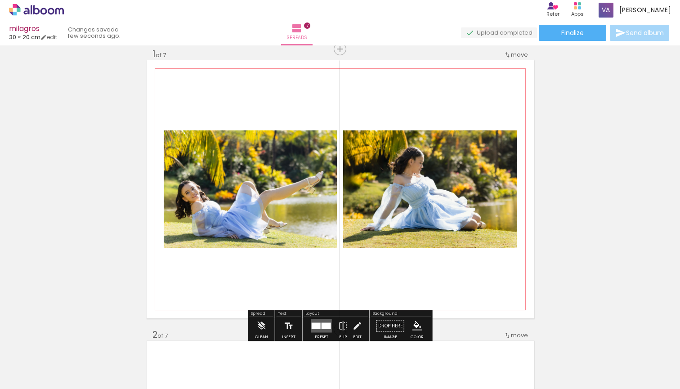
scroll to position [66, 0]
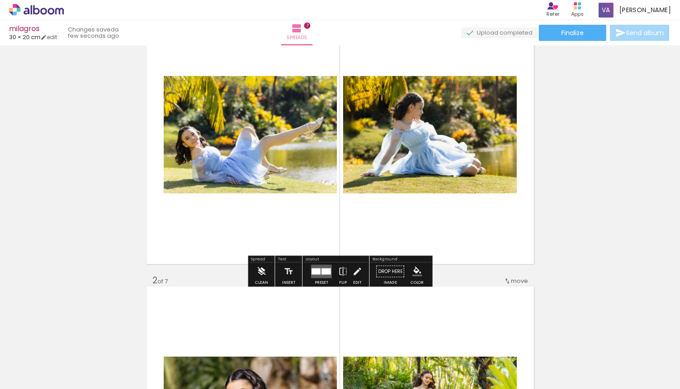
click at [264, 273] on iron-icon at bounding box center [261, 271] width 10 height 18
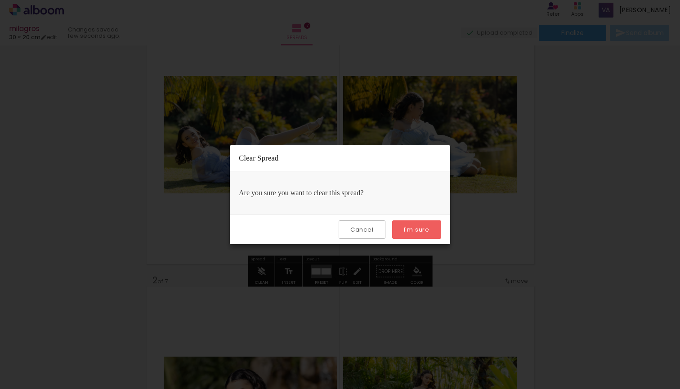
scroll to position [0, 0]
click at [0, 0] on slot "I'm sure" at bounding box center [0, 0] width 0 height 0
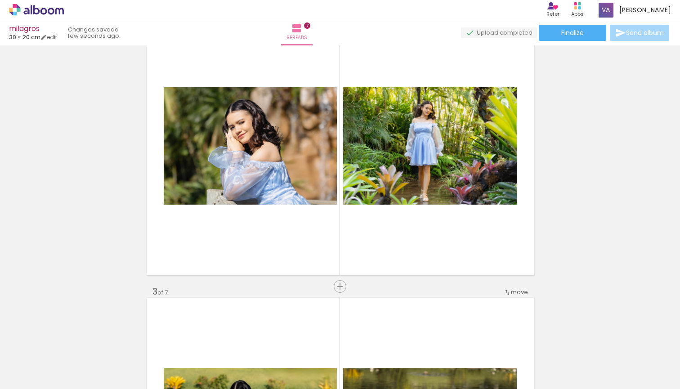
scroll to position [338, 0]
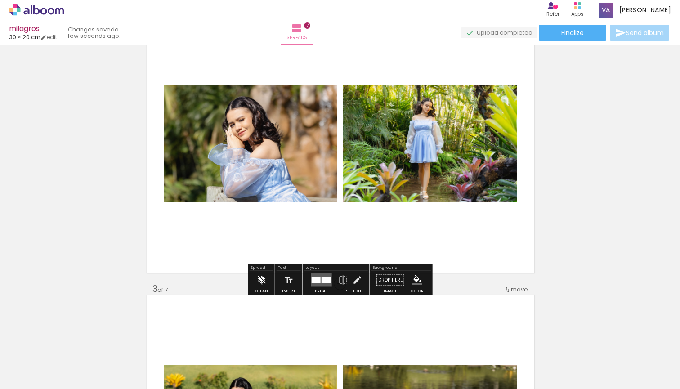
click at [262, 284] on iron-icon at bounding box center [261, 280] width 10 height 18
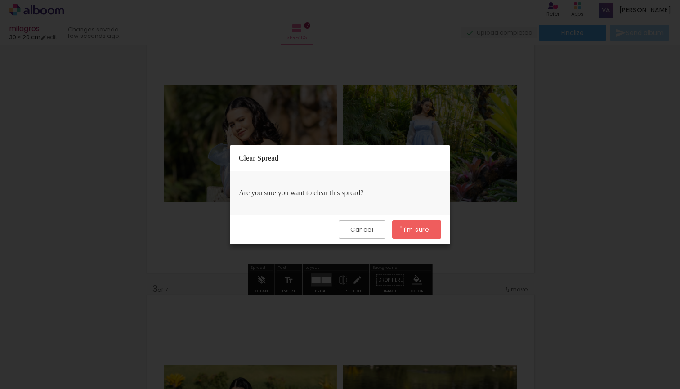
click at [401, 227] on paper-button "I'm sure" at bounding box center [416, 229] width 49 height 18
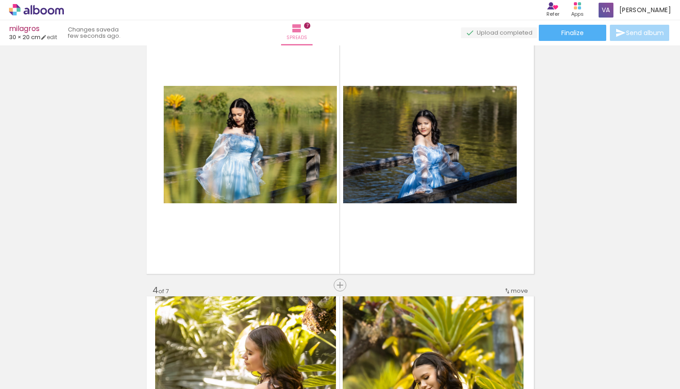
scroll to position [622, 0]
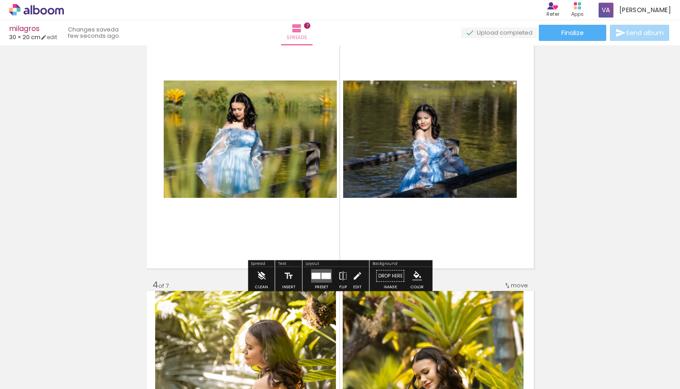
click at [260, 274] on iron-icon at bounding box center [261, 276] width 10 height 18
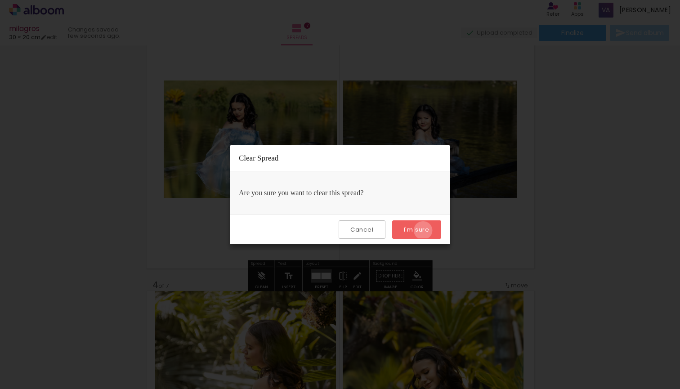
click at [0, 0] on slot "I'm sure" at bounding box center [0, 0] width 0 height 0
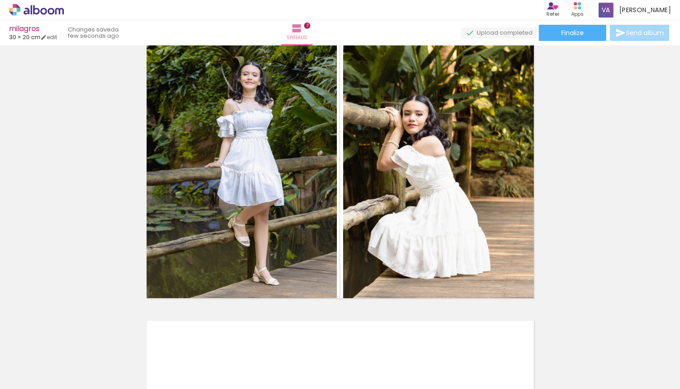
scroll to position [1589, 0]
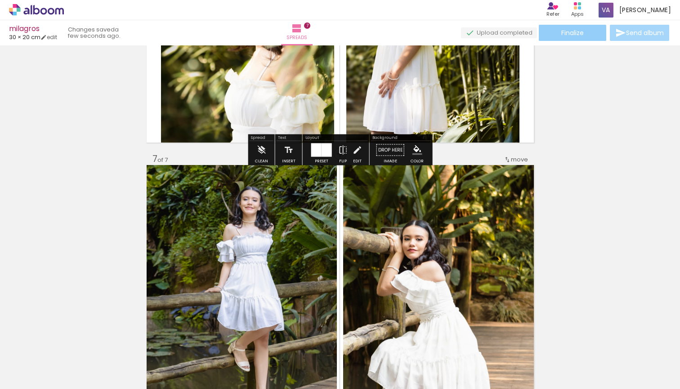
click at [547, 29] on paper-button "Finalize" at bounding box center [571, 33] width 67 height 16
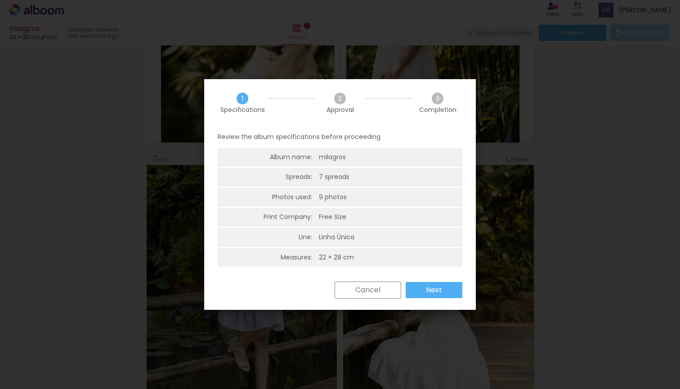
click at [0, 0] on slot "Next" at bounding box center [0, 0] width 0 height 0
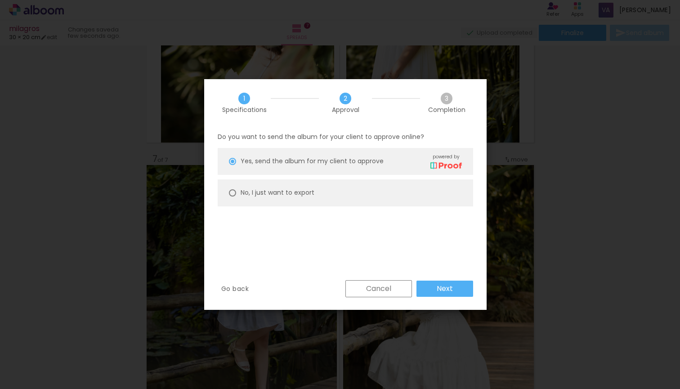
click at [411, 195] on paper-radio-button "No, I just want to export" at bounding box center [345, 192] width 255 height 27
type paper-radio-button "on"
click at [0, 0] on slot "Next" at bounding box center [0, 0] width 0 height 0
type input "High, 300 DPI"
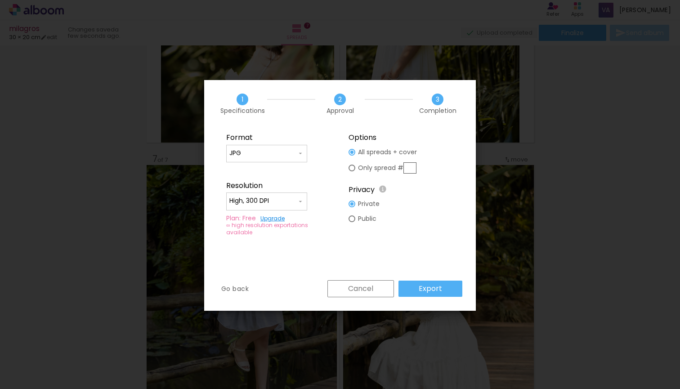
click at [448, 292] on paper-button "Export" at bounding box center [430, 288] width 64 height 16
type input "JPG"
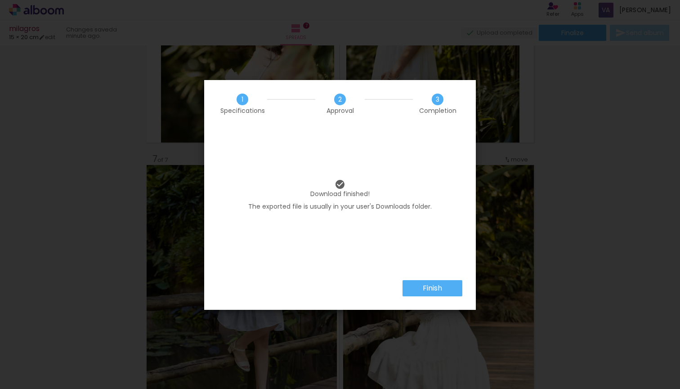
click at [0, 0] on slot "Finish" at bounding box center [0, 0] width 0 height 0
